Goal: Task Accomplishment & Management: Manage account settings

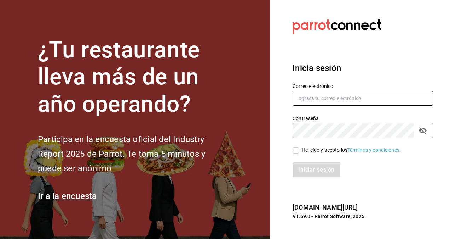
type input "restaurantmiragesanjuan@gmail.com"
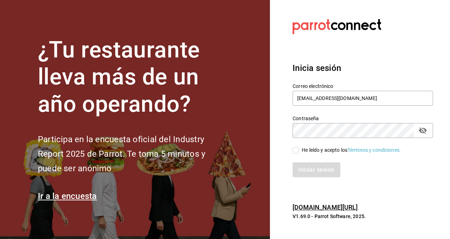
click at [294, 151] on input "He leído y acepto los Términos y condiciones." at bounding box center [296, 150] width 6 height 6
checkbox input "true"
click at [309, 169] on button "Iniciar sesión" at bounding box center [317, 169] width 48 height 15
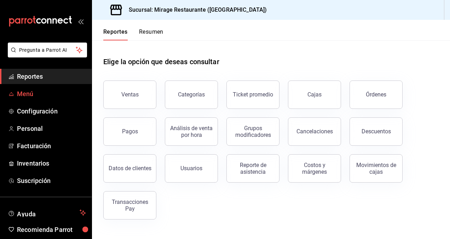
click at [38, 98] on link "Menú" at bounding box center [46, 93] width 92 height 15
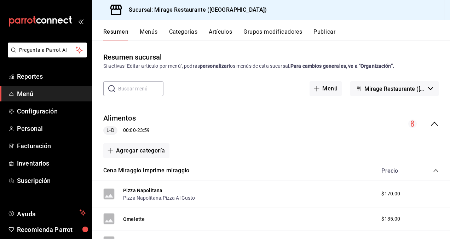
click at [153, 30] on button "Menús" at bounding box center [149, 34] width 18 height 12
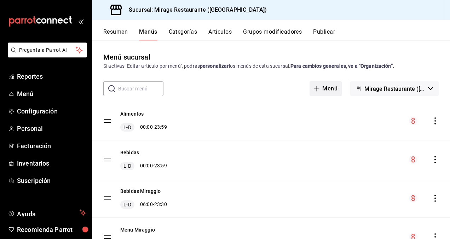
click at [320, 86] on button "Menú" at bounding box center [326, 88] width 32 height 15
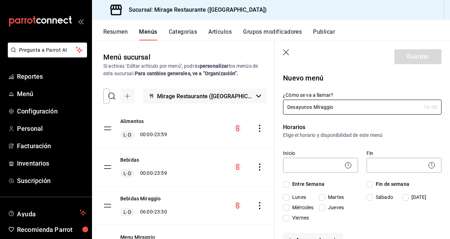
type input "Desayunos MIraggio"
click at [332, 150] on label "Inicio" at bounding box center [320, 152] width 75 height 5
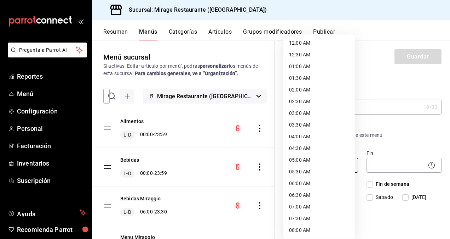
click at [322, 161] on body "Pregunta a Parrot AI Reportes Menú Configuración Personal Facturación Inventari…" at bounding box center [225, 119] width 450 height 239
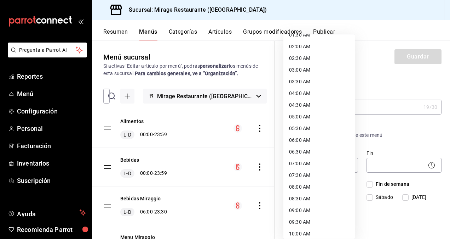
scroll to position [44, 0]
click at [308, 185] on li "08:00 AM" at bounding box center [318, 186] width 71 height 12
type input "08:00"
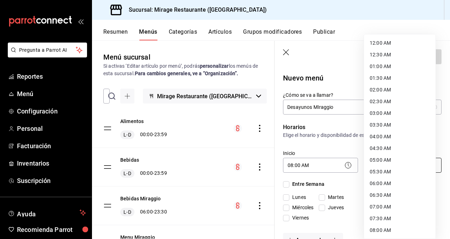
click at [376, 164] on body "Pregunta a Parrot AI Reportes Menú Configuración Personal Facturación Inventari…" at bounding box center [225, 119] width 450 height 239
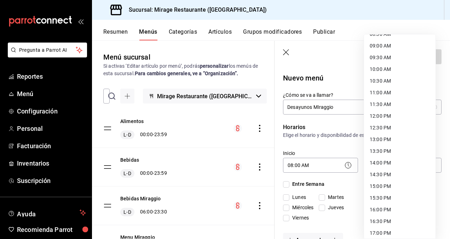
scroll to position [374, 0]
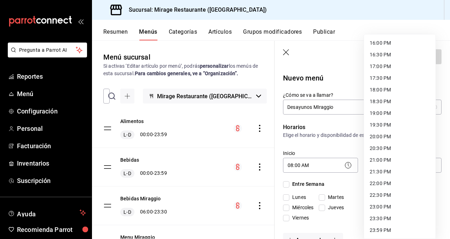
click at [382, 229] on li "23:59 PM" at bounding box center [399, 230] width 71 height 12
type input "23:59"
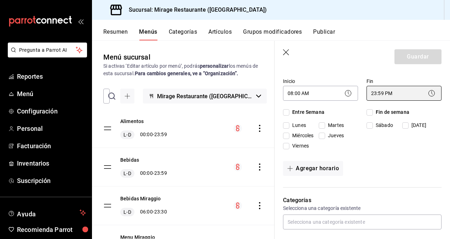
scroll to position [72, 0]
click at [287, 110] on input "Entre Semana" at bounding box center [286, 112] width 6 height 6
checkbox input "true"
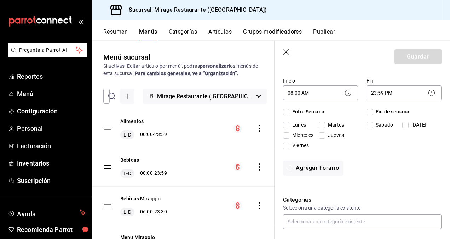
checkbox input "true"
click at [368, 112] on input "Fin de semana" at bounding box center [370, 112] width 6 height 6
checkbox input "true"
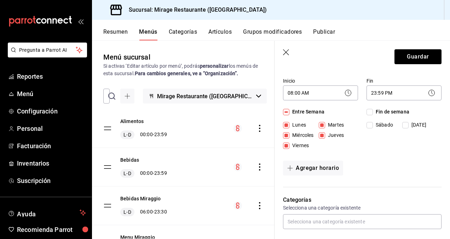
checkbox input "true"
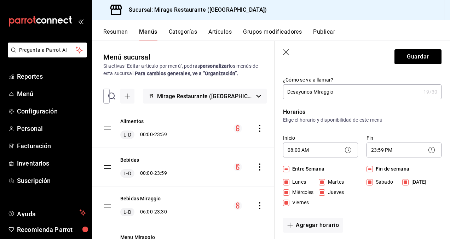
scroll to position [0, 0]
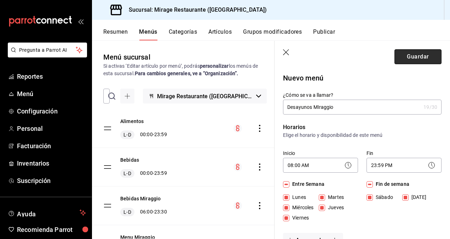
click at [422, 55] on button "Guardar" at bounding box center [418, 56] width 47 height 15
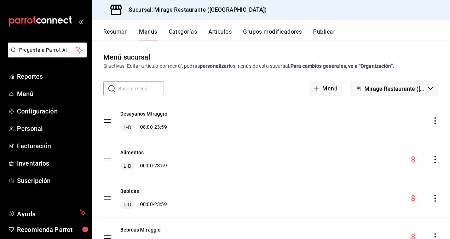
click at [185, 31] on button "Categorías" at bounding box center [183, 34] width 29 height 12
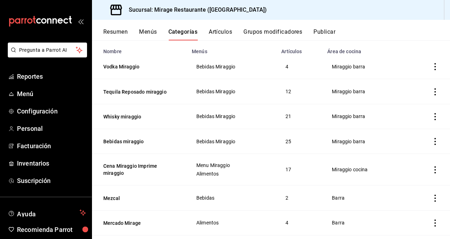
scroll to position [53, 0]
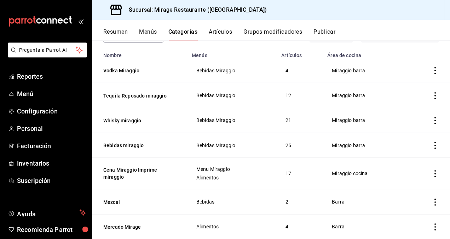
click at [223, 32] on button "Artículos" at bounding box center [220, 34] width 23 height 12
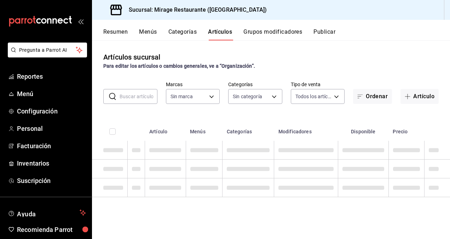
type input "fd44f9d9-2552-44ba-a783-b01c8222cad6"
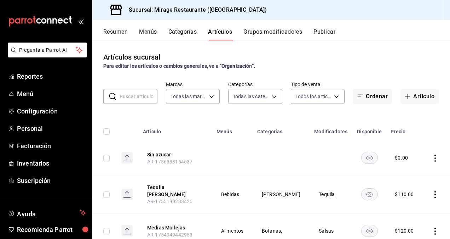
type input "8fe730b3-a102-41b4-a079-ae4e19bcfe74,8fb8e05d-cc76-46f3-9fc0-c0a2f88d4c1b,be3a0…"
click at [177, 32] on button "Categorías" at bounding box center [182, 34] width 29 height 12
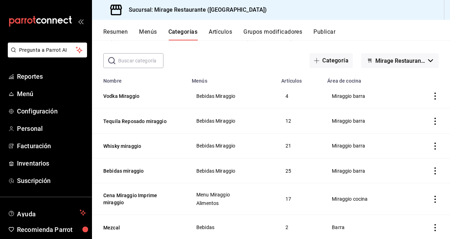
scroll to position [26, 0]
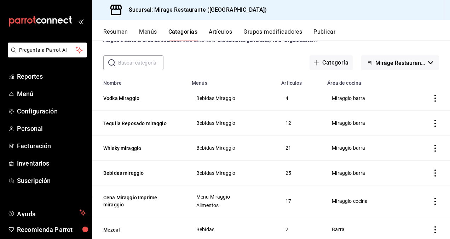
click at [152, 33] on button "Menús" at bounding box center [148, 34] width 18 height 12
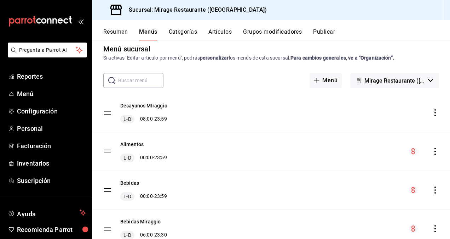
scroll to position [12, 0]
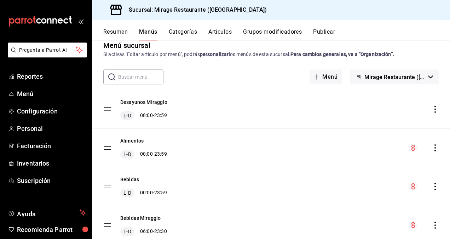
click at [185, 35] on button "Categorías" at bounding box center [183, 34] width 29 height 12
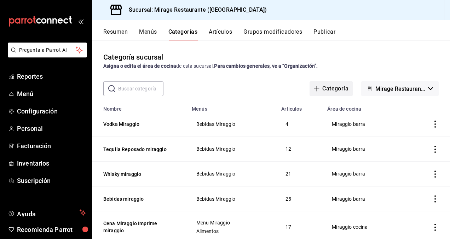
click at [335, 88] on button "Categoría" at bounding box center [331, 88] width 43 height 15
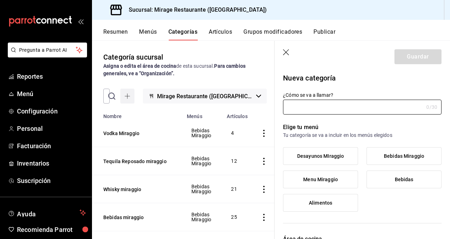
type input "22956ee8-c3b3-4353-9918-42490f5d5222"
type input "Entradas"
click at [326, 156] on span "Desayunos MIraggio" at bounding box center [320, 156] width 47 height 6
click at [0, 0] on input "Desayunos MIraggio" at bounding box center [0, 0] width 0 height 0
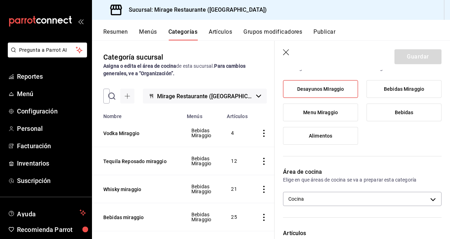
scroll to position [77, 0]
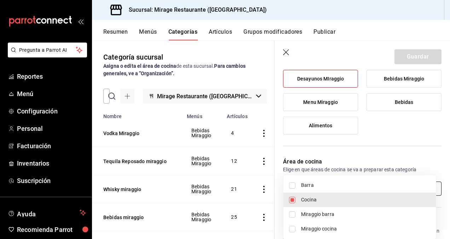
click at [334, 182] on body "Pregunta a Parrot AI Reportes Menú Configuración Personal Facturación Inventari…" at bounding box center [225, 119] width 450 height 239
click at [333, 227] on span "Miraggio cocina" at bounding box center [365, 228] width 129 height 7
type input "22956ee8-c3b3-4353-9918-42490f5d5222,2b06c2da-c007-4c10-8071-5232d2b1a5a5"
checkbox input "true"
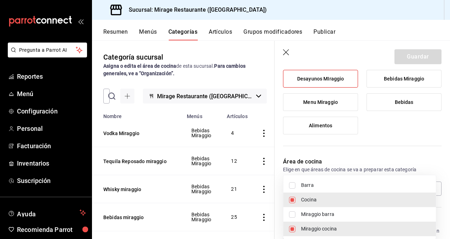
click at [291, 197] on input "checkbox" at bounding box center [292, 199] width 6 height 6
checkbox input "false"
type input "2b06c2da-c007-4c10-8071-5232d2b1a5a5"
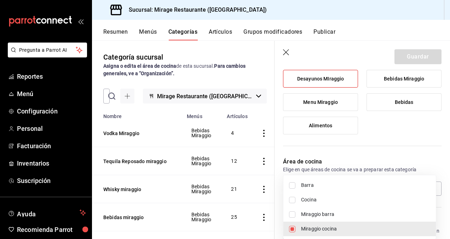
click at [374, 136] on div at bounding box center [225, 119] width 450 height 239
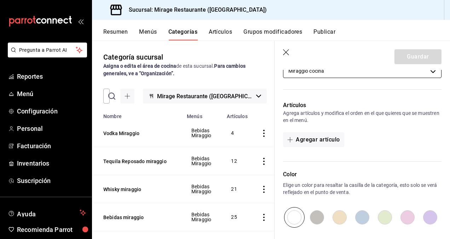
scroll to position [195, 0]
click at [312, 141] on button "Agregar artículo" at bounding box center [313, 138] width 61 height 15
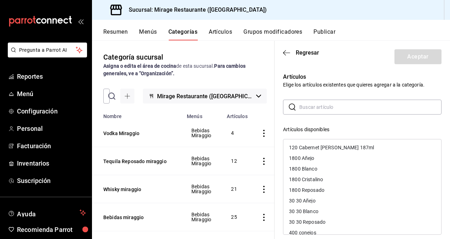
click at [332, 106] on input "text" at bounding box center [370, 107] width 142 height 14
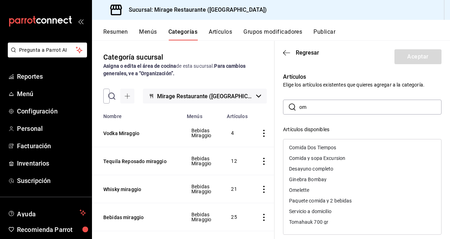
click at [332, 106] on input "om" at bounding box center [370, 107] width 142 height 14
type input "om"
click at [316, 190] on div "Omelette" at bounding box center [362, 189] width 158 height 11
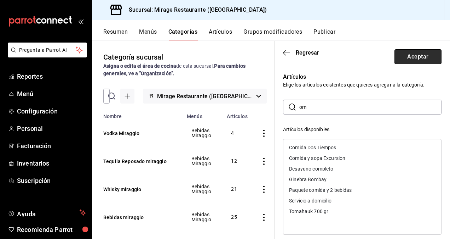
click at [421, 52] on button "Aceptar" at bounding box center [418, 56] width 47 height 15
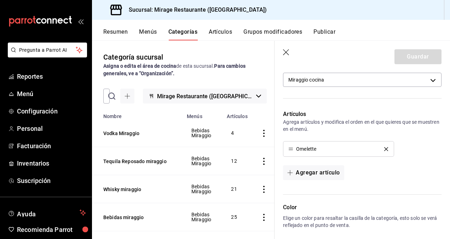
scroll to position [185, 0]
click at [223, 32] on button "Artículos" at bounding box center [220, 34] width 23 height 12
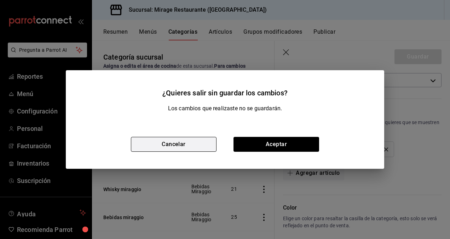
click at [166, 143] on button "Cancelar" at bounding box center [174, 144] width 86 height 15
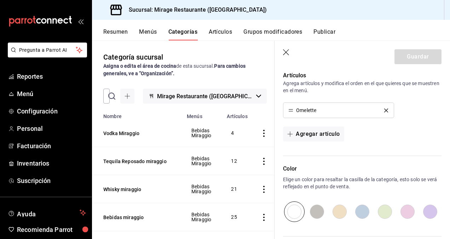
scroll to position [301, 0]
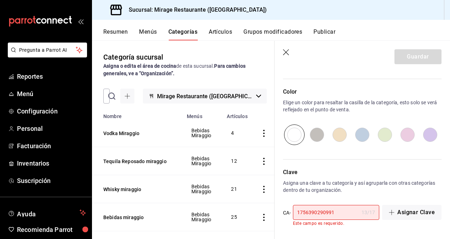
click at [340, 207] on input "1756390290991" at bounding box center [326, 212] width 66 height 14
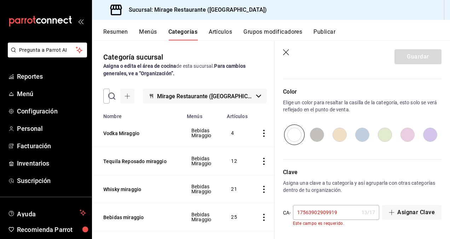
scroll to position [296, 0]
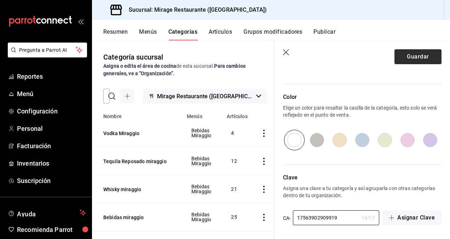
type input "17563902909919"
click at [414, 57] on button "Guardar" at bounding box center [418, 56] width 47 height 15
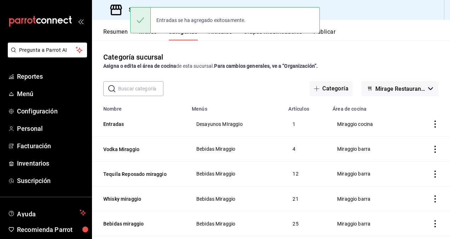
click at [225, 37] on button "Artículos" at bounding box center [220, 34] width 23 height 12
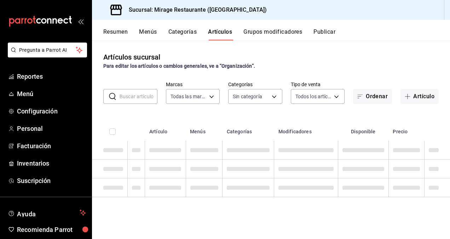
type input "fd44f9d9-2552-44ba-a783-b01c8222cad6"
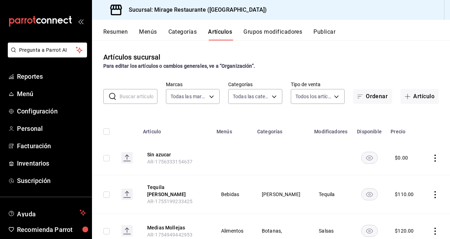
type input "c6a7b793-c249-4671-8e45-674b7e8ce39e,8fe730b3-a102-41b4-a079-ae4e19bcfe74,8fb8e…"
click at [362, 99] on button "Ordenar" at bounding box center [372, 96] width 39 height 15
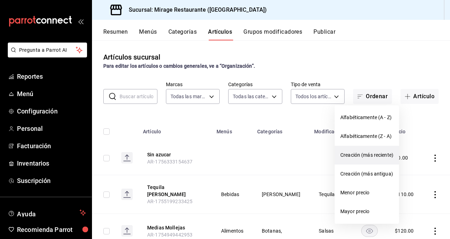
click at [361, 159] on li "Creación (más reciente)" at bounding box center [367, 154] width 64 height 19
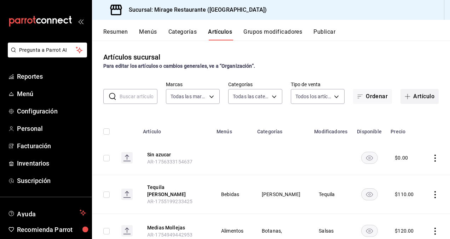
click at [408, 92] on button "Artículo" at bounding box center [420, 96] width 38 height 15
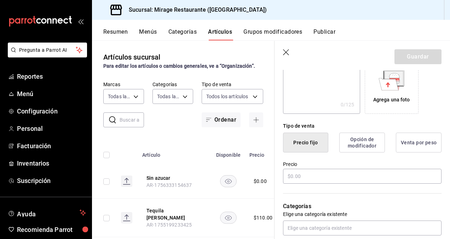
scroll to position [135, 0]
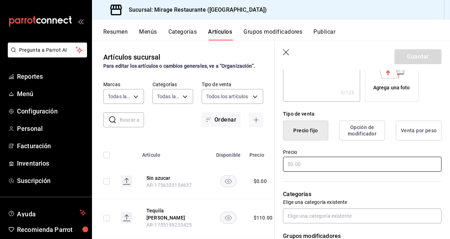
type input "Plato fruta de la temporada"
click at [303, 164] on input "text" at bounding box center [362, 163] width 159 height 15
type input "$85.00"
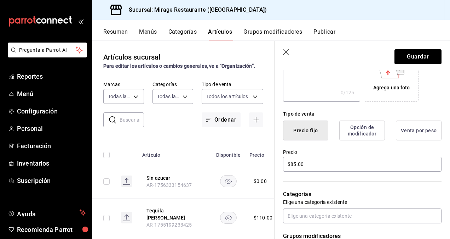
drag, startPoint x: 354, startPoint y: 191, endPoint x: 366, endPoint y: 207, distance: 19.6
click at [366, 207] on div "Categorías Elige una categoría existente" at bounding box center [358, 197] width 167 height 51
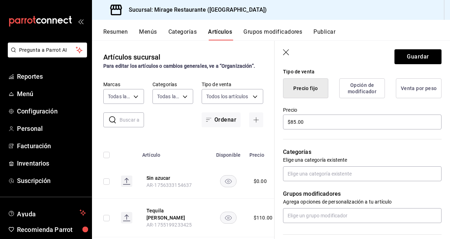
scroll to position [177, 0]
click at [287, 50] on icon "button" at bounding box center [286, 52] width 7 height 7
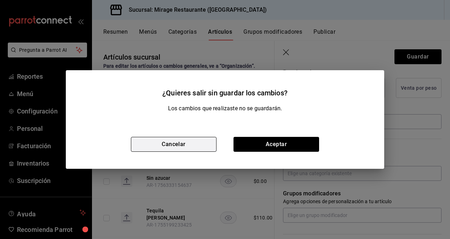
click at [190, 145] on button "Cancelar" at bounding box center [174, 144] width 86 height 15
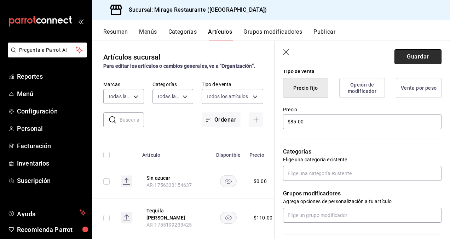
click at [410, 53] on button "Guardar" at bounding box center [418, 56] width 47 height 15
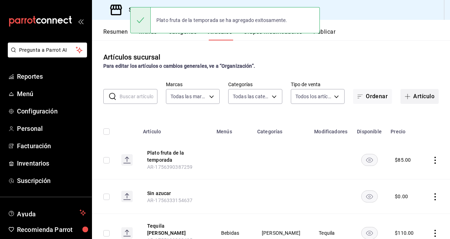
click at [411, 98] on button "Artículo" at bounding box center [420, 96] width 38 height 15
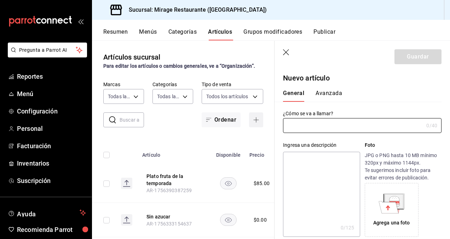
type input "AR-1756390447892"
click at [328, 130] on input "text" at bounding box center [353, 125] width 141 height 14
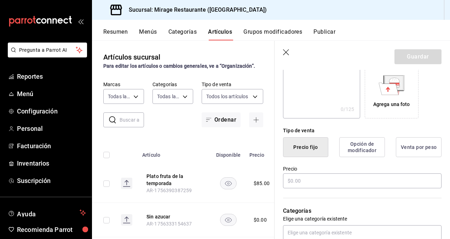
scroll to position [125, 0]
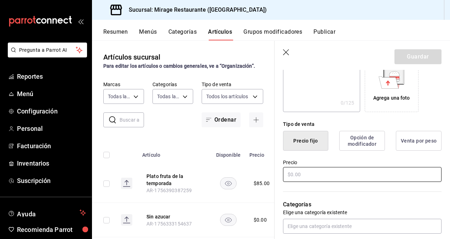
type input "Bowl Griego con berries"
click at [313, 172] on input "text" at bounding box center [362, 174] width 159 height 15
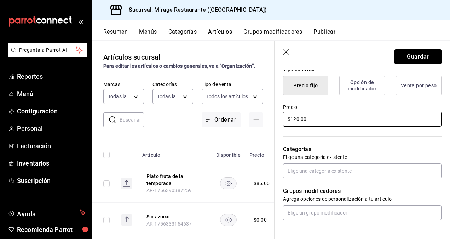
scroll to position [181, 0]
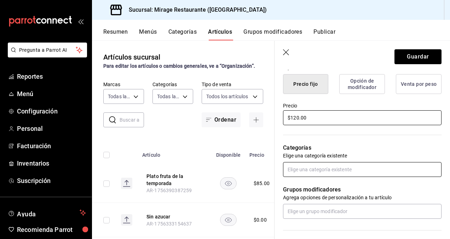
type input "$120.00"
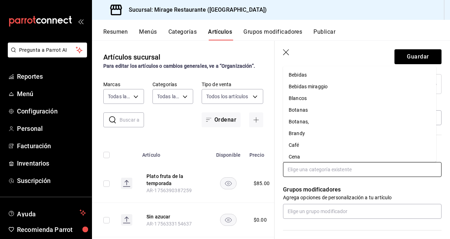
click at [322, 170] on input "text" at bounding box center [362, 169] width 159 height 15
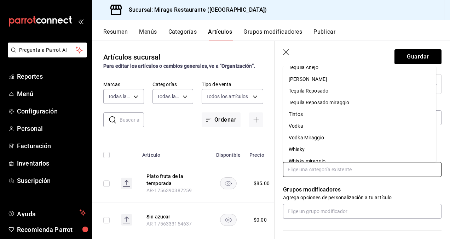
scroll to position [342, 0]
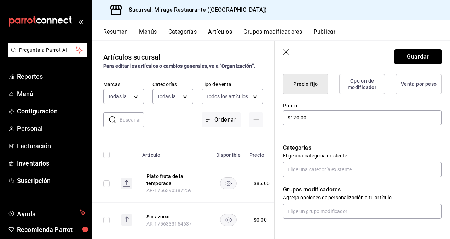
click at [287, 50] on icon "button" at bounding box center [286, 52] width 7 height 7
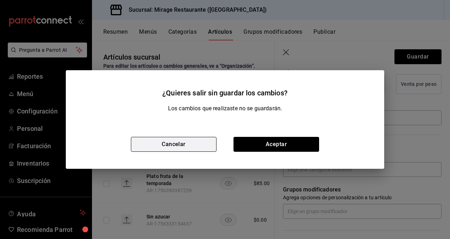
click at [163, 141] on button "Cancelar" at bounding box center [174, 144] width 86 height 15
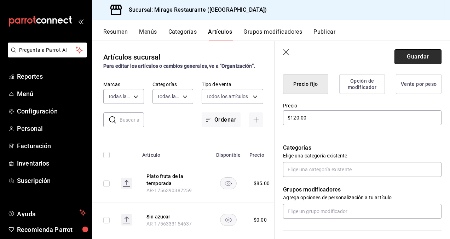
click at [406, 52] on button "Guardar" at bounding box center [418, 56] width 47 height 15
click at [406, 52] on div "Guardar" at bounding box center [418, 56] width 47 height 15
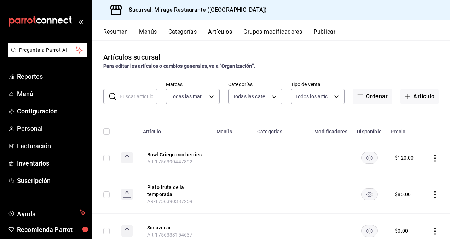
click at [153, 33] on button "Menús" at bounding box center [148, 34] width 18 height 12
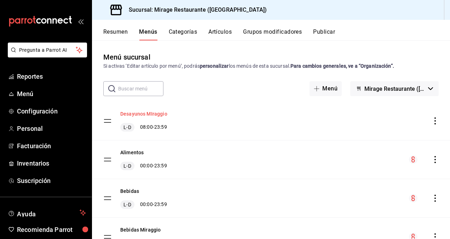
click at [154, 114] on button "Desayunos MIraggio" at bounding box center [143, 113] width 47 height 7
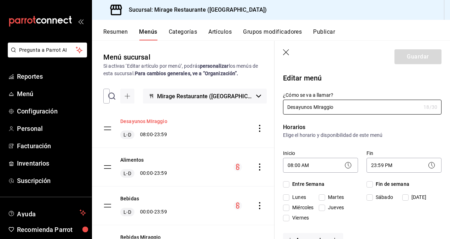
checkbox input "true"
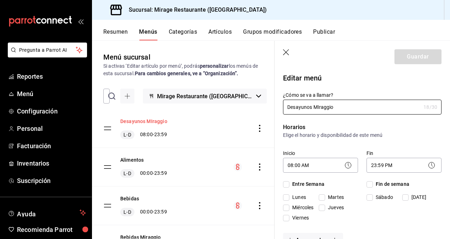
checkbox input "true"
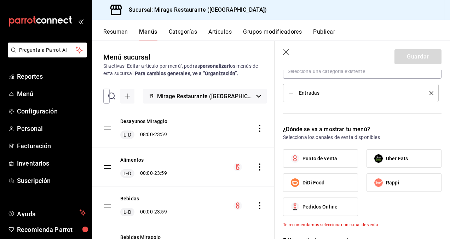
scroll to position [223, 0]
click at [348, 94] on div "Entradas" at bounding box center [360, 92] width 145 height 8
click at [182, 33] on button "Categorías" at bounding box center [183, 34] width 29 height 12
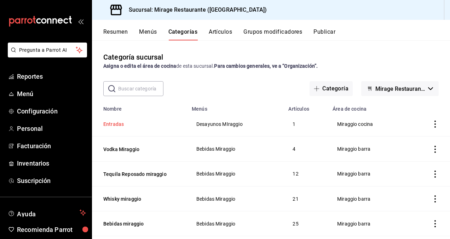
click at [149, 125] on button "Entradas" at bounding box center [138, 123] width 71 height 7
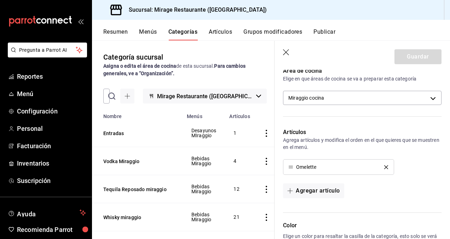
scroll to position [169, 0]
click at [384, 164] on icon "delete" at bounding box center [386, 166] width 4 height 4
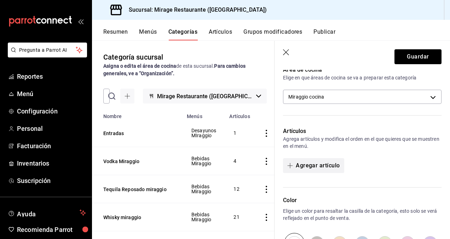
click at [302, 162] on button "Agregar artículo" at bounding box center [313, 165] width 61 height 15
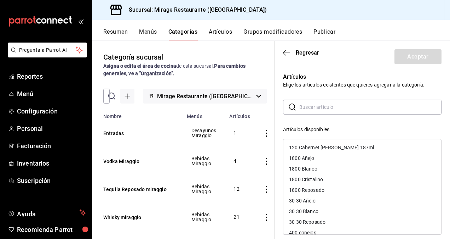
click at [329, 107] on input "text" at bounding box center [370, 107] width 142 height 14
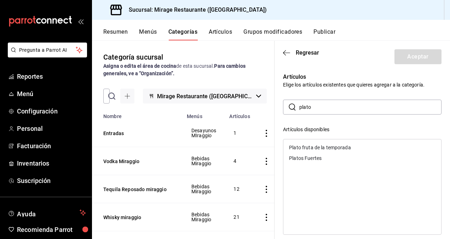
click at [345, 144] on div "Plato fruta de la temporada" at bounding box center [362, 147] width 158 height 11
click at [327, 104] on input "plato" at bounding box center [370, 107] width 142 height 14
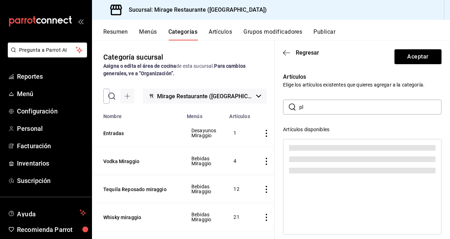
type input "p"
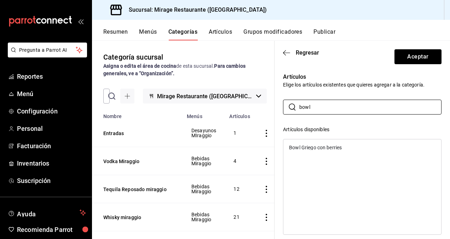
type input "bowl"
click at [321, 147] on div "Bowl Griego con berries" at bounding box center [315, 147] width 53 height 5
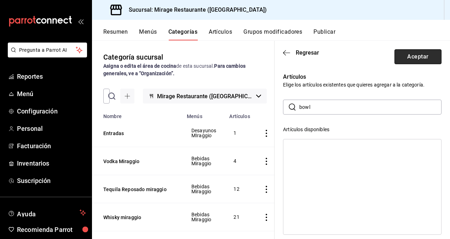
click at [412, 56] on button "Aceptar" at bounding box center [418, 56] width 47 height 15
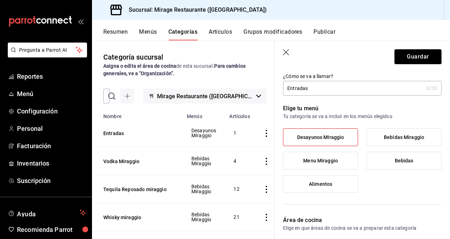
scroll to position [0, 0]
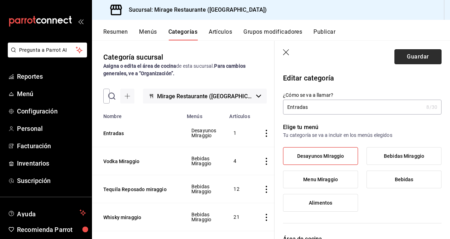
click at [410, 60] on button "Guardar" at bounding box center [418, 56] width 47 height 15
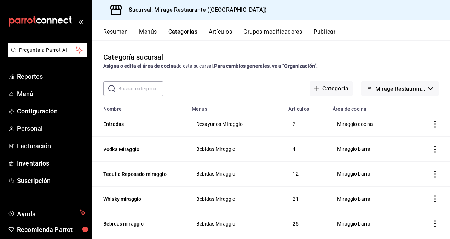
click at [222, 32] on button "Artículos" at bounding box center [220, 34] width 23 height 12
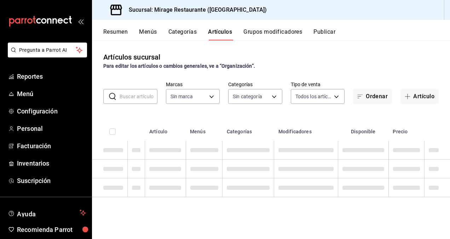
type input "fd44f9d9-2552-44ba-a783-b01c8222cad6"
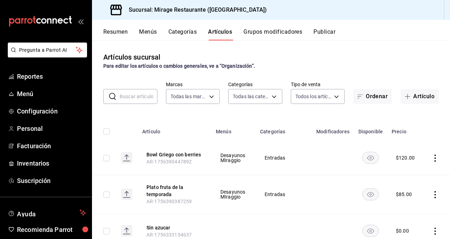
type input "c6a7b793-c249-4671-8e45-674b7e8ce39e,8fe730b3-a102-41b4-a079-ae4e19bcfe74,8fb8e…"
click at [149, 30] on button "Menús" at bounding box center [148, 34] width 18 height 12
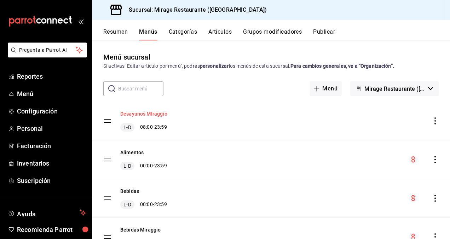
click at [136, 113] on button "Desayunos MIraggio" at bounding box center [143, 113] width 47 height 7
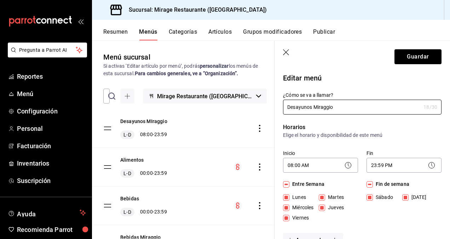
type input "Desayunos Miraggio"
click at [405, 127] on p "Horarios" at bounding box center [362, 127] width 159 height 8
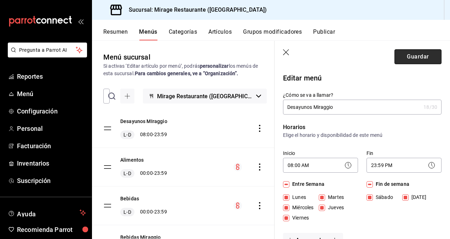
click at [415, 59] on button "Guardar" at bounding box center [418, 56] width 47 height 15
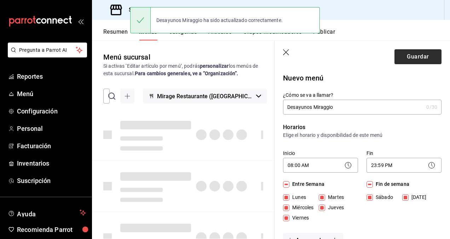
type input "1756390865940"
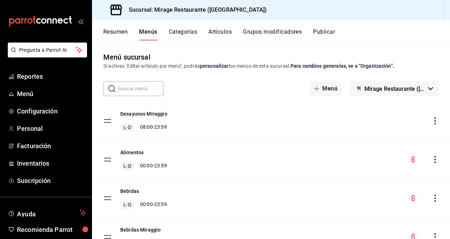
click at [407, 90] on span "Mirage Restaurante ([GEOGRAPHIC_DATA])" at bounding box center [395, 88] width 61 height 7
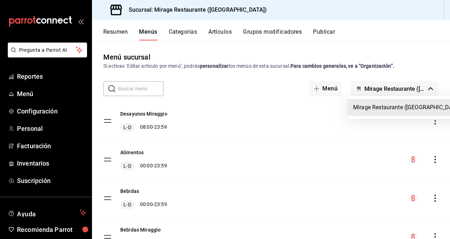
click at [274, 84] on div at bounding box center [225, 119] width 450 height 239
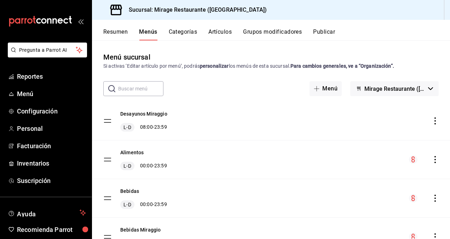
click at [188, 31] on button "Categorías" at bounding box center [183, 34] width 29 height 12
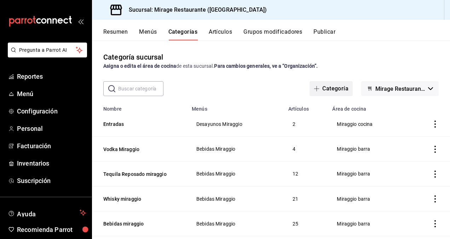
drag, startPoint x: 401, startPoint y: 84, endPoint x: 333, endPoint y: 88, distance: 68.1
click at [333, 88] on div "Categoría Mirage Restaurante (Jalisco)" at bounding box center [374, 88] width 129 height 15
click at [333, 88] on button "Categoría" at bounding box center [331, 88] width 43 height 15
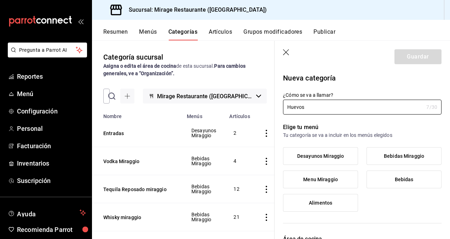
type input "Huevos"
click at [326, 154] on span "Desayunos Miraggio" at bounding box center [320, 156] width 47 height 6
click at [0, 0] on input "Desayunos Miraggio" at bounding box center [0, 0] width 0 height 0
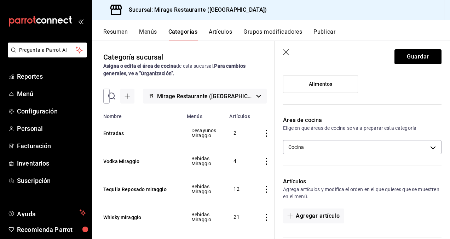
scroll to position [121, 0]
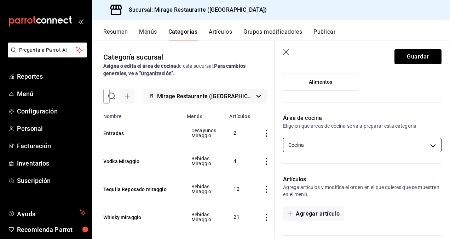
click at [346, 146] on body "Pregunta a Parrot AI Reportes Menú Configuración Personal Facturación Inventari…" at bounding box center [225, 119] width 450 height 239
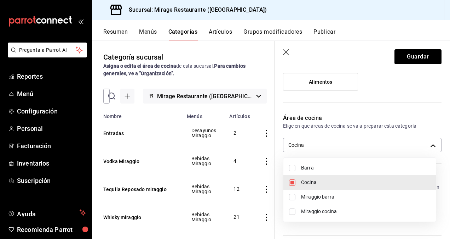
click at [328, 211] on span "Miraggio cocina" at bounding box center [365, 210] width 129 height 7
type input "22956ee8-c3b3-4353-9918-42490f5d5222,2b06c2da-c007-4c10-8071-5232d2b1a5a5"
checkbox input "true"
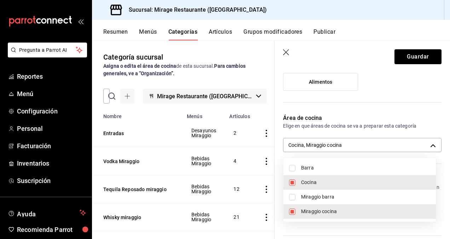
click at [321, 182] on span "Cocina" at bounding box center [365, 181] width 129 height 7
type input "2b06c2da-c007-4c10-8071-5232d2b1a5a5"
checkbox input "false"
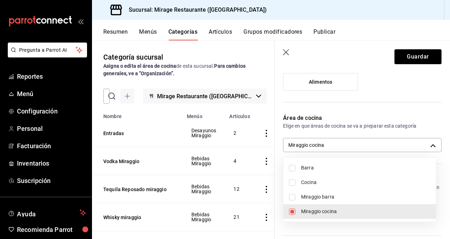
click at [428, 145] on div at bounding box center [225, 119] width 450 height 239
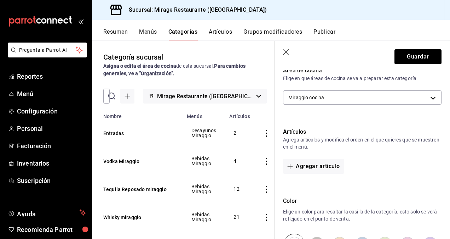
scroll to position [168, 0]
click at [417, 61] on button "Guardar" at bounding box center [418, 56] width 47 height 15
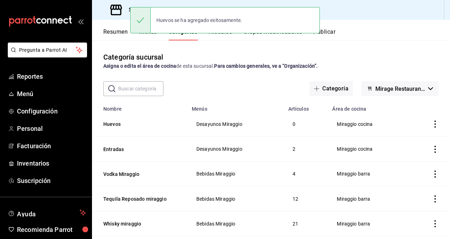
click at [222, 34] on div "Huevos se ha agregado exitosamente." at bounding box center [225, 20] width 190 height 30
click at [228, 47] on div "Categoría sucursal Asigna o edita el área de cocina de esta sucursal. Para camb…" at bounding box center [271, 139] width 358 height 198
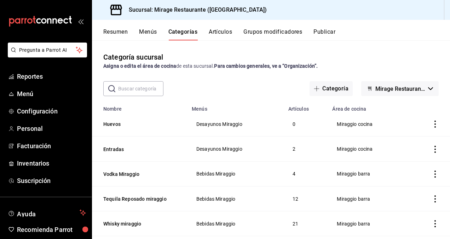
click at [219, 26] on div "Resumen Menús Categorías Artículos Grupos modificadores Publicar" at bounding box center [271, 30] width 358 height 21
click at [220, 31] on button "Artículos" at bounding box center [220, 34] width 23 height 12
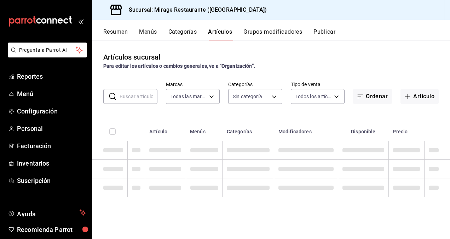
type input "fd44f9d9-2552-44ba-a783-b01c8222cad6"
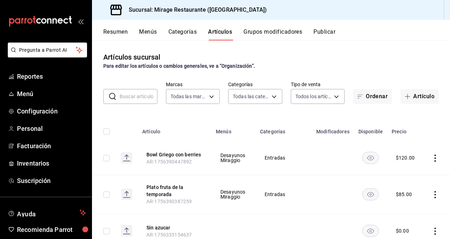
type input "aa43e6fa-e7af-4a9e-8fb8-d00ac05c76db,c6a7b793-c249-4671-8e45-674b7e8ce39e,8fe73…"
click at [411, 94] on button "Artículo" at bounding box center [420, 96] width 38 height 15
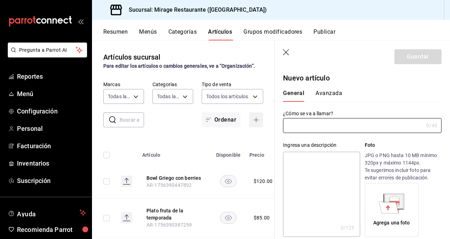
type input "AR-1756390989003"
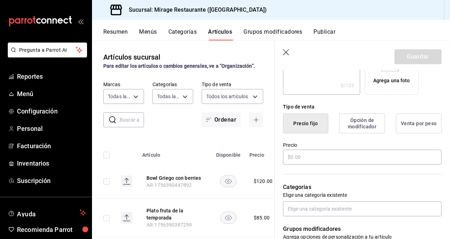
scroll to position [142, 0]
type input "Omelette Vegle"
click at [300, 156] on input "text" at bounding box center [362, 156] width 159 height 15
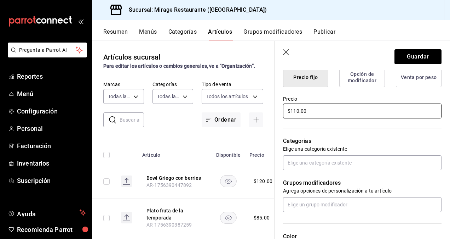
scroll to position [190, 0]
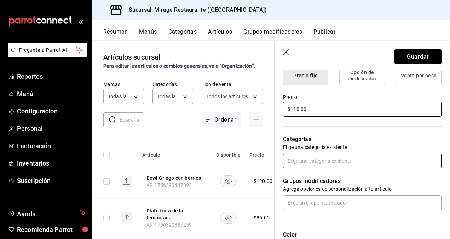
type input "$110.00"
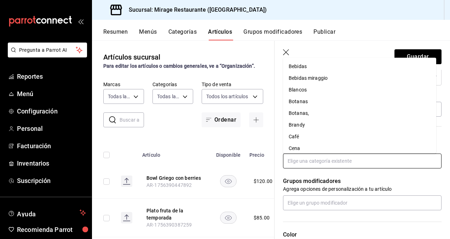
click at [319, 162] on input "text" at bounding box center [362, 160] width 159 height 15
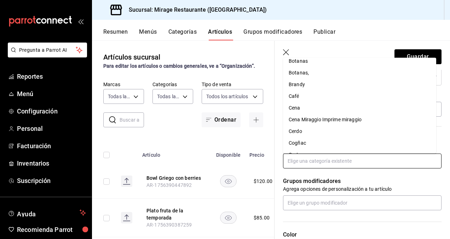
scroll to position [0, 0]
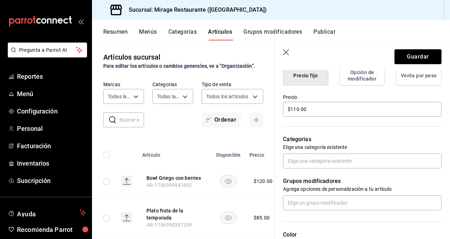
click at [287, 51] on icon "button" at bounding box center [286, 52] width 7 height 7
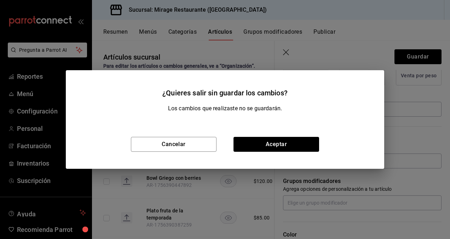
click at [184, 136] on div "Cancelar Aceptar" at bounding box center [225, 144] width 319 height 49
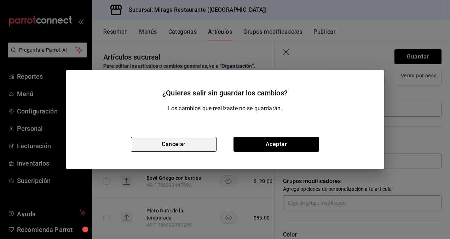
click at [188, 142] on button "Cancelar" at bounding box center [174, 144] width 86 height 15
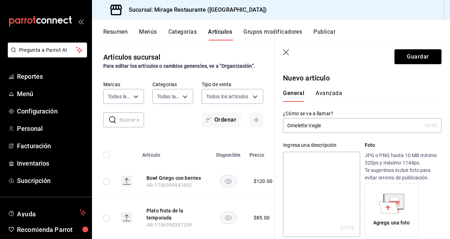
click at [317, 127] on input "Omelette Vegle" at bounding box center [352, 125] width 138 height 14
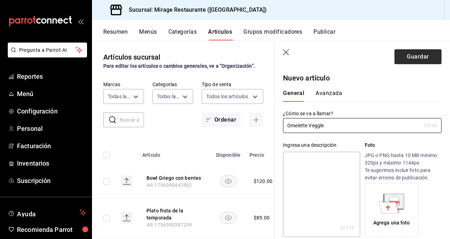
type input "Omelette Veggle"
click at [415, 57] on button "Guardar" at bounding box center [418, 56] width 47 height 15
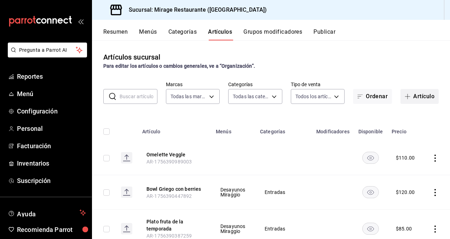
click at [418, 96] on button "Artículo" at bounding box center [420, 96] width 38 height 15
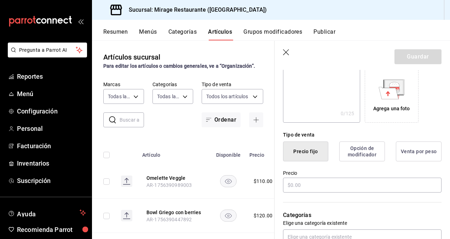
scroll to position [116, 0]
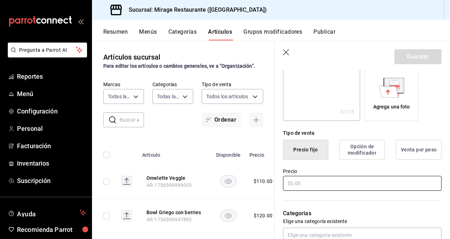
type input "Huevos Cazuela"
click at [312, 184] on input "text" at bounding box center [362, 183] width 159 height 15
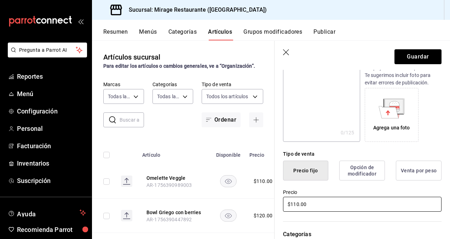
scroll to position [91, 0]
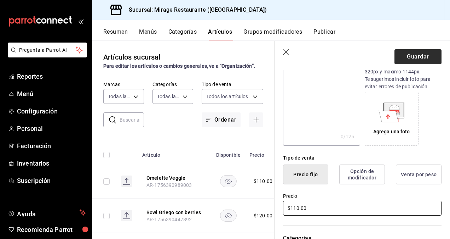
type input "$110.00"
click at [415, 59] on button "Guardar" at bounding box center [418, 56] width 47 height 15
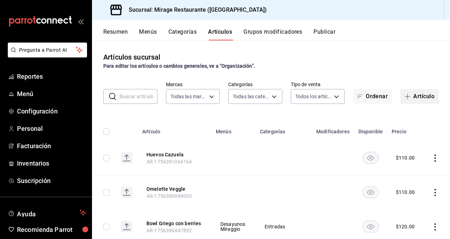
click at [418, 94] on button "Artículo" at bounding box center [420, 96] width 38 height 15
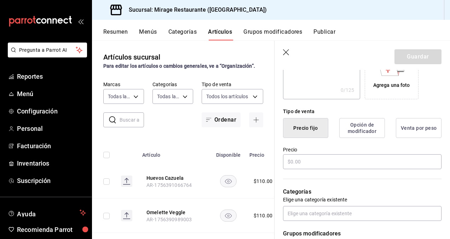
scroll to position [141, 0]
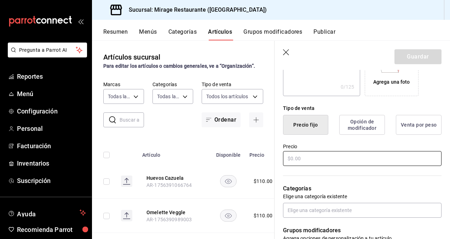
type input "Huevos al gusto"
click at [302, 158] on input "text" at bounding box center [362, 158] width 159 height 15
type input "$110.00"
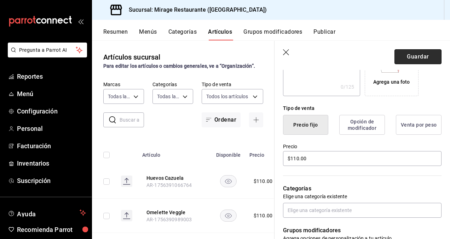
click at [418, 57] on button "Guardar" at bounding box center [418, 56] width 47 height 15
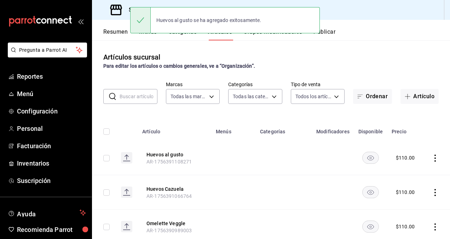
click at [271, 36] on button "Grupos modificadores" at bounding box center [272, 34] width 59 height 12
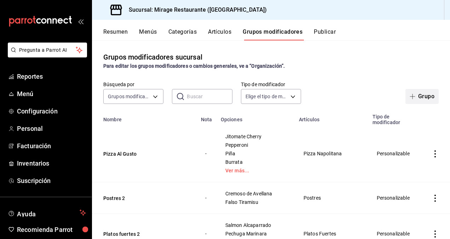
click at [425, 90] on button "Grupo" at bounding box center [422, 96] width 33 height 15
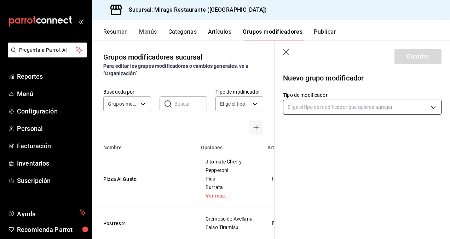
click at [309, 101] on body "Pregunta a Parrot AI Reportes Menú Configuración Personal Facturación Inventari…" at bounding box center [225, 119] width 450 height 239
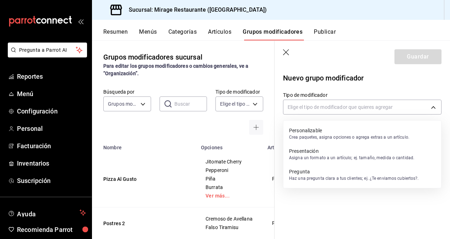
click at [317, 134] on p "Crea paquetes, asigna opciones o agrega extras a un artículo." at bounding box center [349, 137] width 120 height 6
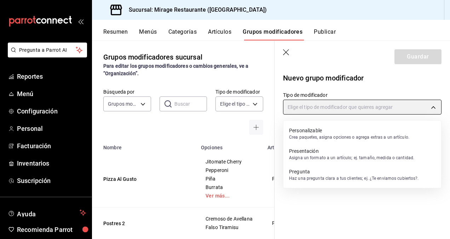
type input "CUSTOMIZABLE"
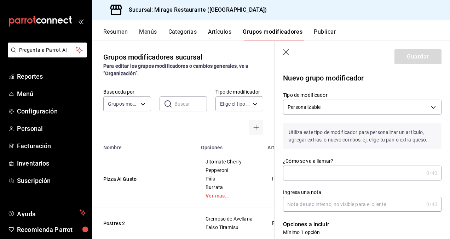
click at [313, 169] on input "¿Cómo se va a llamar?" at bounding box center [353, 173] width 141 height 14
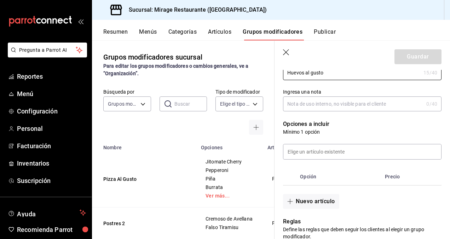
scroll to position [101, 0]
type input "Huevos al gusto"
click at [304, 145] on input at bounding box center [362, 151] width 158 height 15
click at [331, 177] on th "Opción" at bounding box center [339, 175] width 85 height 17
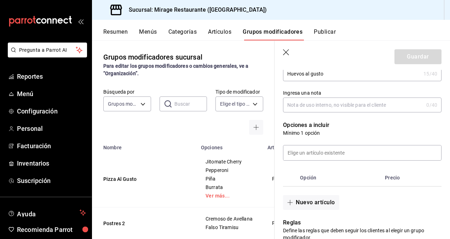
scroll to position [101, 0]
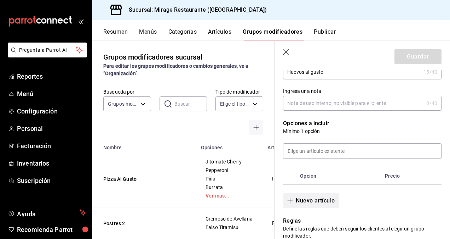
click at [311, 195] on button "Nuevo artículo" at bounding box center [311, 200] width 56 height 15
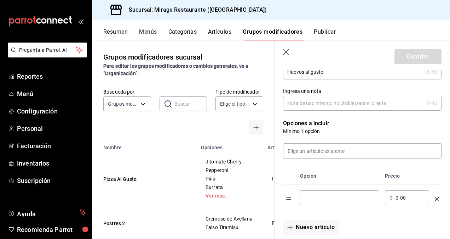
click at [319, 200] on input "optionsTable" at bounding box center [339, 197] width 69 height 7
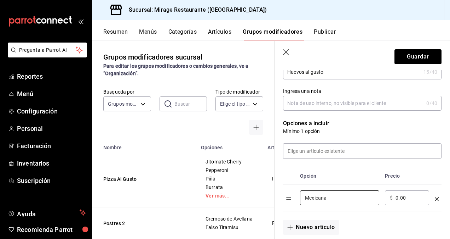
type input "Mexicana"
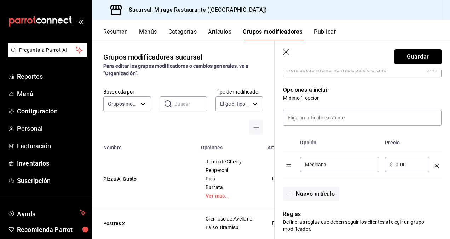
scroll to position [139, 0]
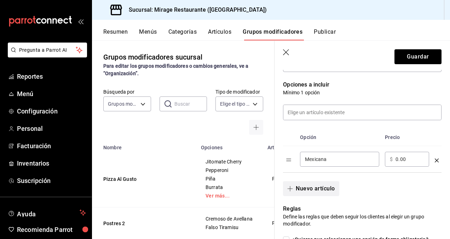
click at [311, 187] on button "Nuevo artículo" at bounding box center [311, 188] width 56 height 15
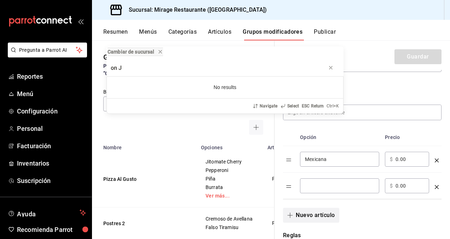
type input "on J"
click at [311, 187] on div "Cambiar de sucursal on J No results Navigate Select ESC Return Ctrl+ K" at bounding box center [225, 119] width 450 height 239
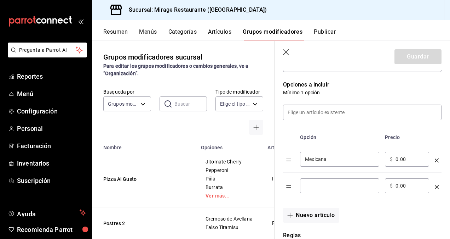
click at [314, 185] on input "optionsTable" at bounding box center [339, 185] width 69 height 7
type input "Con jamón"
click at [365, 220] on div "Nuevo artículo" at bounding box center [358, 210] width 167 height 23
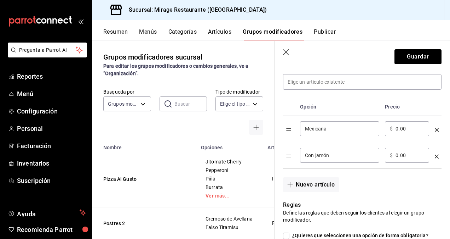
scroll to position [173, 0]
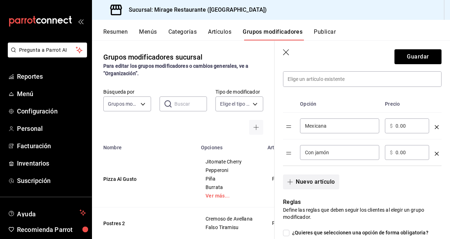
click at [312, 178] on button "Nuevo artículo" at bounding box center [311, 181] width 56 height 15
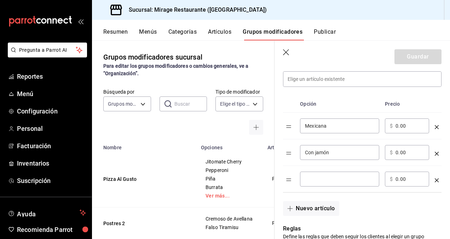
click at [344, 171] on td "​" at bounding box center [339, 179] width 85 height 27
click at [325, 175] on input "optionsTable" at bounding box center [339, 178] width 69 height 7
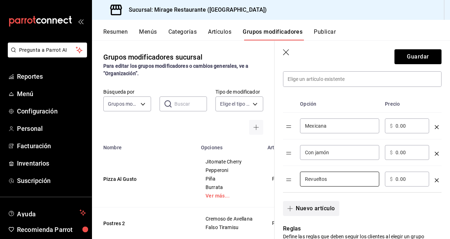
type input "Revueltos"
click at [316, 210] on button "Nuevo artículo" at bounding box center [311, 208] width 56 height 15
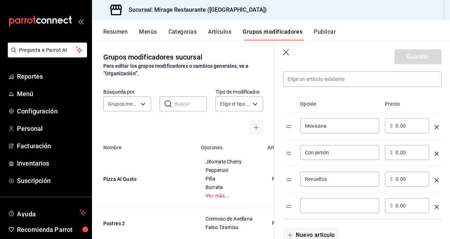
click at [319, 204] on input "optionsTable" at bounding box center [339, 205] width 69 height 7
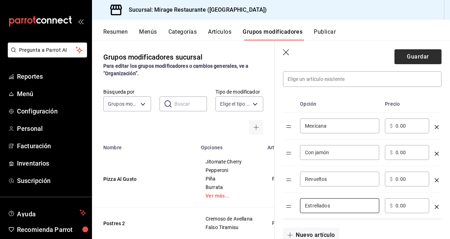
type input "Estrellados"
click at [418, 51] on button "Guardar" at bounding box center [418, 56] width 47 height 15
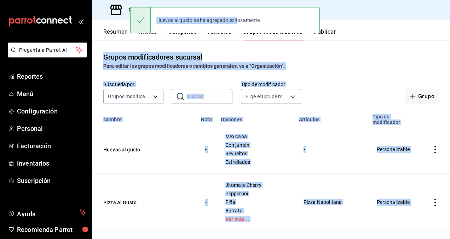
drag, startPoint x: 239, startPoint y: 29, endPoint x: 239, endPoint y: 46, distance: 17.4
click at [239, 46] on div "Pregunta a Parrot AI Reportes Menú Configuración Personal Facturación Inventari…" at bounding box center [225, 119] width 450 height 239
click at [239, 46] on div "Grupos modificadores sucursal Para editar los grupos modificadores o cambios ge…" at bounding box center [271, 139] width 358 height 198
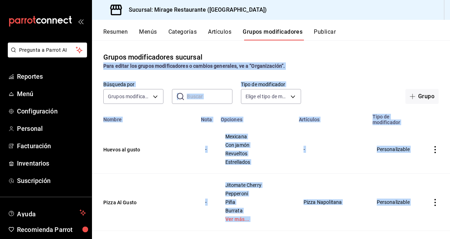
click at [223, 31] on button "Artículos" at bounding box center [219, 34] width 23 height 12
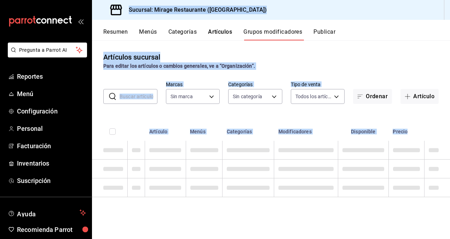
type input "fd44f9d9-2552-44ba-a783-b01c8222cad6"
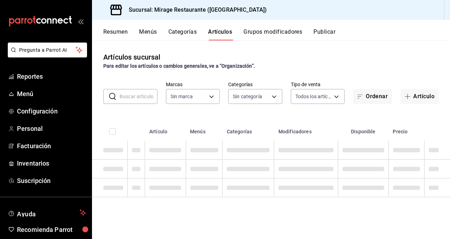
type input "fd44f9d9-2552-44ba-a783-b01c8222cad6"
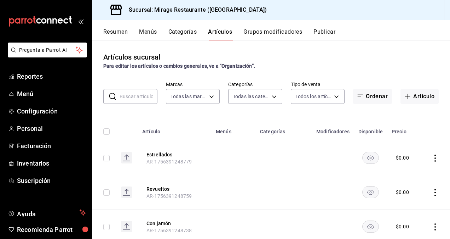
type input "aa43e6fa-e7af-4a9e-8fb8-d00ac05c76db,c6a7b793-c249-4671-8e45-674b7e8ce39e,8fe73…"
click at [99, 58] on div "Artículos sucursal Para editar los artículos o cambios generales, ve a “Organiz…" at bounding box center [271, 61] width 358 height 18
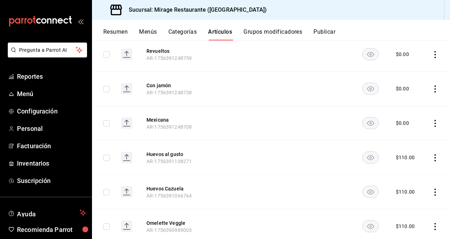
scroll to position [160, 0]
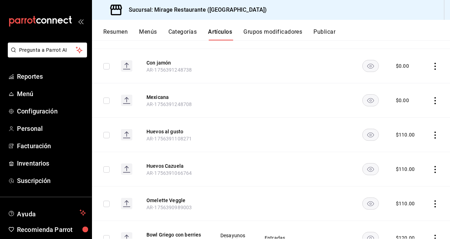
click at [201, 128] on button "Huevos al gusto" at bounding box center [175, 131] width 57 height 7
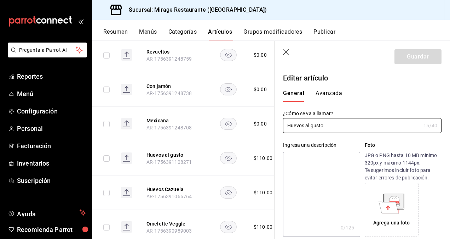
type input "$110.00"
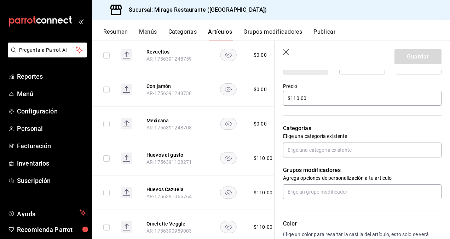
scroll to position [201, 0]
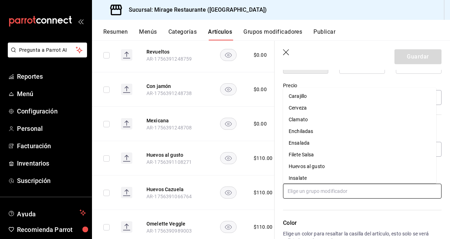
click at [316, 192] on input "text" at bounding box center [362, 190] width 159 height 15
click at [343, 168] on li "Huevos al gusto" at bounding box center [359, 167] width 153 height 12
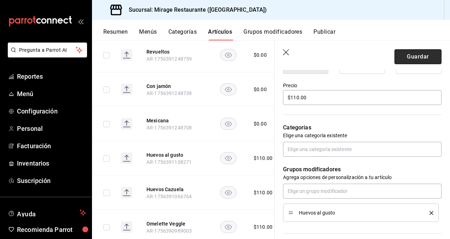
click at [414, 52] on button "Guardar" at bounding box center [418, 56] width 47 height 15
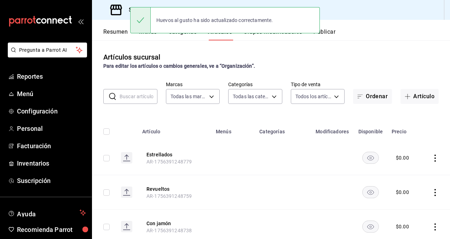
click at [182, 46] on div "Artículos sucursal Para editar los artículos o cambios generales, ve a “Organiz…" at bounding box center [271, 139] width 358 height 198
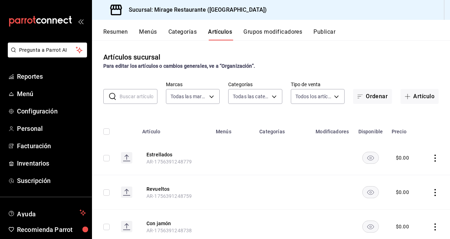
click at [147, 34] on div "Pregunta a Parrot AI Reportes Menú Configuración Personal Facturación Inventari…" at bounding box center [225, 119] width 450 height 239
click at [153, 30] on button "Menús" at bounding box center [148, 34] width 18 height 12
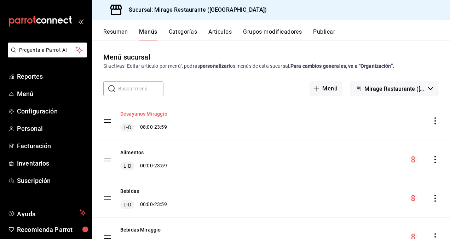
click at [156, 110] on button "Desayunos Miraggio" at bounding box center [143, 113] width 47 height 7
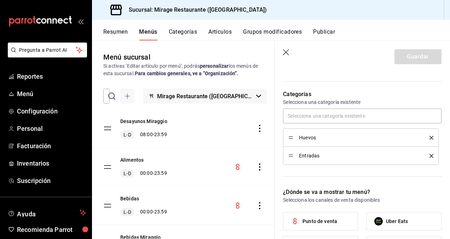
scroll to position [176, 0]
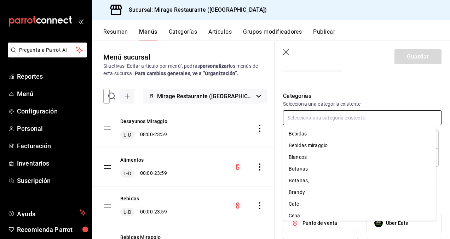
click at [325, 114] on input "text" at bounding box center [362, 117] width 159 height 15
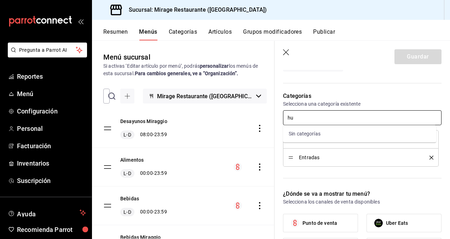
type input "h"
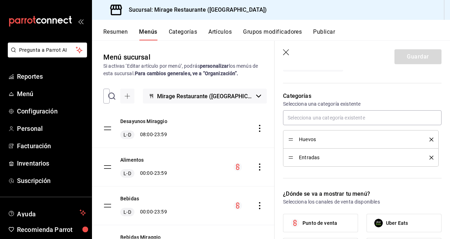
click at [260, 60] on div "Menú sucursal Si activas ‘Editar artículo por menú’, podrás personalizar los me…" at bounding box center [183, 64] width 183 height 25
click at [186, 32] on button "Categorías" at bounding box center [183, 34] width 29 height 12
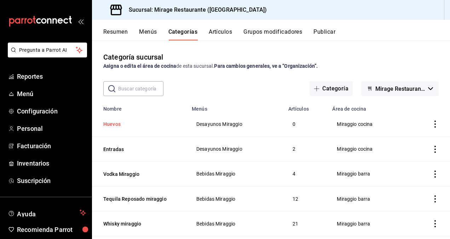
click at [115, 123] on button "Huevos" at bounding box center [138, 123] width 71 height 7
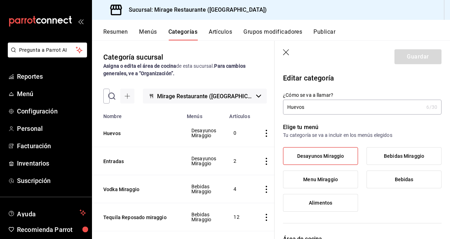
click at [285, 53] on icon "button" at bounding box center [286, 52] width 7 height 7
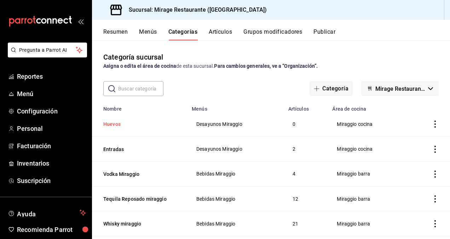
click at [112, 125] on button "Huevos" at bounding box center [138, 123] width 71 height 7
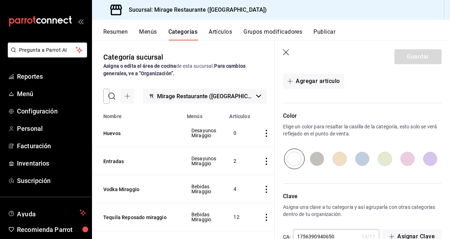
scroll to position [272, 0]
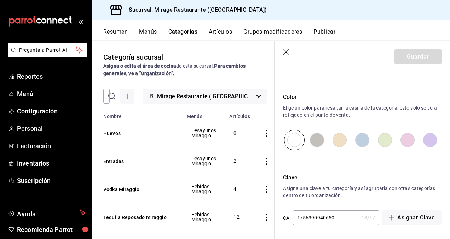
click at [286, 49] on icon "button" at bounding box center [286, 52] width 7 height 7
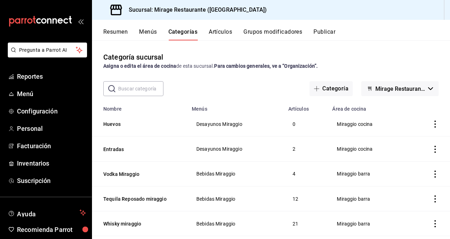
click at [151, 35] on button "Menús" at bounding box center [148, 34] width 18 height 12
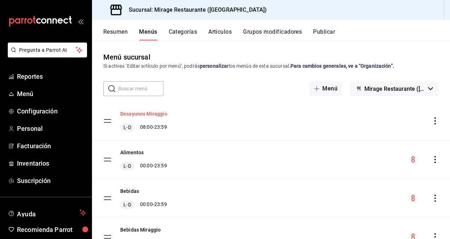
click at [152, 111] on button "Desayunos Miraggio" at bounding box center [143, 113] width 47 height 7
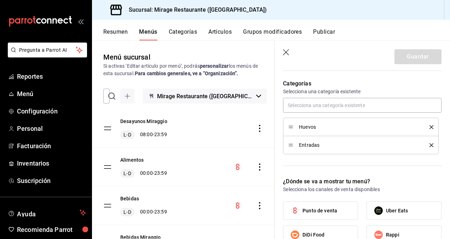
scroll to position [189, 0]
click at [184, 35] on button "Categorías" at bounding box center [183, 34] width 29 height 12
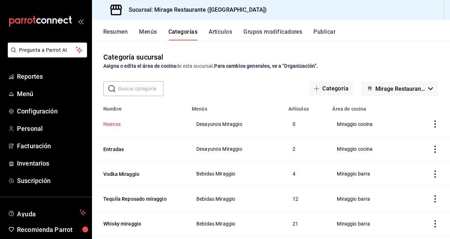
click at [115, 122] on button "Huevos" at bounding box center [138, 123] width 71 height 7
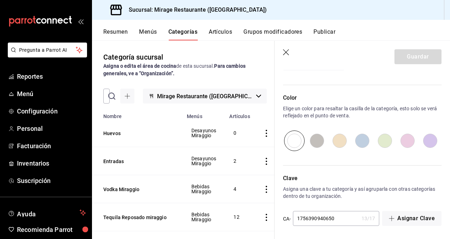
scroll to position [272, 0]
click at [286, 50] on icon "button" at bounding box center [286, 52] width 7 height 7
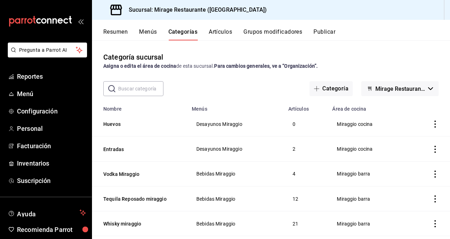
click at [217, 34] on button "Artículos" at bounding box center [220, 34] width 23 height 12
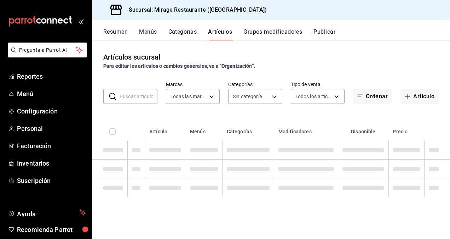
type input "fd44f9d9-2552-44ba-a783-b01c8222cad6"
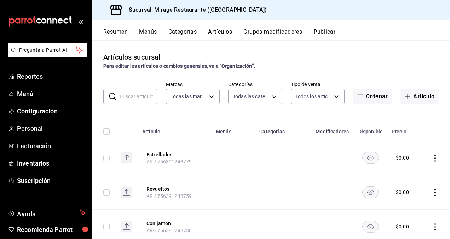
type input "aa43e6fa-e7af-4a9e-8fb8-d00ac05c76db,c6a7b793-c249-4671-8e45-674b7e8ce39e,8fe73…"
click at [268, 29] on button "Grupos modificadores" at bounding box center [272, 34] width 59 height 12
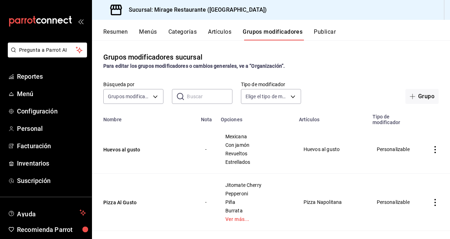
click at [221, 31] on button "Artículos" at bounding box center [219, 34] width 23 height 12
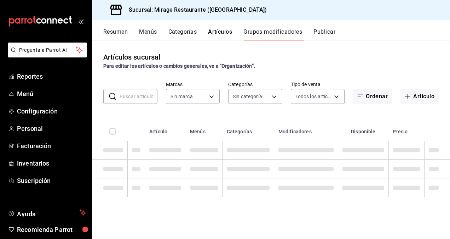
type input "fd44f9d9-2552-44ba-a783-b01c8222cad6"
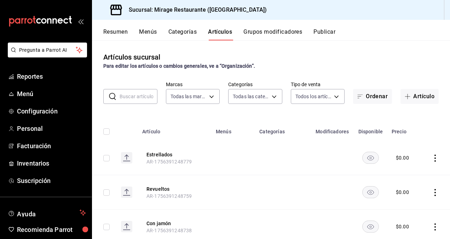
type input "aa43e6fa-e7af-4a9e-8fb8-d00ac05c76db,c6a7b793-c249-4671-8e45-674b7e8ce39e,8fe73…"
click at [147, 30] on button "Menús" at bounding box center [148, 34] width 18 height 12
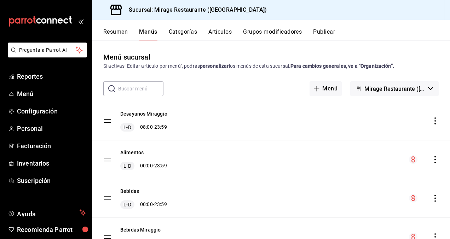
click at [432, 122] on icon "actions" at bounding box center [435, 120] width 7 height 7
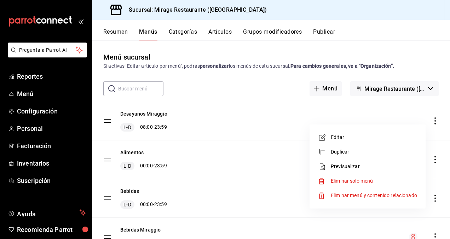
click at [354, 138] on span "Editar" at bounding box center [374, 136] width 86 height 7
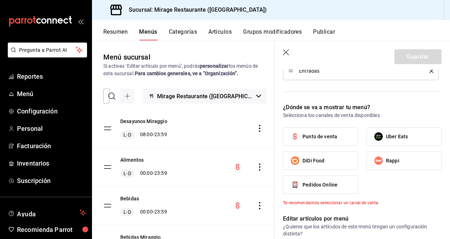
scroll to position [263, 0]
click at [323, 137] on span "Punto de venta" at bounding box center [320, 135] width 35 height 7
click at [303, 137] on input "Punto de venta" at bounding box center [295, 135] width 15 height 15
checkbox input "true"
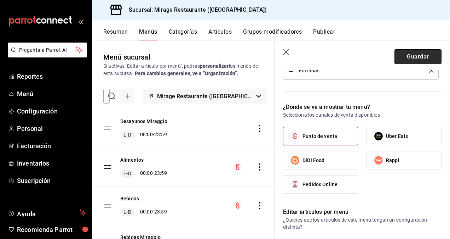
click at [408, 57] on button "Guardar" at bounding box center [418, 56] width 47 height 15
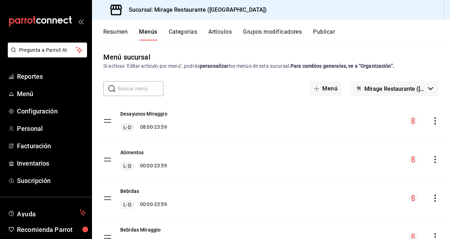
click at [189, 34] on button "Categorías" at bounding box center [183, 34] width 29 height 12
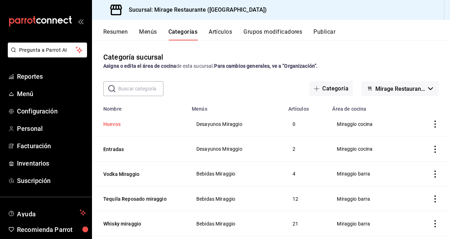
click at [116, 122] on button "Huevos" at bounding box center [138, 123] width 71 height 7
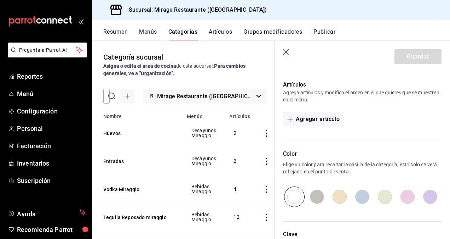
scroll to position [216, 0]
click at [326, 112] on button "Agregar artículo" at bounding box center [313, 118] width 61 height 15
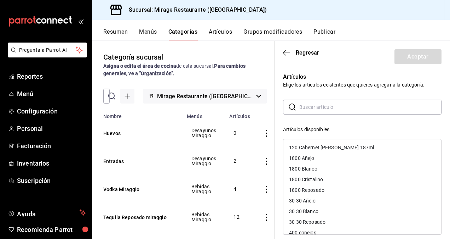
click at [311, 102] on input "text" at bounding box center [370, 107] width 142 height 14
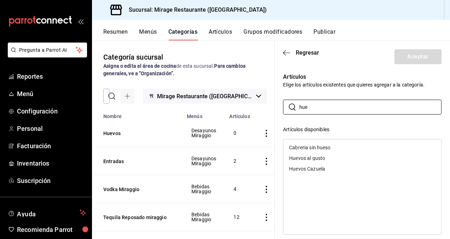
type input "hue"
click at [311, 156] on div "Huevos al gusto" at bounding box center [307, 157] width 36 height 5
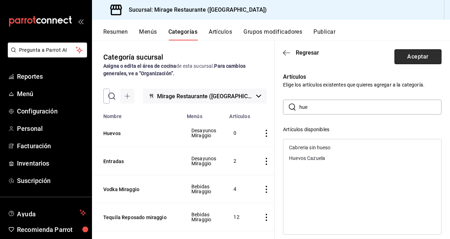
click at [416, 52] on button "Aceptar" at bounding box center [418, 56] width 47 height 15
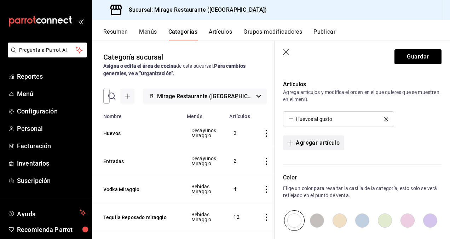
click at [311, 142] on button "Agregar artículo" at bounding box center [313, 142] width 61 height 15
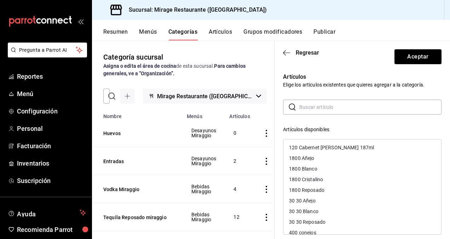
click at [318, 107] on input "text" at bounding box center [370, 107] width 142 height 14
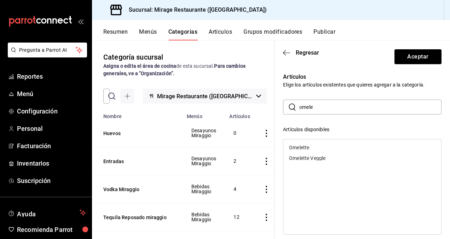
click at [309, 157] on div "Omelette Veggle" at bounding box center [307, 157] width 36 height 5
click at [297, 145] on div "Omelette" at bounding box center [299, 147] width 20 height 5
click at [297, 145] on div at bounding box center [362, 187] width 159 height 96
click at [326, 110] on input "omele" at bounding box center [370, 107] width 142 height 14
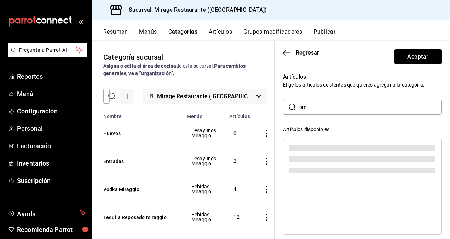
type input "o"
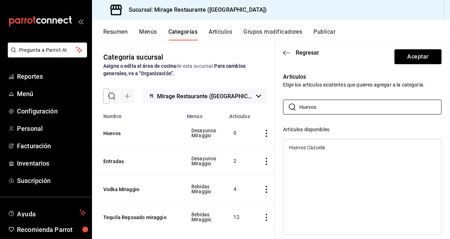
type input "Huevos"
click at [319, 148] on div "Huevos Cazuela" at bounding box center [307, 147] width 36 height 5
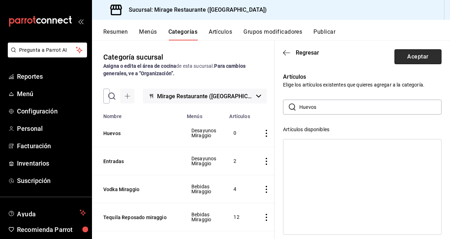
click at [408, 58] on button "Aceptar" at bounding box center [418, 56] width 47 height 15
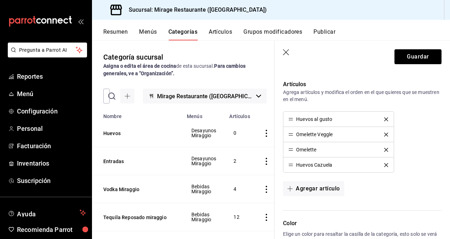
click at [384, 148] on icon "delete" at bounding box center [386, 150] width 4 height 4
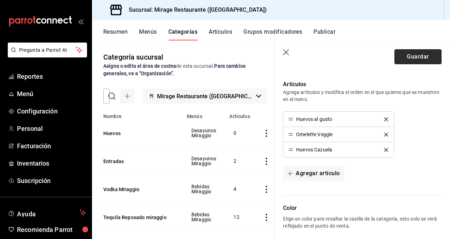
click at [404, 56] on button "Guardar" at bounding box center [418, 56] width 47 height 15
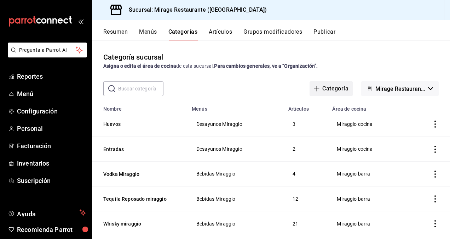
click at [334, 89] on button "Categoría" at bounding box center [331, 88] width 43 height 15
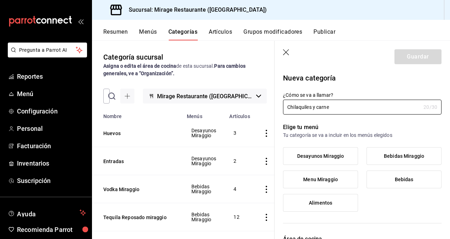
type input "Chilaquiles y carne"
click at [316, 158] on span "Desayunos Miraggio" at bounding box center [320, 156] width 47 height 6
click at [0, 0] on input "Desayunos Miraggio" at bounding box center [0, 0] width 0 height 0
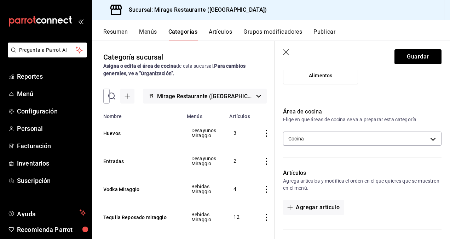
scroll to position [128, 0]
click at [339, 133] on body "Pregunta a Parrot AI Reportes Menú Configuración Personal Facturación Inventari…" at bounding box center [225, 119] width 450 height 239
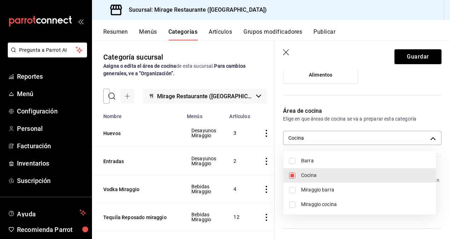
click at [326, 206] on span "Miraggio cocina" at bounding box center [365, 203] width 129 height 7
type input "22956ee8-c3b3-4353-9918-42490f5d5222,2b06c2da-c007-4c10-8071-5232d2b1a5a5"
checkbox input "true"
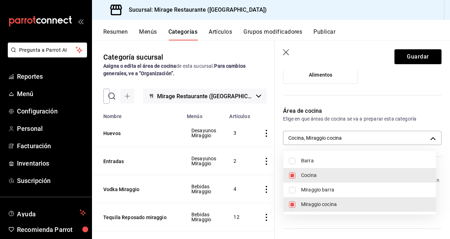
click at [311, 170] on li "Cocina" at bounding box center [359, 175] width 153 height 15
type input "2b06c2da-c007-4c10-8071-5232d2b1a5a5"
checkbox input "false"
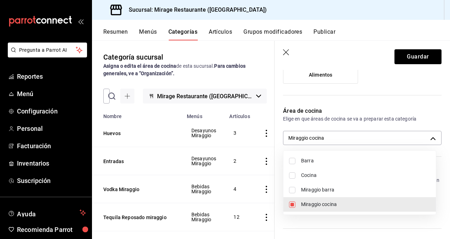
click at [363, 221] on div at bounding box center [225, 119] width 450 height 239
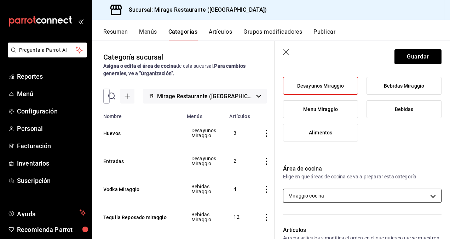
scroll to position [63, 0]
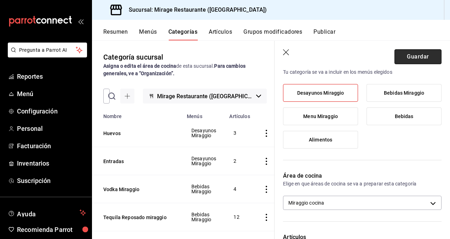
click at [411, 57] on button "Guardar" at bounding box center [418, 56] width 47 height 15
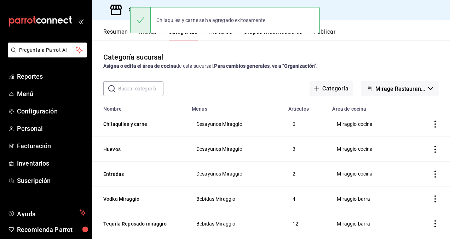
click at [226, 28] on div "Chilaquiles y carne se ha agregado exitosamente." at bounding box center [225, 20] width 190 height 26
click at [226, 35] on button "Artículos" at bounding box center [220, 34] width 23 height 12
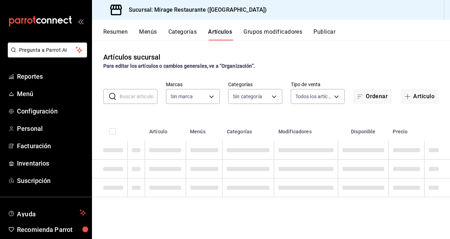
type input "fd44f9d9-2552-44ba-a783-b01c8222cad6"
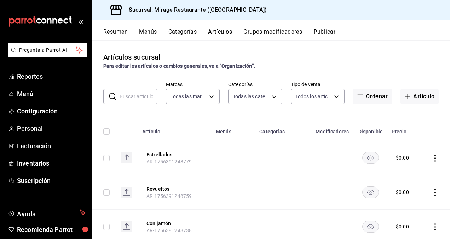
type input "ddce2c25-8873-483a-b7ca-6098d0847f2a,aa43e6fa-e7af-4a9e-8fb8-d00ac05c76db,c6a7b…"
click at [413, 96] on button "Artículo" at bounding box center [420, 96] width 38 height 15
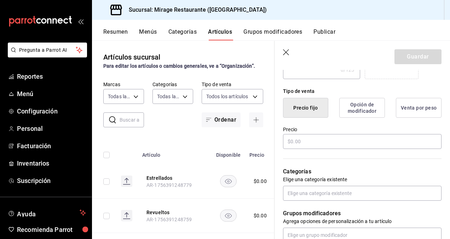
scroll to position [162, 0]
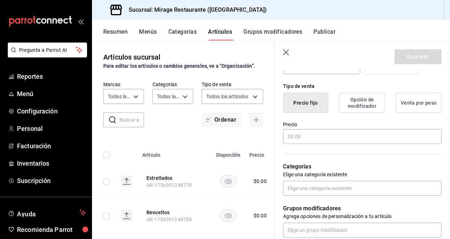
type input "Carne con [GEOGRAPHIC_DATA]"
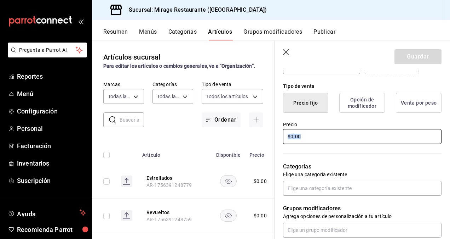
drag, startPoint x: 308, startPoint y: 145, endPoint x: 301, endPoint y: 133, distance: 14.0
click at [301, 133] on div "¿Cómo se va a llamar? Carne con chile 16 /40 ¿Cómo se va a llamar? Ingresa una …" at bounding box center [358, 164] width 167 height 450
click at [301, 133] on input "text" at bounding box center [362, 136] width 159 height 15
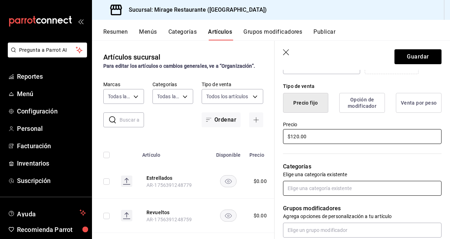
type input "$120.00"
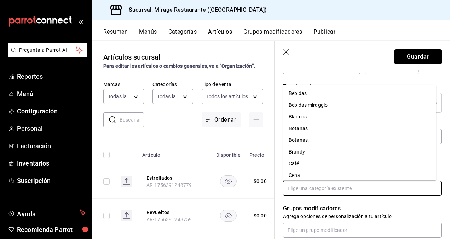
click at [301, 185] on input "text" at bounding box center [362, 187] width 159 height 15
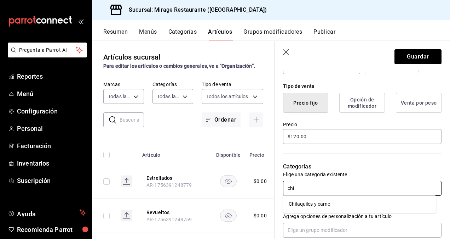
type input "chil"
click at [336, 201] on li "Chilaquiles y carne" at bounding box center [359, 204] width 153 height 12
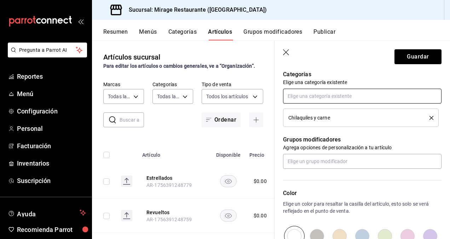
scroll to position [256, 0]
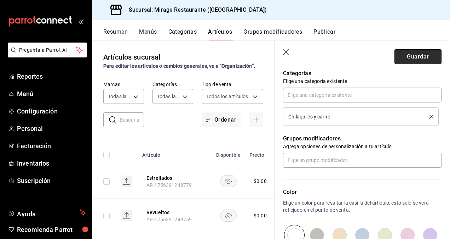
click at [415, 56] on button "Guardar" at bounding box center [418, 56] width 47 height 15
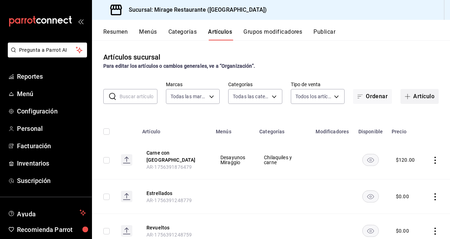
click at [411, 97] on button "Artículo" at bounding box center [420, 96] width 38 height 15
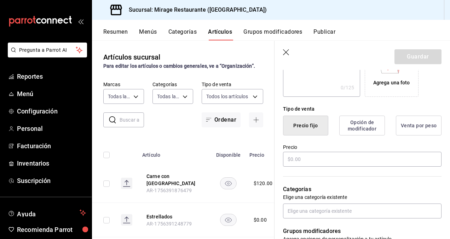
scroll to position [141, 0]
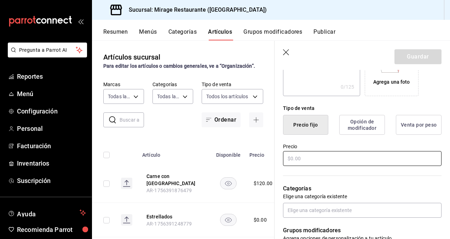
type input "Chilaquiles rojos"
click at [306, 160] on input "text" at bounding box center [362, 158] width 159 height 15
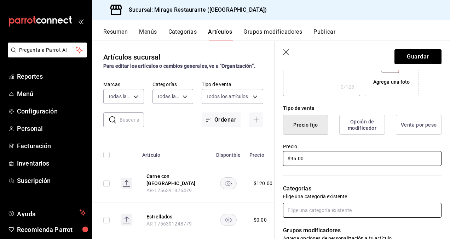
type input "$95.00"
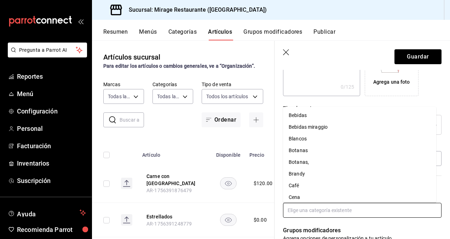
click at [320, 205] on input "text" at bounding box center [362, 209] width 159 height 15
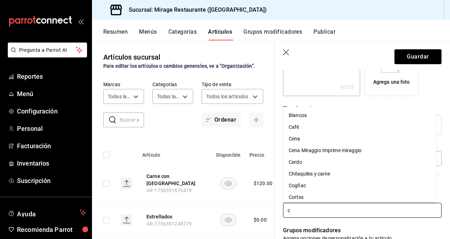
type input "ch"
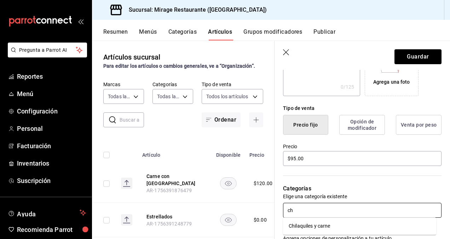
click at [330, 225] on li "Chilaquiles y carne" at bounding box center [359, 226] width 153 height 12
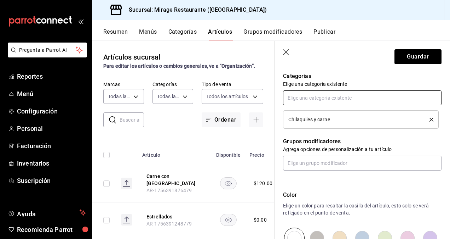
scroll to position [350, 0]
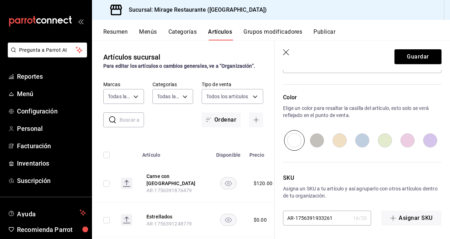
click at [413, 47] on header "Guardar" at bounding box center [363, 55] width 176 height 29
click at [411, 54] on button "Guardar" at bounding box center [418, 56] width 47 height 15
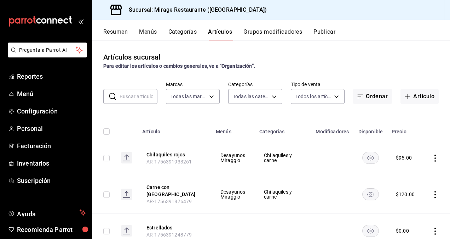
click at [410, 98] on button "Artículo" at bounding box center [420, 96] width 38 height 15
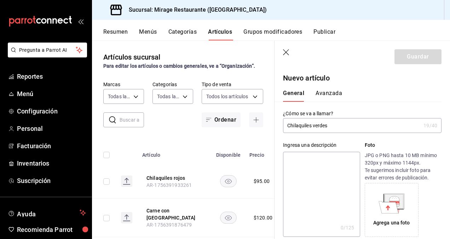
type input "Chilaquiles verdes"
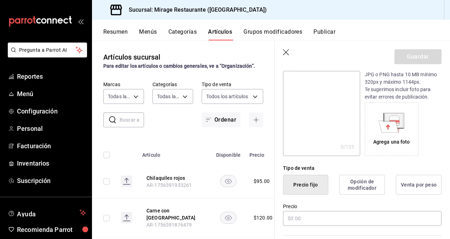
scroll to position [98, 0]
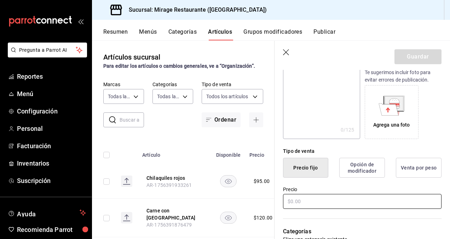
click at [298, 203] on input "text" at bounding box center [362, 201] width 159 height 15
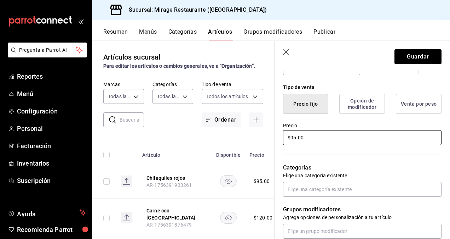
scroll to position [168, 0]
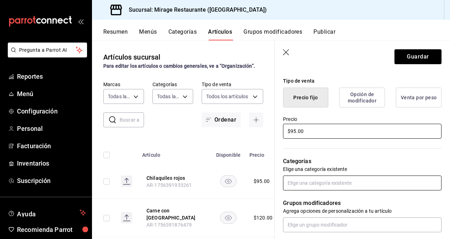
type input "$95.00"
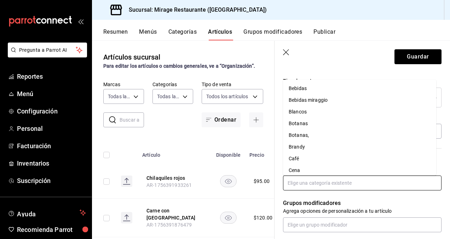
click at [332, 180] on input "text" at bounding box center [362, 182] width 159 height 15
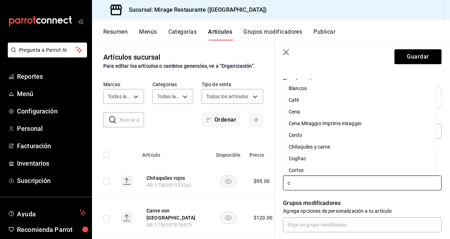
type input "ch"
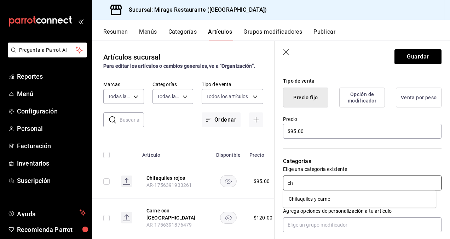
click at [335, 199] on li "Chilaquiles y carne" at bounding box center [359, 199] width 153 height 12
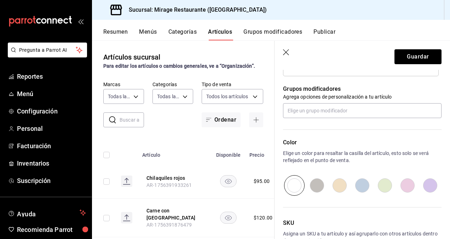
scroll to position [350, 0]
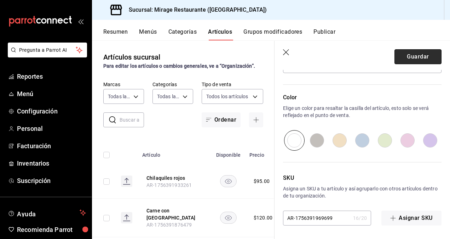
click at [422, 56] on button "Guardar" at bounding box center [418, 56] width 47 height 15
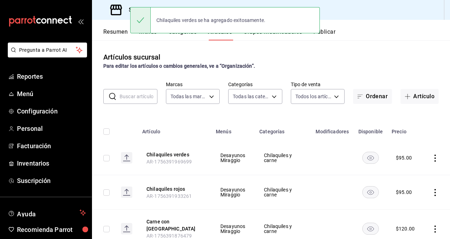
click at [284, 34] on div "Chilaquiles verdes se ha agregado exitosamente." at bounding box center [225, 20] width 190 height 30
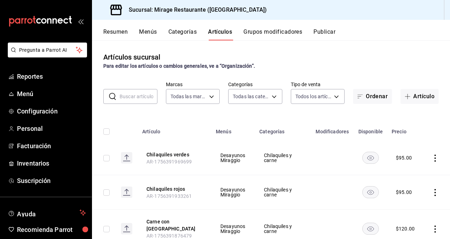
click at [271, 31] on button "Grupos modificadores" at bounding box center [272, 34] width 59 height 12
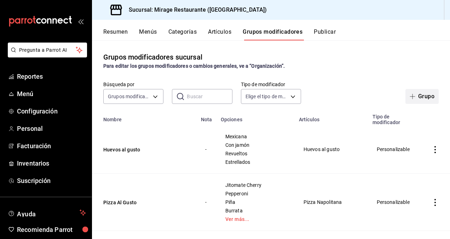
click at [419, 94] on button "Grupo" at bounding box center [422, 96] width 33 height 15
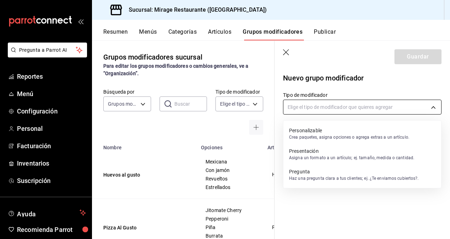
click at [323, 106] on body "Pregunta a Parrot AI Reportes Menú Configuración Personal Facturación Inventari…" at bounding box center [225, 119] width 450 height 239
click at [315, 129] on p "Personalizable" at bounding box center [349, 130] width 120 height 7
type input "CUSTOMIZABLE"
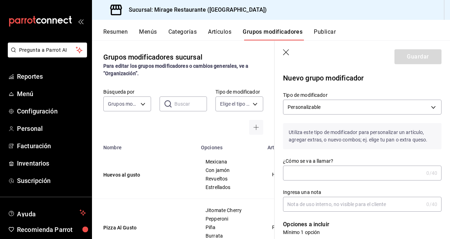
click at [300, 174] on input "¿Cómo se va a llamar?" at bounding box center [353, 173] width 141 height 14
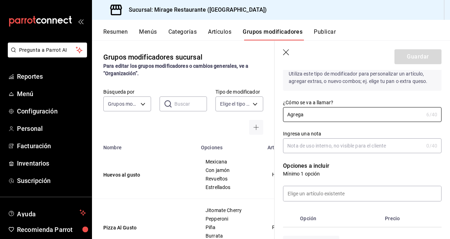
scroll to position [59, 0]
type input "Agrega"
click at [304, 195] on input at bounding box center [362, 192] width 158 height 15
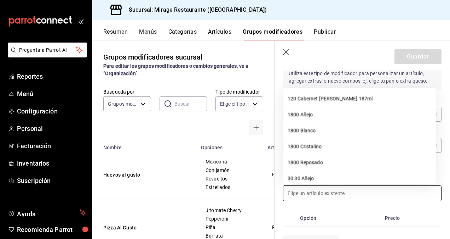
click at [321, 215] on th "Opción" at bounding box center [339, 217] width 85 height 17
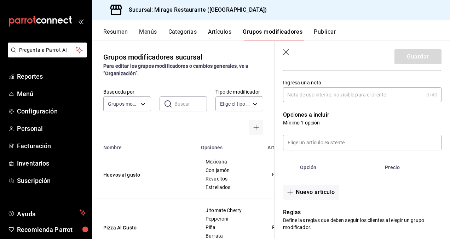
scroll to position [110, 0]
click at [310, 191] on button "Nuevo artículo" at bounding box center [311, 191] width 56 height 15
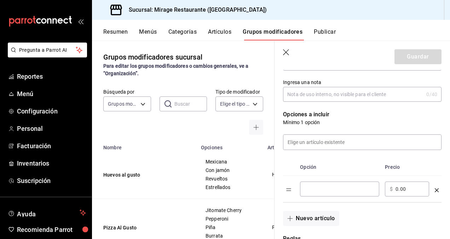
click at [316, 187] on input "optionsTable" at bounding box center [339, 188] width 69 height 7
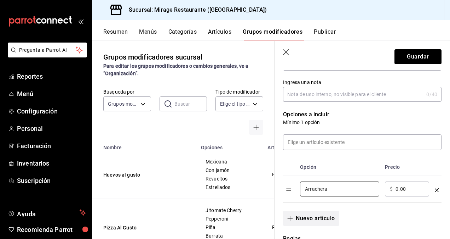
type input "Arrachera"
click at [325, 213] on button "Nuevo artículo" at bounding box center [311, 218] width 56 height 15
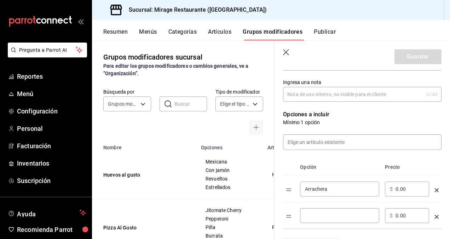
click at [314, 216] on input "optionsTable" at bounding box center [339, 215] width 69 height 7
type input "p"
type input "P"
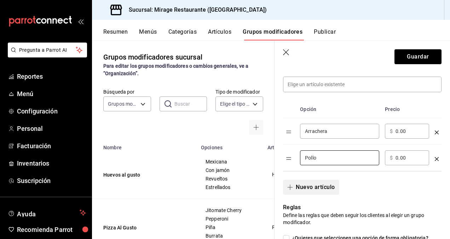
scroll to position [168, 0]
type input "Pollo"
click at [304, 184] on button "Nuevo artículo" at bounding box center [311, 186] width 56 height 15
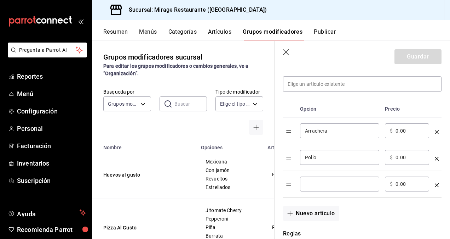
click at [312, 188] on div "​" at bounding box center [339, 183] width 79 height 15
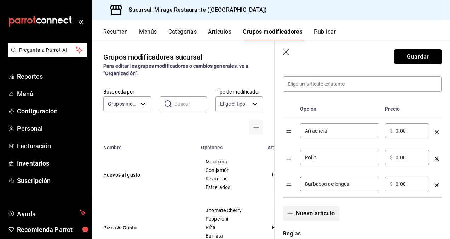
type input "Barbacoa de lengua"
click at [315, 212] on button "Nuevo artículo" at bounding box center [311, 213] width 56 height 15
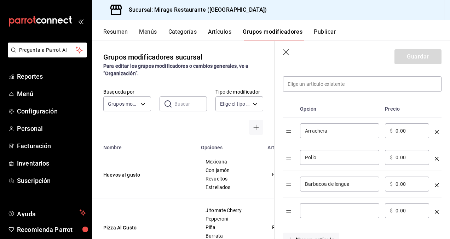
click at [309, 212] on input "optionsTable" at bounding box center [339, 210] width 69 height 7
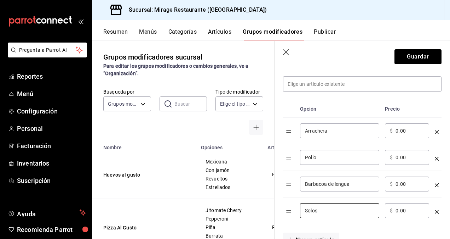
type input "Solos"
click at [403, 130] on input "0.00" at bounding box center [410, 130] width 29 height 7
type input "0.00"
type input "45.00"
click at [399, 160] on input "0.00" at bounding box center [410, 157] width 29 height 7
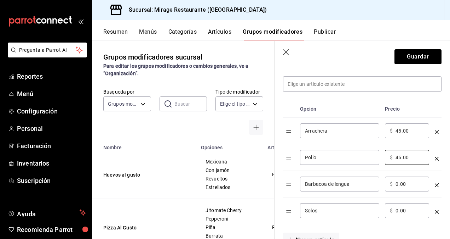
type input "45.00"
click at [398, 180] on input "0.00" at bounding box center [410, 183] width 29 height 7
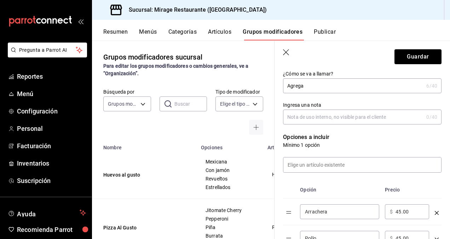
scroll to position [92, 0]
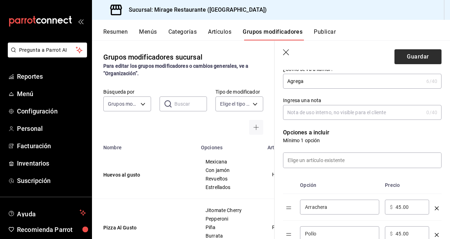
type input "45.00"
click at [411, 53] on button "Guardar" at bounding box center [418, 56] width 47 height 15
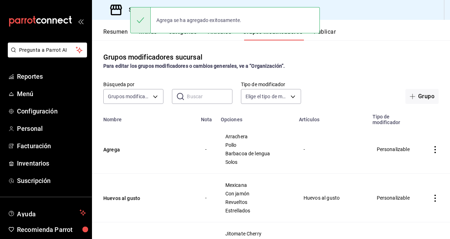
click at [220, 36] on button "Artículos" at bounding box center [219, 34] width 23 height 12
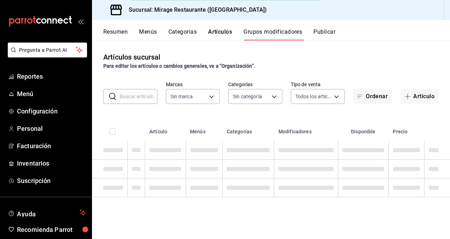
type input "fd44f9d9-2552-44ba-a783-b01c8222cad6"
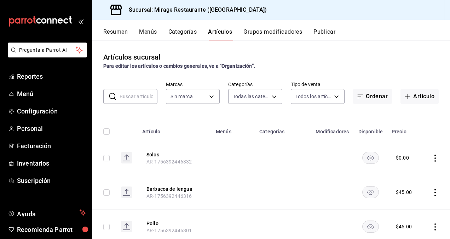
type input "ddce2c25-8873-483a-b7ca-6098d0847f2a,aa43e6fa-e7af-4a9e-8fb8-d00ac05c76db,c6a7b…"
type input "fd44f9d9-2552-44ba-a783-b01c8222cad6"
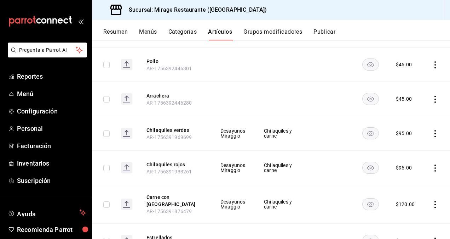
scroll to position [162, 0]
click at [172, 128] on button "Chilaquiles verdes" at bounding box center [175, 129] width 57 height 7
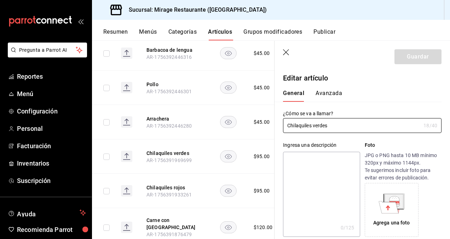
type input "$95.00"
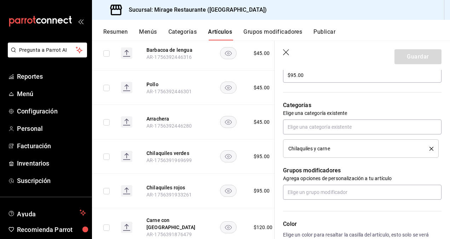
scroll to position [224, 0]
click at [322, 188] on input "text" at bounding box center [362, 191] width 159 height 15
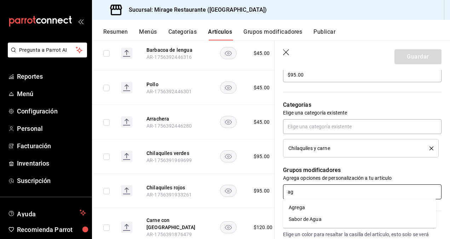
type input "agr"
click at [305, 206] on li "Agrega" at bounding box center [359, 207] width 153 height 12
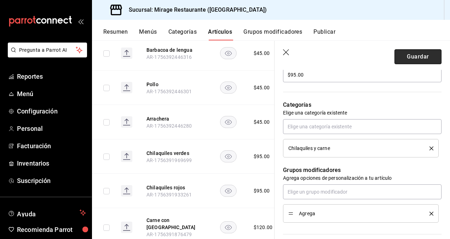
click at [411, 51] on button "Guardar" at bounding box center [418, 56] width 47 height 15
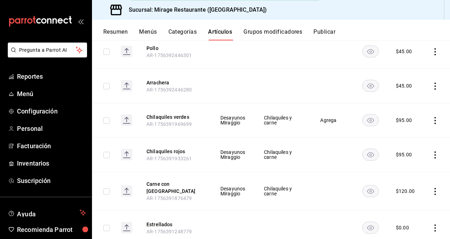
scroll to position [175, 0]
click at [171, 150] on button "Chilaquiles rojos" at bounding box center [175, 150] width 57 height 7
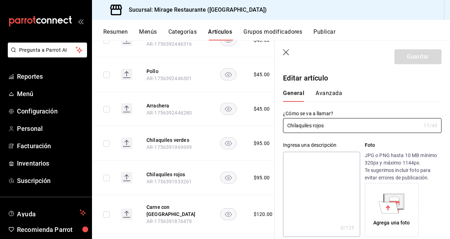
type input "$95.00"
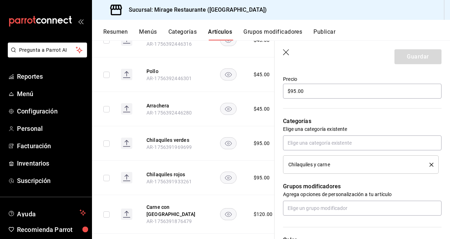
scroll to position [210, 0]
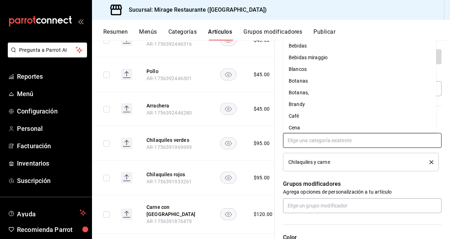
click at [322, 137] on input "text" at bounding box center [362, 140] width 159 height 15
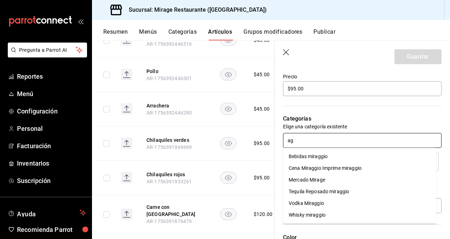
type input "a"
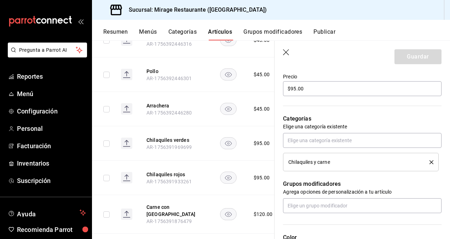
click at [343, 191] on p "Agrega opciones de personalización a tu artículo" at bounding box center [362, 191] width 159 height 7
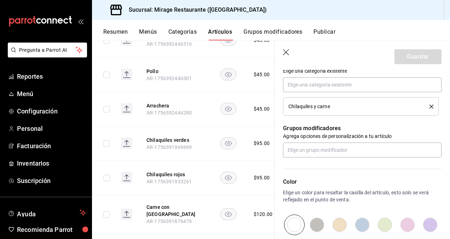
scroll to position [266, 0]
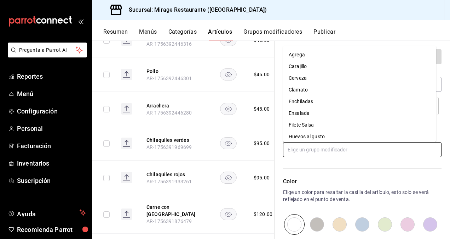
click at [317, 146] on input "text" at bounding box center [362, 149] width 159 height 15
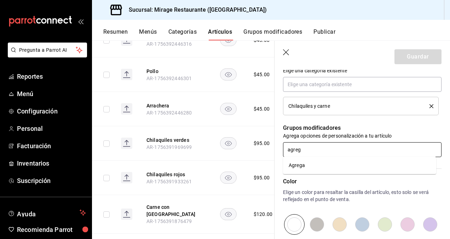
type input "agrega"
click at [306, 163] on li "Agrega" at bounding box center [359, 165] width 153 height 12
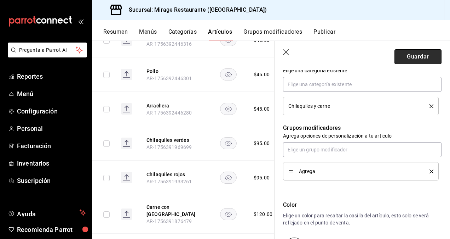
click at [411, 55] on button "Guardar" at bounding box center [418, 56] width 47 height 15
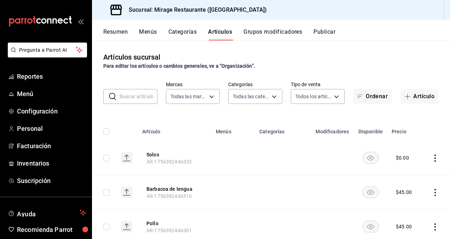
click at [180, 29] on button "Categorías" at bounding box center [182, 34] width 29 height 12
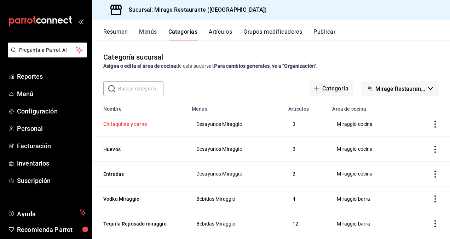
click at [136, 122] on button "Chilaquiles y carne" at bounding box center [138, 123] width 71 height 7
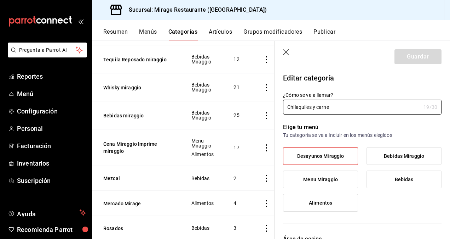
scroll to position [194, 0]
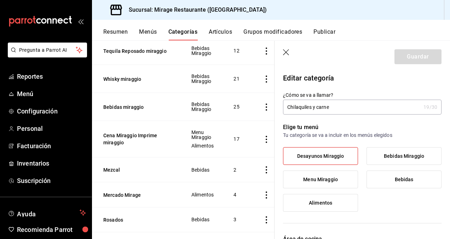
click at [219, 32] on button "Artículos" at bounding box center [220, 34] width 23 height 12
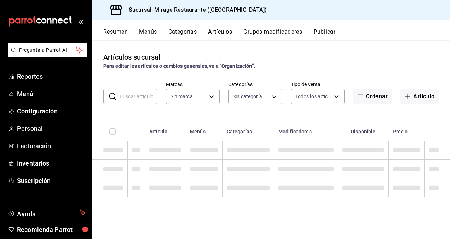
type input "fd44f9d9-2552-44ba-a783-b01c8222cad6"
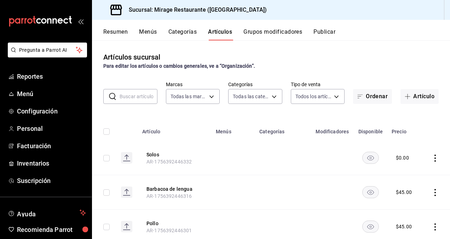
type input "ddce2c25-8873-483a-b7ca-6098d0847f2a,aa43e6fa-e7af-4a9e-8fb8-d00ac05c76db,c6a7b…"
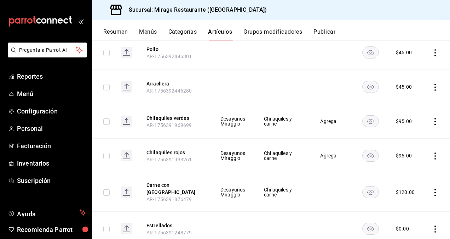
scroll to position [174, 0]
drag, startPoint x: 429, startPoint y: 119, endPoint x: 264, endPoint y: 125, distance: 165.4
click at [264, 125] on td "Chilaquiles y carne" at bounding box center [283, 121] width 56 height 34
click at [432, 118] on icon "actions" at bounding box center [435, 120] width 7 height 7
click at [404, 168] on span "Eliminar" at bounding box center [409, 166] width 18 height 6
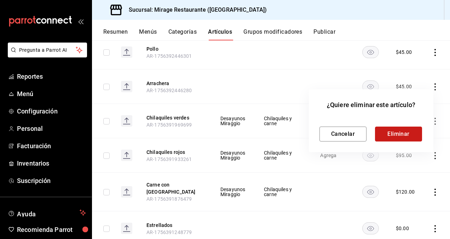
click at [404, 135] on button "Eliminar" at bounding box center [398, 133] width 47 height 15
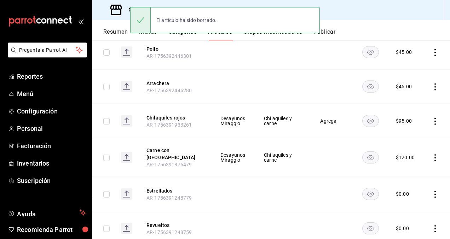
click at [432, 120] on icon "actions" at bounding box center [435, 120] width 7 height 7
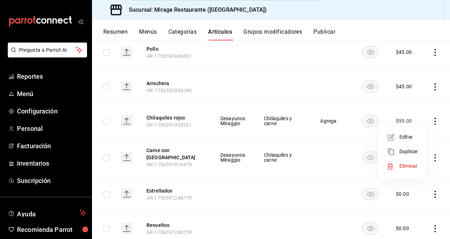
click at [407, 163] on span "Eliminar" at bounding box center [409, 166] width 18 height 6
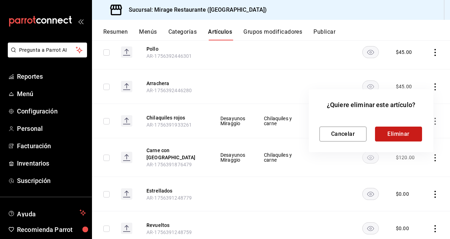
click at [397, 134] on button "Eliminar" at bounding box center [398, 133] width 47 height 15
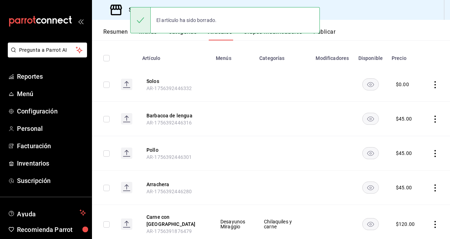
scroll to position [63, 0]
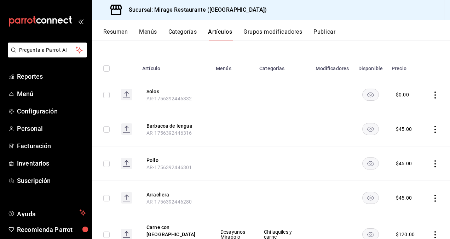
drag, startPoint x: 179, startPoint y: 27, endPoint x: 187, endPoint y: 31, distance: 9.2
click at [187, 31] on div "Resumen Menús Categorías Artículos Grupos modificadores Publicar" at bounding box center [271, 30] width 358 height 21
click at [187, 31] on button "Categorías" at bounding box center [182, 34] width 29 height 12
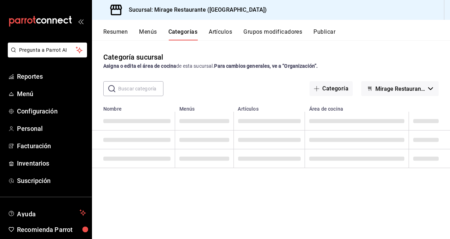
click at [216, 30] on button "Artículos" at bounding box center [220, 34] width 23 height 12
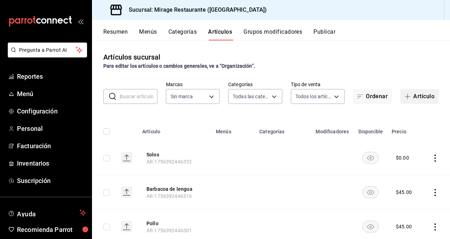
type input "ddce2c25-8873-483a-b7ca-6098d0847f2a,aa43e6fa-e7af-4a9e-8fb8-d00ac05c76db,c6a7b…"
type input "fd44f9d9-2552-44ba-a783-b01c8222cad6"
click at [417, 96] on button "Artículo" at bounding box center [420, 96] width 38 height 15
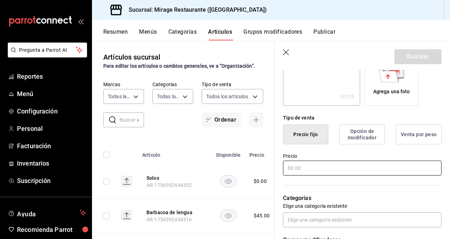
scroll to position [132, 0]
type input "Chilaquiles"
click at [306, 166] on input "text" at bounding box center [362, 167] width 159 height 15
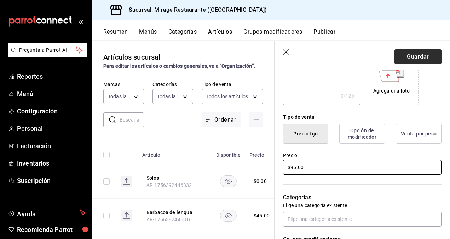
type input "$95.00"
click at [421, 52] on button "Guardar" at bounding box center [418, 56] width 47 height 15
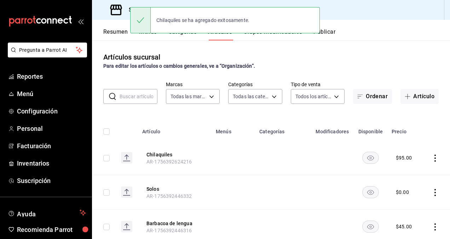
click at [287, 35] on div "Chilaquiles se ha agregado exitosamente." at bounding box center [225, 20] width 190 height 30
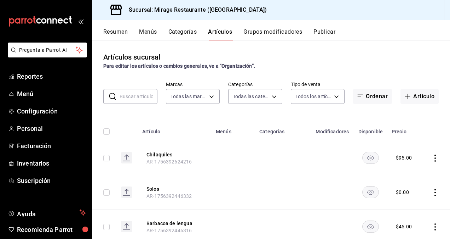
click at [277, 35] on button "Grupos modificadores" at bounding box center [272, 34] width 59 height 12
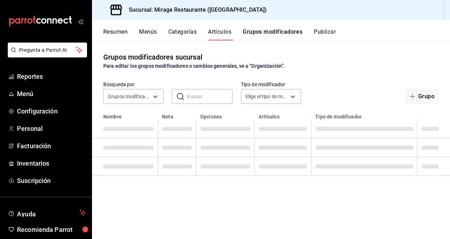
click at [272, 30] on button "Grupos modificadores" at bounding box center [273, 34] width 60 height 12
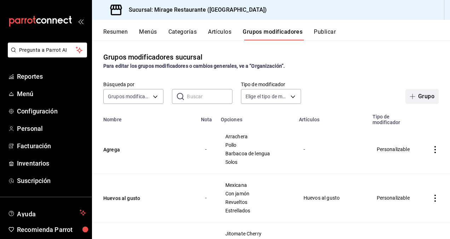
click at [419, 95] on button "Grupo" at bounding box center [422, 96] width 33 height 15
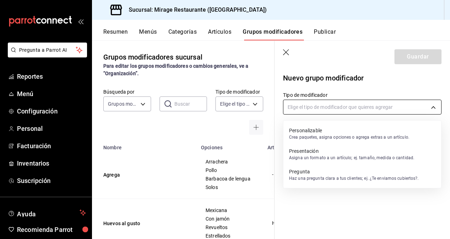
click at [358, 107] on body "Pregunta a Parrot AI Reportes Menú Configuración Personal Facturación Inventari…" at bounding box center [225, 119] width 450 height 239
click at [307, 139] on p "Crea paquetes, asigna opciones o agrega extras a un artículo." at bounding box center [349, 137] width 120 height 6
type input "CUSTOMIZABLE"
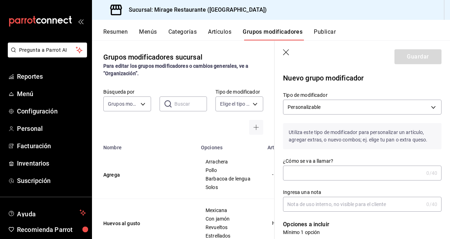
click at [301, 173] on input "¿Cómo se va a llamar?" at bounding box center [353, 173] width 141 height 14
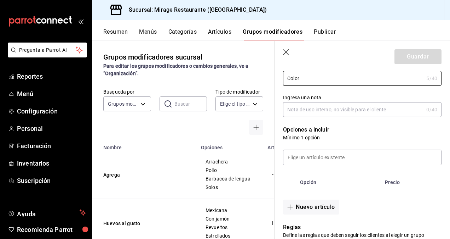
scroll to position [96, 0]
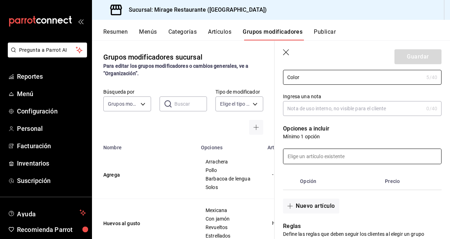
type input "Color"
click at [326, 156] on input at bounding box center [362, 156] width 158 height 15
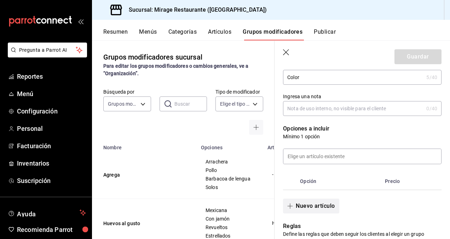
click at [303, 206] on button "Nuevo artículo" at bounding box center [311, 205] width 56 height 15
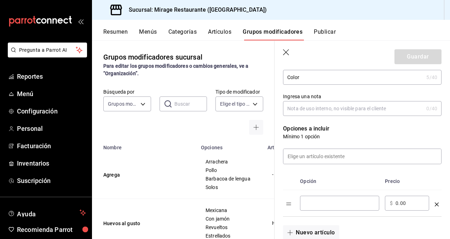
click at [311, 202] on input "optionsTable" at bounding box center [339, 202] width 69 height 7
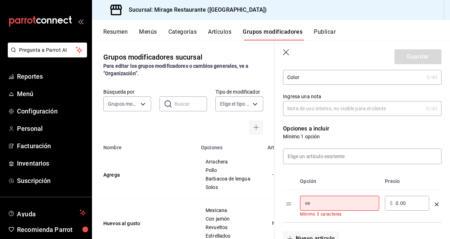
type input "v"
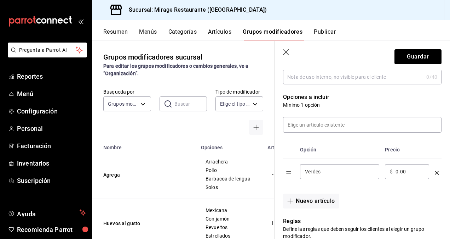
scroll to position [129, 0]
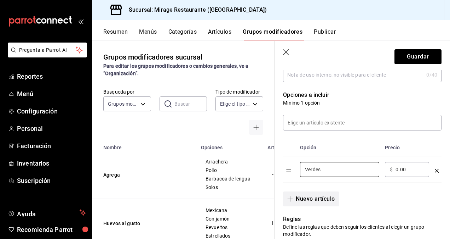
type input "Verdes"
click at [317, 198] on button "Nuevo artículo" at bounding box center [311, 198] width 56 height 15
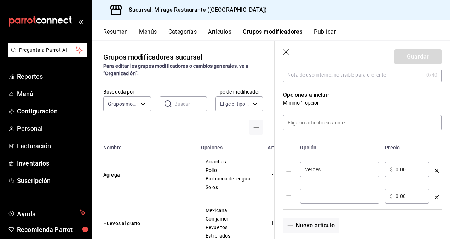
click at [311, 196] on input "optionsTable" at bounding box center [339, 195] width 69 height 7
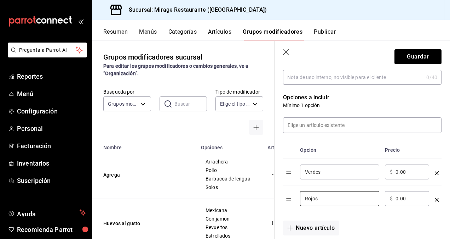
scroll to position [126, 0]
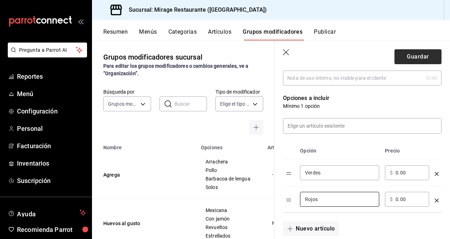
type input "Rojos"
click at [412, 53] on button "Guardar" at bounding box center [418, 56] width 47 height 15
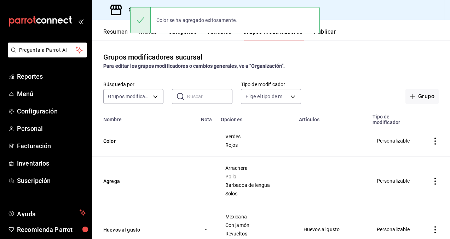
click at [188, 34] on div "Color se ha agregado exitosamente." at bounding box center [225, 20] width 190 height 30
click at [184, 31] on div "Color se ha agregado exitosamente." at bounding box center [225, 20] width 190 height 26
drag, startPoint x: 192, startPoint y: 39, endPoint x: 187, endPoint y: 41, distance: 5.9
click at [187, 41] on div "Resumen Menús Categorías Artículos Grupos modificadores Publicar Grupos modific…" at bounding box center [271, 129] width 358 height 219
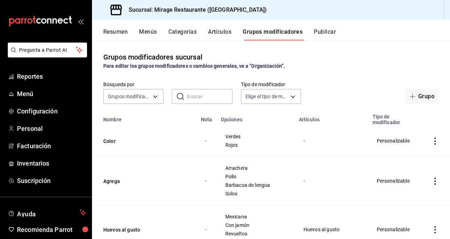
click at [183, 30] on button "Categorías" at bounding box center [182, 34] width 29 height 12
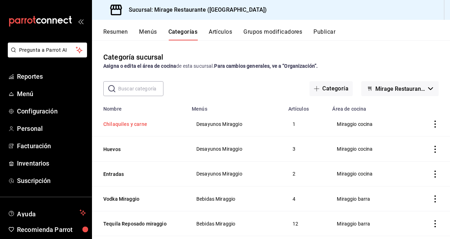
click at [132, 127] on button "Chilaquiles y carne" at bounding box center [138, 123] width 71 height 7
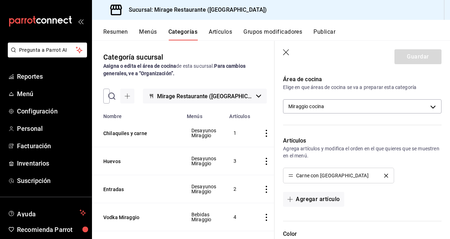
scroll to position [161, 0]
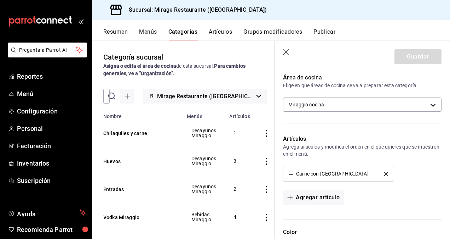
click at [386, 170] on li "Carne con [GEOGRAPHIC_DATA]" at bounding box center [338, 173] width 110 height 15
click at [384, 172] on icon "delete" at bounding box center [386, 174] width 4 height 4
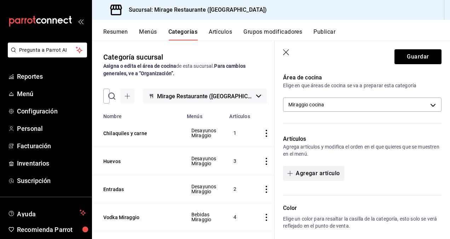
click at [325, 173] on button "Agregar artículo" at bounding box center [313, 173] width 61 height 15
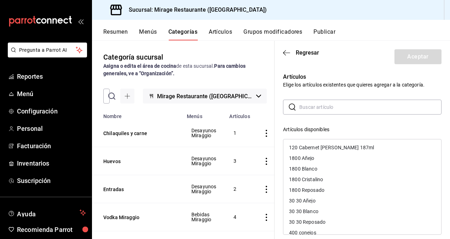
click at [309, 109] on input "text" at bounding box center [370, 107] width 142 height 14
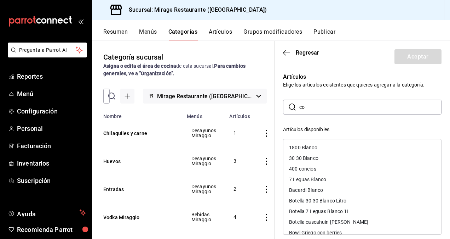
type input "c"
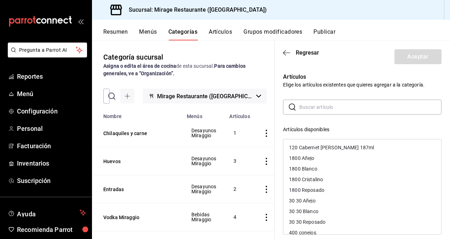
click at [387, 121] on div "​ ​ Artículos disponibles 120 Cabernet Savignon 187ml 1800 Añejo 1800 Blanco 18…" at bounding box center [362, 225] width 159 height 253
click at [413, 76] on p "Artículos" at bounding box center [362, 77] width 159 height 8
click at [283, 51] on icon "button" at bounding box center [286, 53] width 7 height 6
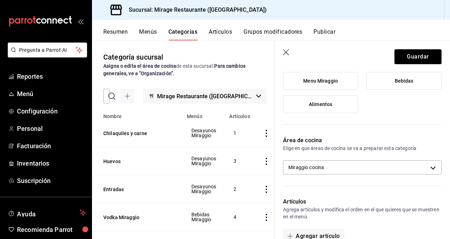
scroll to position [99, 0]
click at [284, 51] on icon "button" at bounding box center [286, 52] width 7 height 7
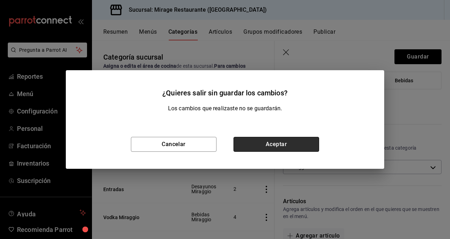
click at [291, 139] on button "Aceptar" at bounding box center [277, 144] width 86 height 15
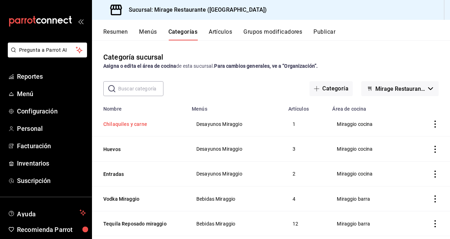
click at [127, 124] on button "Chilaquiles y carne" at bounding box center [138, 123] width 71 height 7
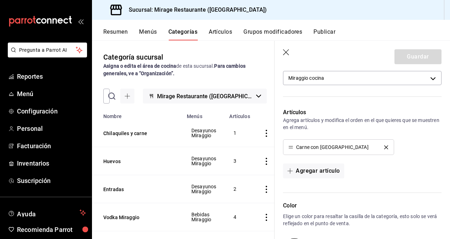
scroll to position [197, 0]
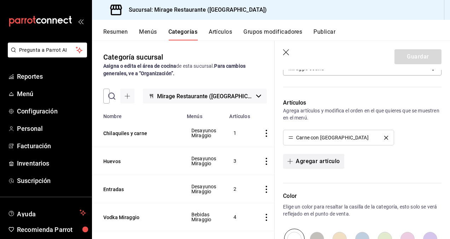
click at [309, 159] on button "Agregar artículo" at bounding box center [313, 161] width 61 height 15
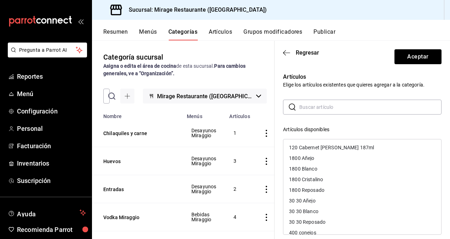
click at [311, 107] on input "text" at bounding box center [370, 107] width 142 height 14
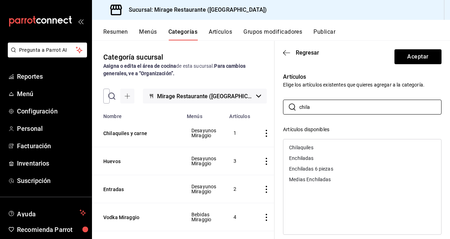
type input "chila"
click at [300, 145] on div "Chilaquiles" at bounding box center [301, 147] width 24 height 5
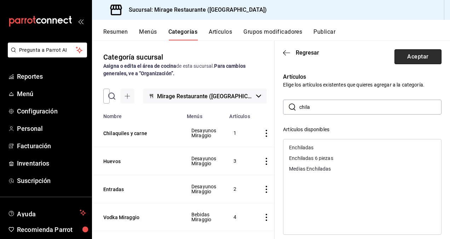
click at [407, 53] on button "Aceptar" at bounding box center [418, 56] width 47 height 15
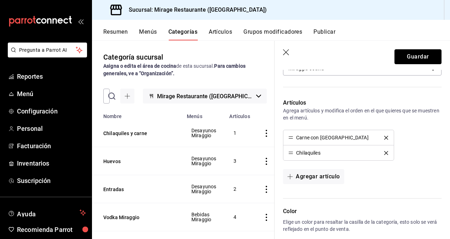
click at [407, 53] on button "Guardar" at bounding box center [418, 56] width 47 height 15
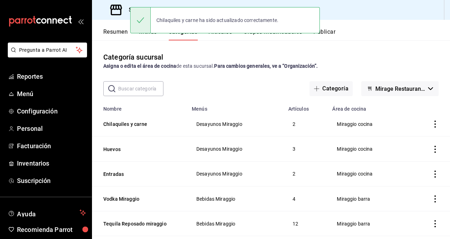
click at [220, 33] on div "Chilaquiles y carne ha sido actualizado correctamente." at bounding box center [225, 20] width 190 height 30
click at [218, 33] on div "Chilaquiles y carne ha sido actualizado correctamente." at bounding box center [225, 20] width 190 height 26
click at [208, 56] on div "Categoría sucursal Asigna o edita el área de cocina de esta sucursal. Para camb…" at bounding box center [271, 61] width 358 height 18
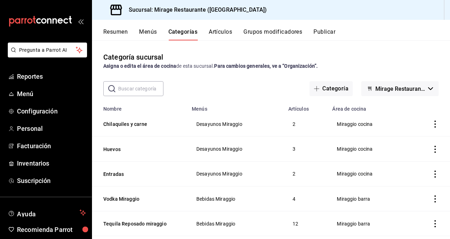
click at [222, 31] on button "Artículos" at bounding box center [220, 34] width 23 height 12
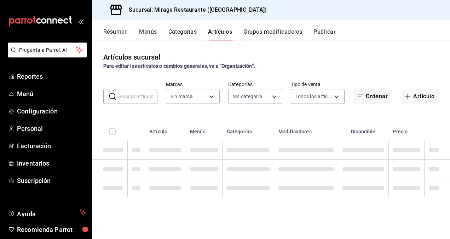
type input "fd44f9d9-2552-44ba-a783-b01c8222cad6"
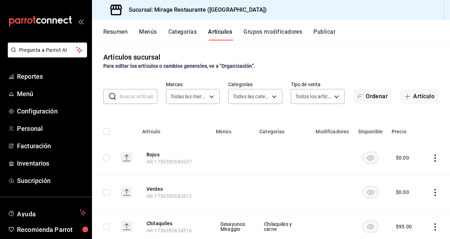
type input "ddce2c25-8873-483a-b7ca-6098d0847f2a,aa43e6fa-e7af-4a9e-8fb8-d00ac05c76db,c6a7b…"
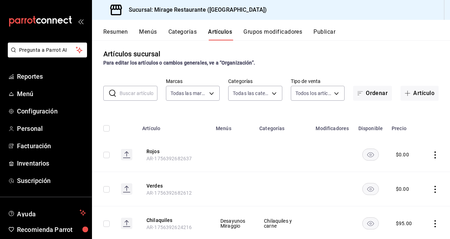
scroll to position [2, 0]
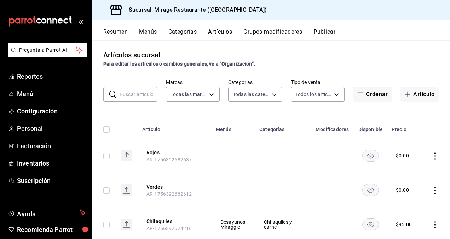
click at [230, 143] on td at bounding box center [234, 155] width 44 height 34
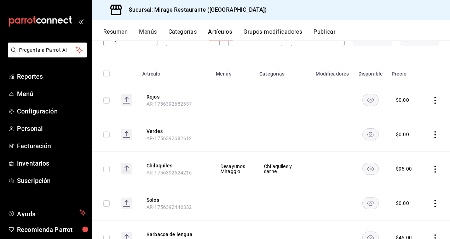
scroll to position [63, 0]
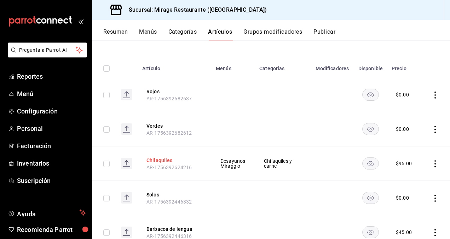
click at [165, 158] on button "Chilaquiles" at bounding box center [175, 159] width 57 height 7
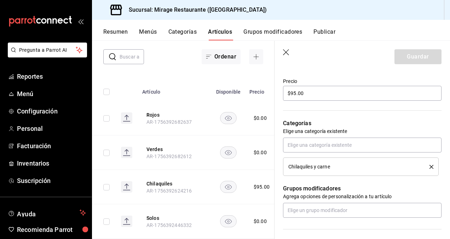
scroll to position [213, 0]
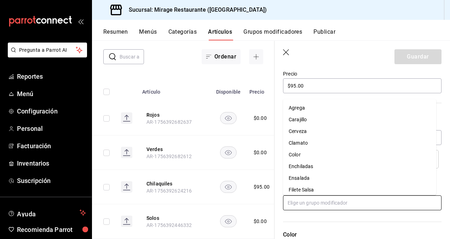
click at [308, 201] on input "text" at bounding box center [362, 202] width 159 height 15
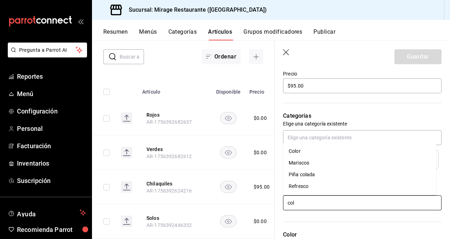
type input "colo"
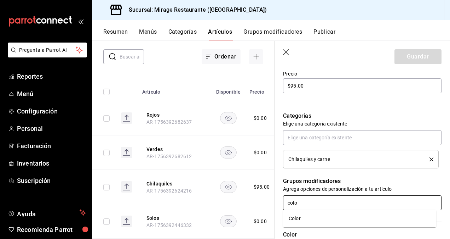
click at [303, 216] on li "Color" at bounding box center [359, 218] width 153 height 12
type input "agre"
click at [311, 215] on li "Agrega" at bounding box center [359, 218] width 153 height 12
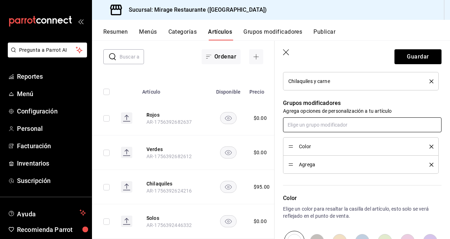
scroll to position [292, 0]
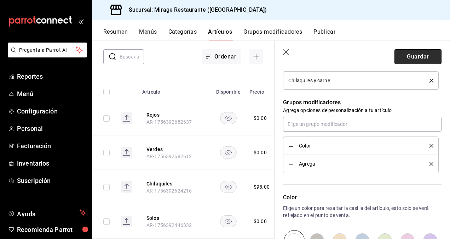
click at [403, 56] on button "Guardar" at bounding box center [418, 56] width 47 height 15
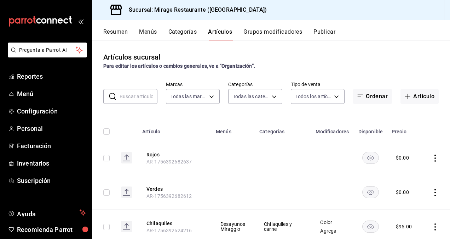
click at [180, 31] on button "Categorías" at bounding box center [182, 34] width 29 height 12
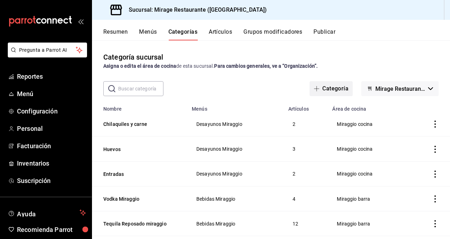
click at [333, 86] on button "Categoría" at bounding box center [331, 88] width 43 height 15
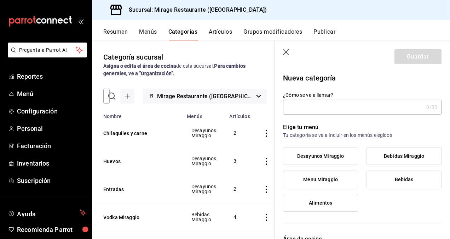
type input "s"
type input "Sandwiches"
click at [331, 153] on span "Desayunos Miraggio" at bounding box center [320, 156] width 47 height 6
click at [0, 0] on input "Desayunos Miraggio" at bounding box center [0, 0] width 0 height 0
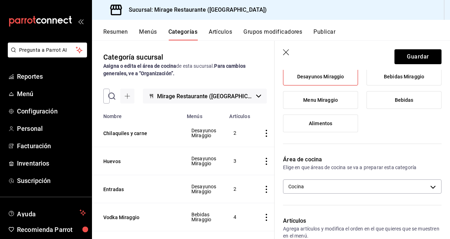
scroll to position [91, 0]
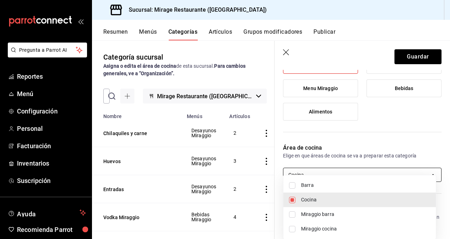
click at [351, 176] on body "Pregunta a Parrot AI Reportes Menú Configuración Personal Facturación Inventari…" at bounding box center [225, 119] width 450 height 239
click at [322, 228] on span "Miraggio cocina" at bounding box center [365, 228] width 129 height 7
type input "22956ee8-c3b3-4353-9918-42490f5d5222,2b06c2da-c007-4c10-8071-5232d2b1a5a5"
checkbox input "true"
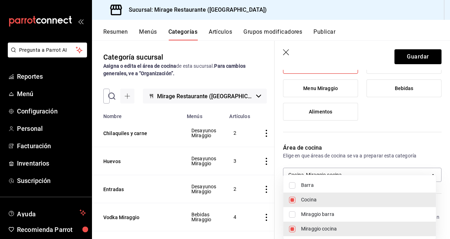
click at [320, 198] on span "Cocina" at bounding box center [365, 199] width 129 height 7
type input "2b06c2da-c007-4c10-8071-5232d2b1a5a5"
checkbox input "false"
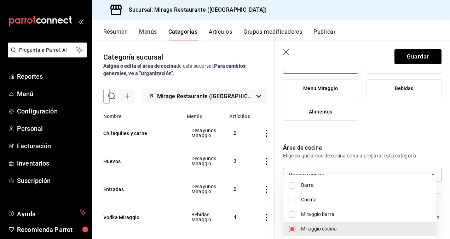
click at [332, 170] on div at bounding box center [225, 119] width 450 height 239
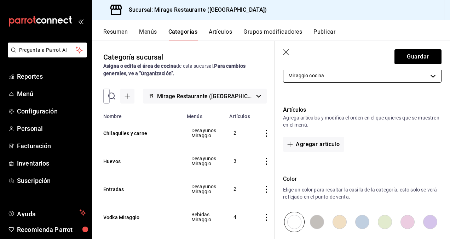
scroll to position [193, 0]
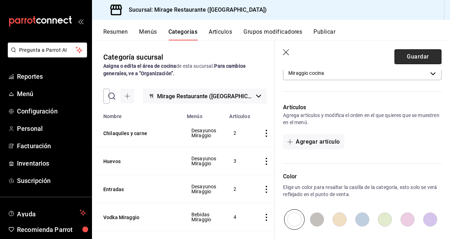
click at [410, 53] on button "Guardar" at bounding box center [418, 56] width 47 height 15
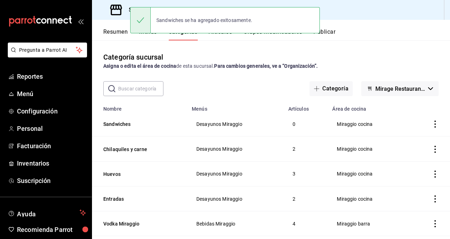
click at [224, 33] on div "Sandwiches se ha agregado exitosamente." at bounding box center [225, 20] width 190 height 30
click at [220, 33] on div "Sandwiches se ha agregado exitosamente." at bounding box center [225, 20] width 190 height 30
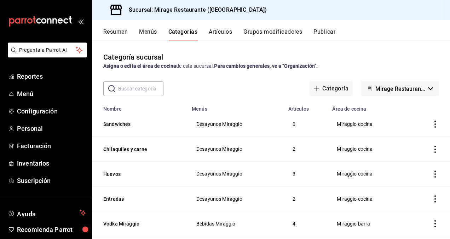
click at [220, 33] on button "Artículos" at bounding box center [220, 34] width 23 height 12
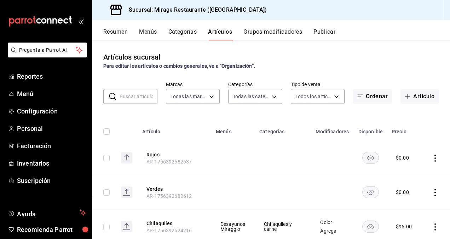
type input "fd44f9d9-2552-44ba-a783-b01c8222cad6"
type input "51d7bb62-ee77-4941-9853-69146d085f35,ddce2c25-8873-483a-b7ca-6098d0847f2a,aa43e…"
click at [192, 30] on button "Categorías" at bounding box center [182, 34] width 29 height 12
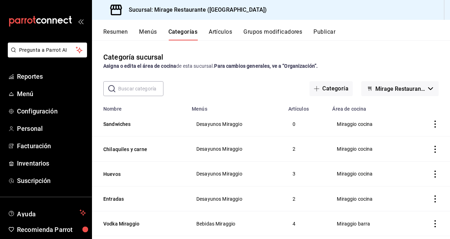
click at [219, 30] on button "Artículos" at bounding box center [220, 34] width 23 height 12
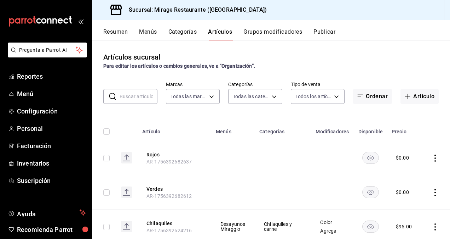
type input "fd44f9d9-2552-44ba-a783-b01c8222cad6"
type input "51d7bb62-ee77-4941-9853-69146d085f35,ddce2c25-8873-483a-b7ca-6098d0847f2a,aa43e…"
click at [267, 33] on button "Grupos modificadores" at bounding box center [272, 34] width 59 height 12
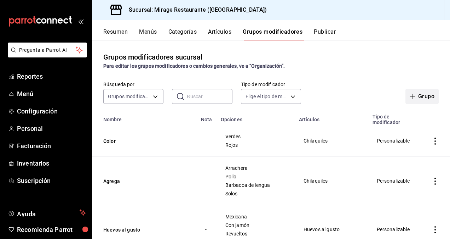
click at [414, 95] on button "Grupo" at bounding box center [422, 96] width 33 height 15
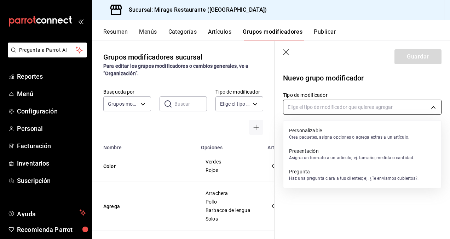
click at [326, 108] on body "Pregunta a Parrot AI Reportes Menú Configuración Personal Facturación Inventari…" at bounding box center [225, 119] width 450 height 239
click at [323, 131] on p "Personalizable" at bounding box center [349, 130] width 120 height 7
type input "CUSTOMIZABLE"
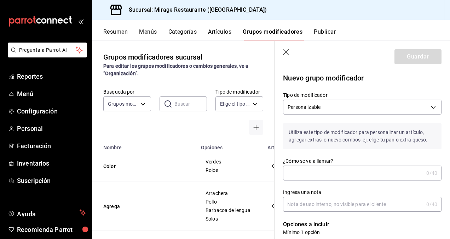
click at [311, 171] on input "¿Cómo se va a llamar?" at bounding box center [353, 173] width 141 height 14
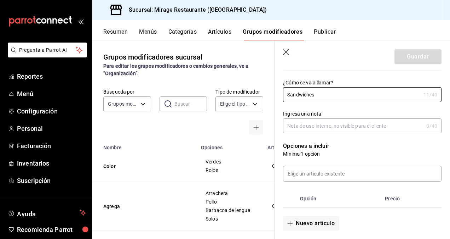
scroll to position [79, 0]
type input "Sandwiches"
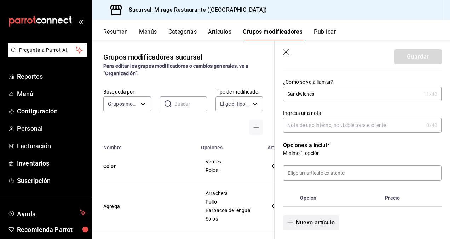
click at [319, 224] on button "Nuevo artículo" at bounding box center [311, 222] width 56 height 15
click at [315, 220] on input "optionsTable" at bounding box center [339, 219] width 69 height 7
click at [303, 196] on th "Opción" at bounding box center [339, 197] width 85 height 17
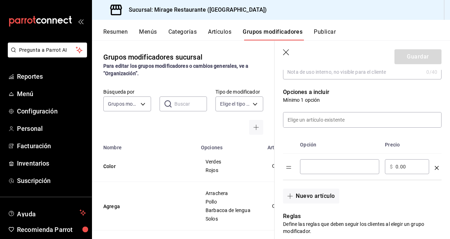
scroll to position [132, 0]
click at [313, 167] on input "optionsTable" at bounding box center [339, 165] width 69 height 7
type input "j"
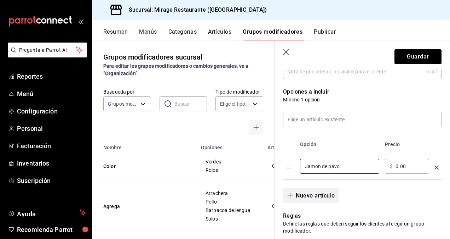
type input "Jamon de pavo"
click at [312, 193] on button "Nuevo artículo" at bounding box center [311, 195] width 56 height 15
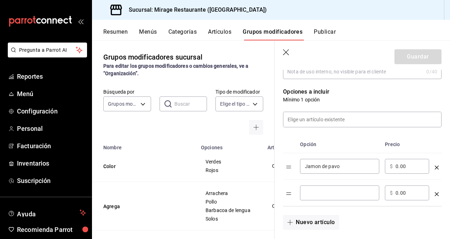
click at [319, 194] on input "optionsTable" at bounding box center [339, 192] width 69 height 7
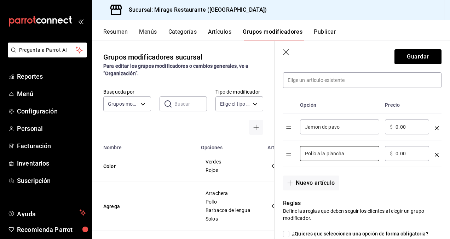
scroll to position [174, 0]
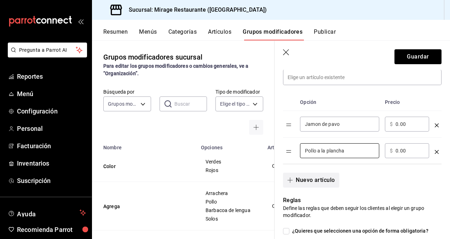
type input "Pollo a la plancha"
click at [309, 178] on button "Nuevo artículo" at bounding box center [311, 179] width 56 height 15
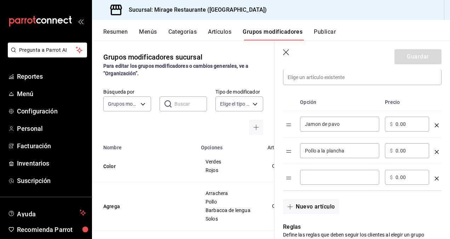
click at [310, 175] on input "optionsTable" at bounding box center [339, 176] width 69 height 7
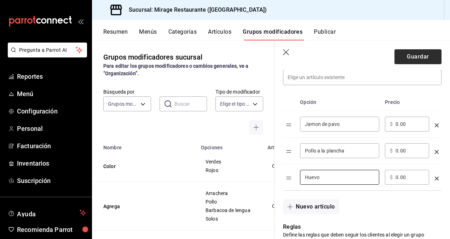
type input "Huevo"
click at [418, 53] on button "Guardar" at bounding box center [418, 56] width 47 height 15
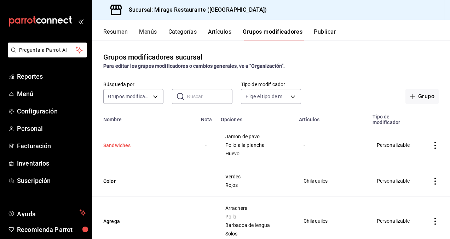
click at [127, 144] on button "Sandwiches" at bounding box center [145, 145] width 85 height 7
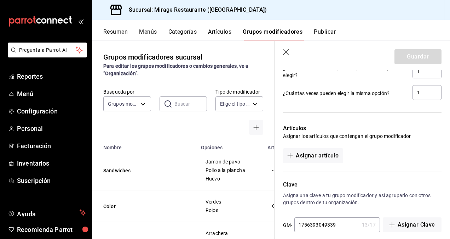
scroll to position [455, 0]
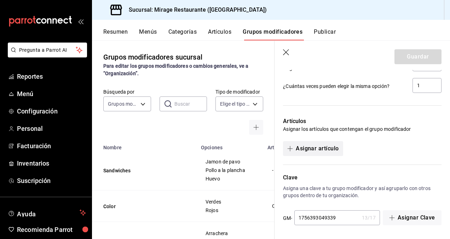
click at [317, 150] on button "Asignar artículo" at bounding box center [313, 148] width 60 height 15
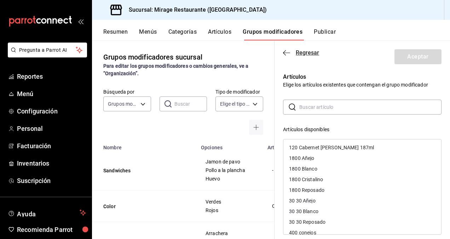
click at [286, 51] on icon "button" at bounding box center [286, 53] width 7 height 6
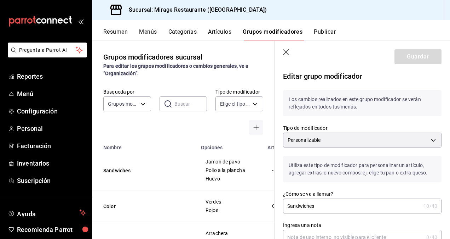
scroll to position [0, 0]
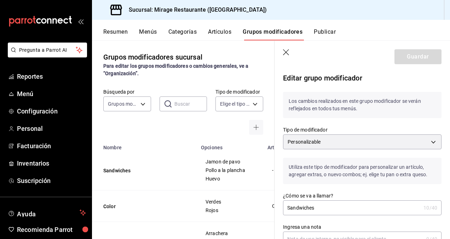
click at [285, 53] on icon "button" at bounding box center [286, 52] width 6 height 6
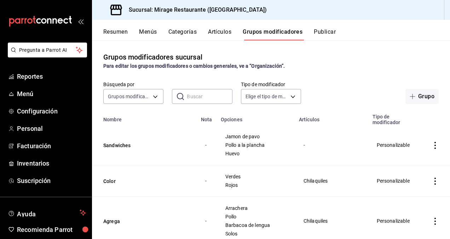
click at [186, 30] on button "Categorías" at bounding box center [182, 34] width 29 height 12
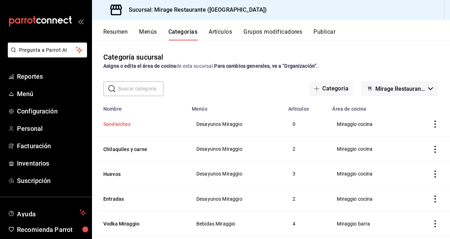
click at [121, 122] on button "Sandwiches" at bounding box center [138, 123] width 71 height 7
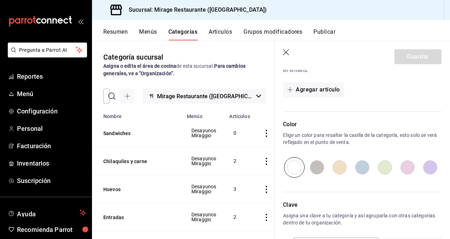
scroll to position [272, 0]
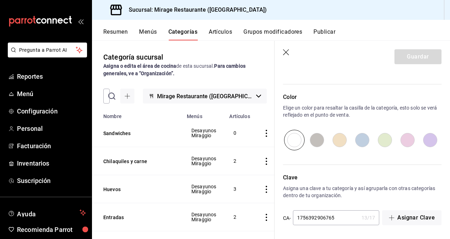
click at [230, 30] on button "Artículos" at bounding box center [220, 34] width 23 height 12
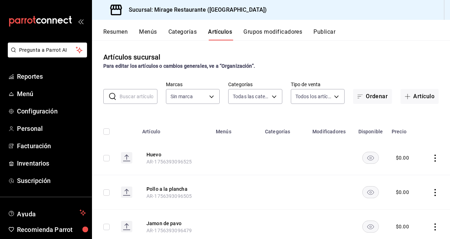
type input "51d7bb62-ee77-4941-9853-69146d085f35,ddce2c25-8873-483a-b7ca-6098d0847f2a,aa43e…"
type input "fd44f9d9-2552-44ba-a783-b01c8222cad6"
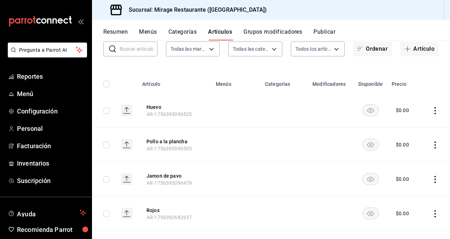
scroll to position [47, 0]
click at [183, 34] on button "Categorías" at bounding box center [182, 34] width 29 height 12
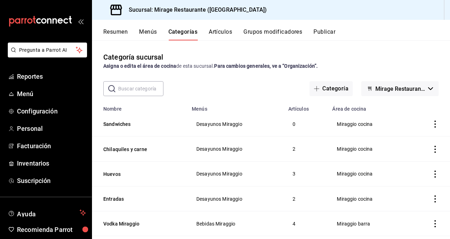
click at [266, 34] on button "Grupos modificadores" at bounding box center [272, 34] width 59 height 12
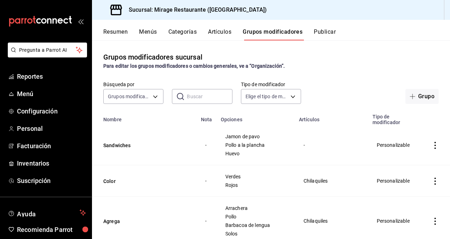
drag, startPoint x: 429, startPoint y: 144, endPoint x: 325, endPoint y: 159, distance: 105.1
click at [325, 159] on td "-" at bounding box center [332, 145] width 74 height 40
click at [433, 144] on icon "actions" at bounding box center [435, 145] width 7 height 7
click at [405, 192] on span "Eliminar" at bounding box center [409, 191] width 18 height 6
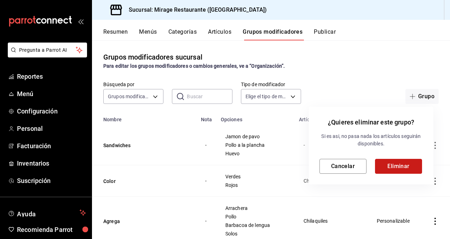
click at [397, 165] on button "Eliminar" at bounding box center [398, 166] width 47 height 15
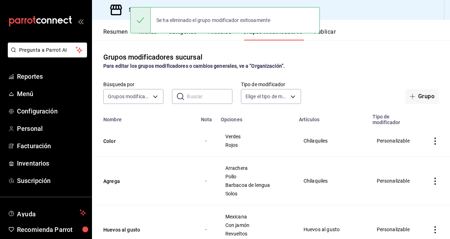
click at [220, 33] on div "Se ha eliminado el grupo modificador exitosamente" at bounding box center [225, 20] width 190 height 26
click at [227, 35] on button "Artículos" at bounding box center [219, 34] width 23 height 12
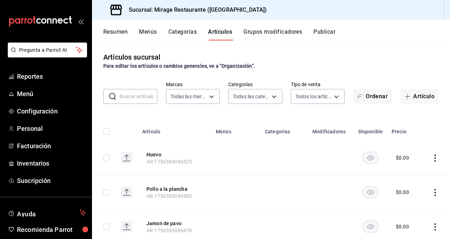
type input "fd44f9d9-2552-44ba-a783-b01c8222cad6"
type input "51d7bb62-ee77-4941-9853-69146d085f35,ddce2c25-8873-483a-b7ca-6098d0847f2a,aa43e…"
click at [183, 31] on button "Categorías" at bounding box center [182, 34] width 29 height 12
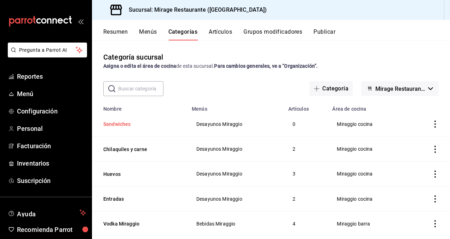
click at [120, 120] on button "Sandwiches" at bounding box center [138, 123] width 71 height 7
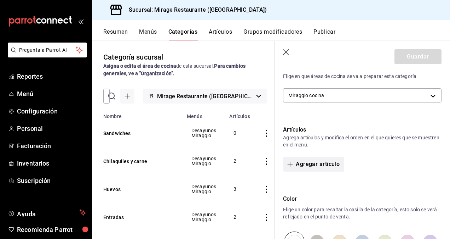
scroll to position [170, 0]
click at [321, 159] on button "Agregar artículo" at bounding box center [313, 164] width 61 height 15
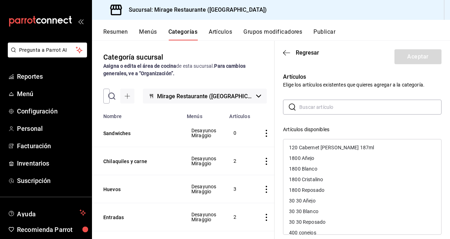
click at [318, 108] on input "text" at bounding box center [370, 107] width 142 height 14
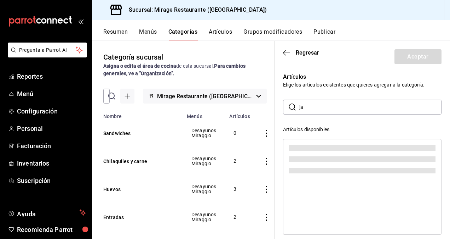
type input "j"
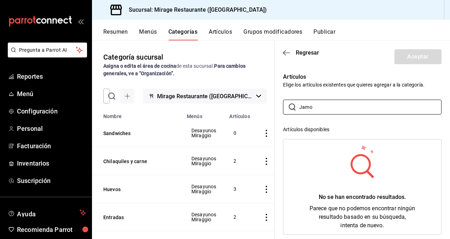
type input "Jamo"
click at [339, 76] on p "Artículos" at bounding box center [362, 77] width 159 height 8
click at [287, 50] on icon "button" at bounding box center [286, 53] width 7 height 6
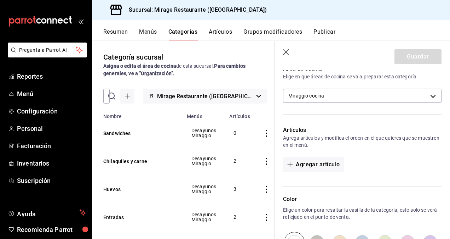
click at [225, 29] on button "Artículos" at bounding box center [220, 34] width 23 height 12
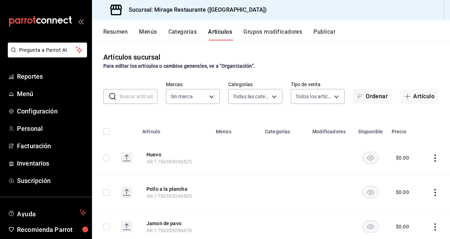
type input "51d7bb62-ee77-4941-9853-69146d085f35,ddce2c25-8873-483a-b7ca-6098d0847f2a,aa43e…"
type input "fd44f9d9-2552-44ba-a783-b01c8222cad6"
click at [432, 226] on icon "actions" at bounding box center [435, 226] width 7 height 7
click at [414, 221] on span "Eliminar" at bounding box center [409, 220] width 18 height 6
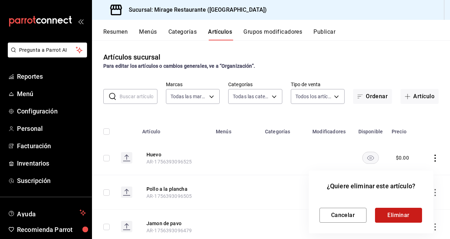
click at [406, 214] on button "Eliminar" at bounding box center [398, 214] width 47 height 15
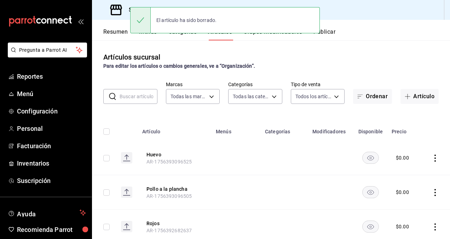
click at [432, 190] on icon "actions" at bounding box center [435, 192] width 7 height 7
click at [415, 220] on span "Eliminar" at bounding box center [409, 220] width 18 height 6
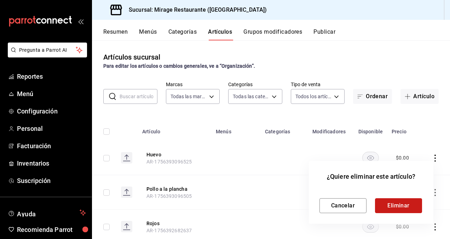
click at [405, 202] on button "Eliminar" at bounding box center [398, 205] width 47 height 15
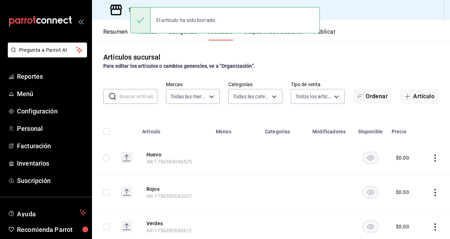
click at [432, 156] on icon "actions" at bounding box center [435, 157] width 7 height 7
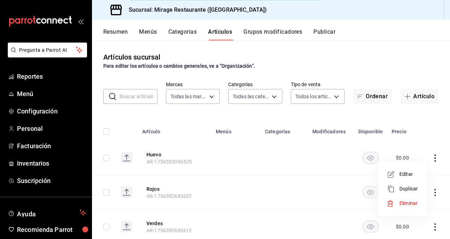
click at [402, 205] on span "Eliminar" at bounding box center [409, 203] width 18 height 6
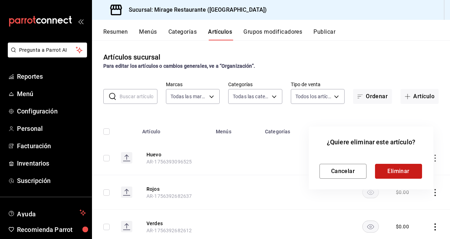
click at [403, 171] on button "Eliminar" at bounding box center [398, 171] width 47 height 15
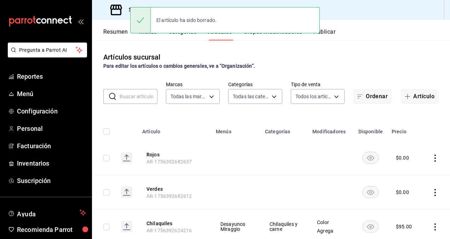
click at [189, 35] on div "El artículo ha sido borrado." at bounding box center [225, 20] width 190 height 30
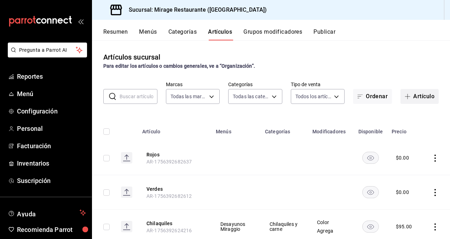
click at [414, 96] on button "Artículo" at bounding box center [420, 96] width 38 height 15
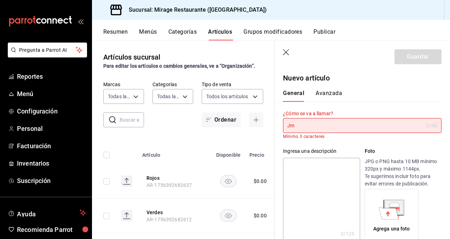
type input "J"
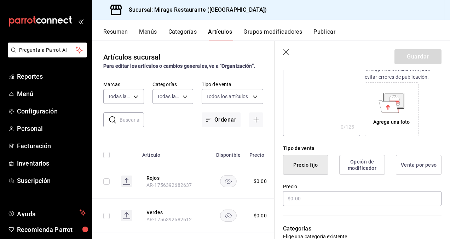
scroll to position [101, 0]
type input "Jamón de pavo"
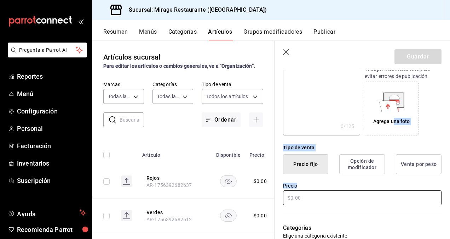
drag, startPoint x: 390, startPoint y: 130, endPoint x: 320, endPoint y: 195, distance: 95.4
click at [320, 195] on div "¿Cómo se va a llamar? Jamón de pavo 13 /40 ¿Cómo se va a llamar? Ingresa una de…" at bounding box center [358, 225] width 167 height 450
click at [320, 195] on input "text" at bounding box center [362, 197] width 159 height 15
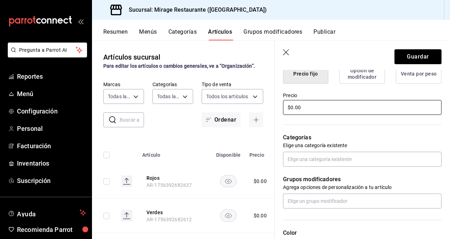
scroll to position [203, 0]
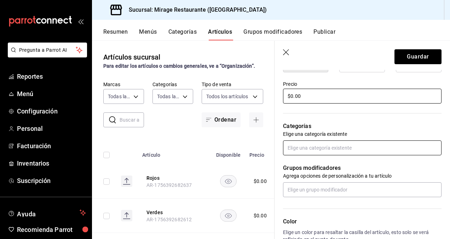
type input "$0.00"
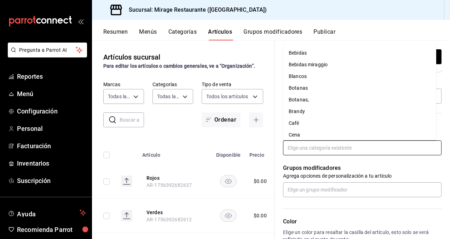
click at [315, 145] on input "text" at bounding box center [362, 147] width 159 height 15
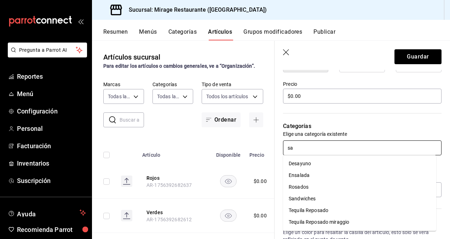
type input "san"
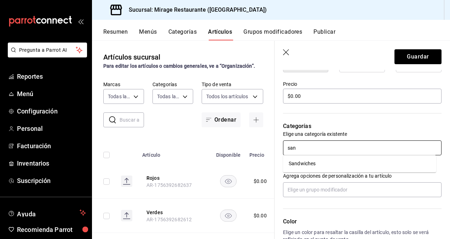
click at [316, 163] on li "Sandwiches" at bounding box center [359, 163] width 153 height 12
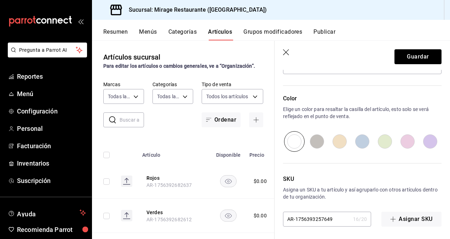
scroll to position [350, 0]
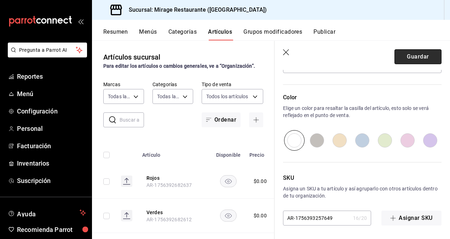
click at [420, 53] on button "Guardar" at bounding box center [418, 56] width 47 height 15
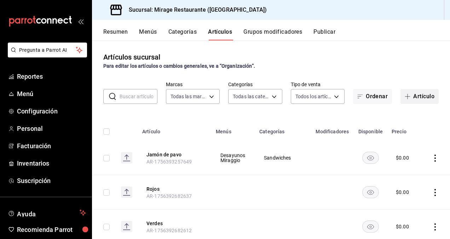
click at [414, 94] on button "Artículo" at bounding box center [420, 96] width 38 height 15
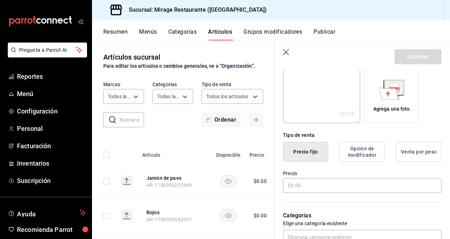
scroll to position [125, 0]
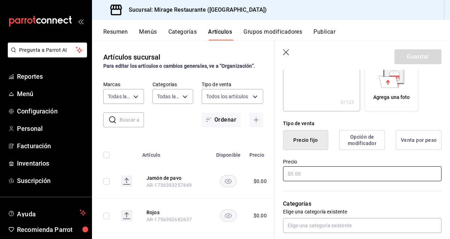
type input "Pollo a la plancha"
click at [312, 170] on input "text" at bounding box center [362, 173] width 159 height 15
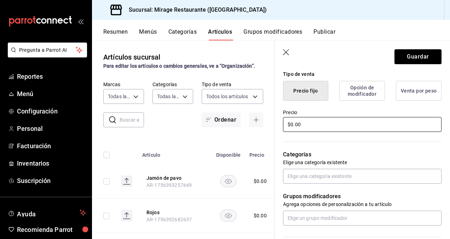
scroll to position [176, 0]
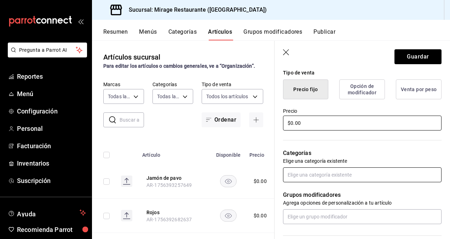
type input "$0.00"
click at [324, 170] on input "text" at bounding box center [362, 174] width 159 height 15
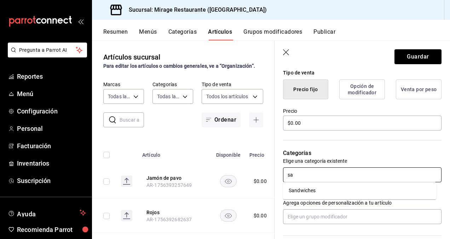
type input "san"
click at [317, 188] on li "Sandwiches" at bounding box center [359, 190] width 153 height 12
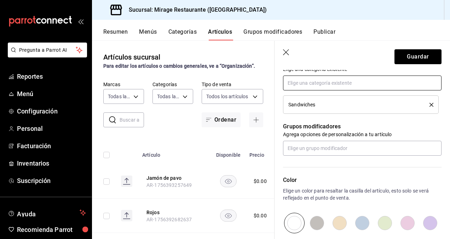
scroll to position [350, 0]
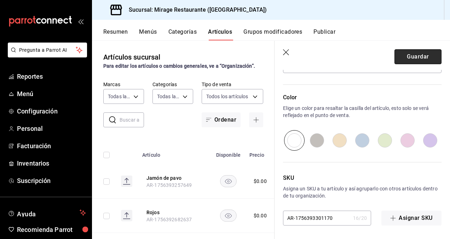
click at [415, 57] on button "Guardar" at bounding box center [418, 56] width 47 height 15
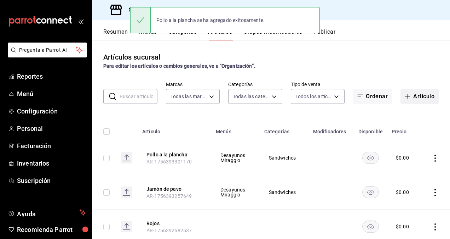
click at [415, 94] on button "Artículo" at bounding box center [420, 96] width 38 height 15
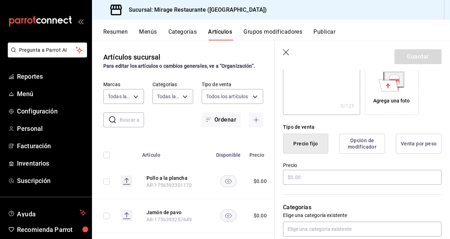
scroll to position [125, 0]
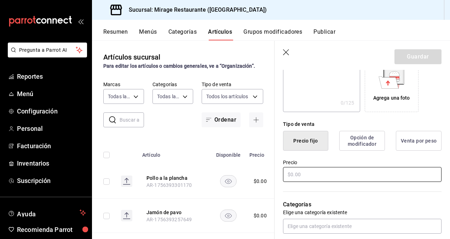
type input "Huevo"
click at [306, 177] on input "text" at bounding box center [362, 174] width 159 height 15
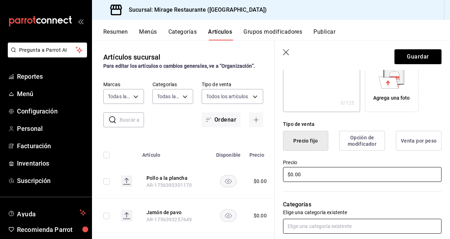
type input "$0.00"
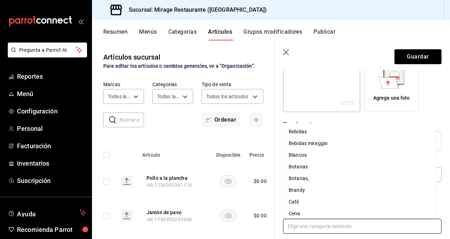
click at [313, 227] on input "text" at bounding box center [362, 225] width 159 height 15
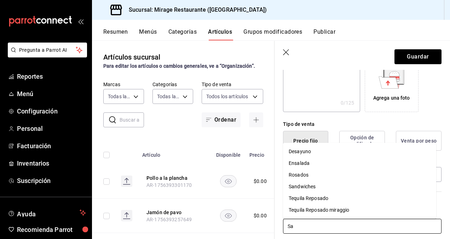
type input "San"
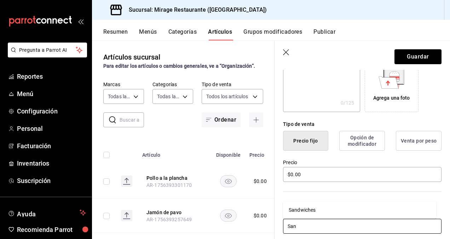
click at [333, 207] on li "Sandwiches" at bounding box center [359, 210] width 153 height 12
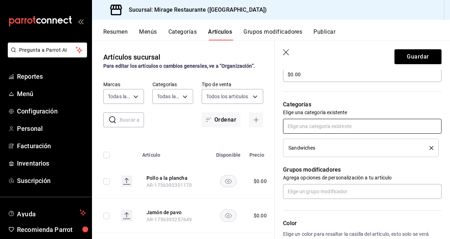
scroll to position [225, 0]
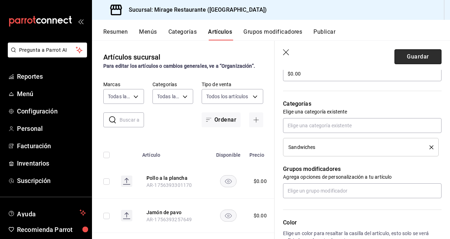
click at [410, 55] on button "Guardar" at bounding box center [418, 56] width 47 height 15
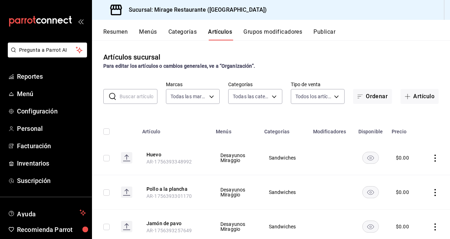
click at [185, 33] on button "Categorías" at bounding box center [182, 34] width 29 height 12
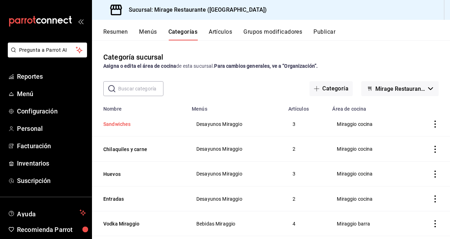
click at [121, 125] on button "Sandwiches" at bounding box center [138, 123] width 71 height 7
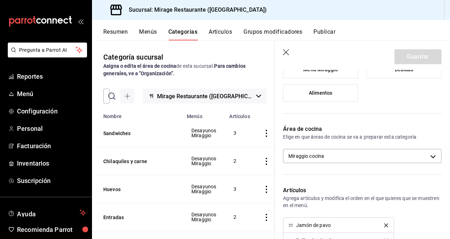
scroll to position [112, 0]
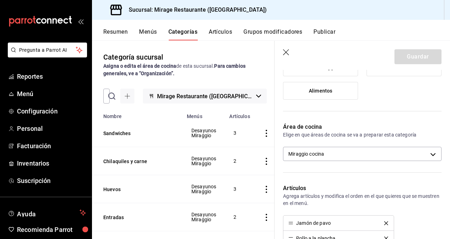
click at [286, 51] on icon "button" at bounding box center [286, 52] width 7 height 7
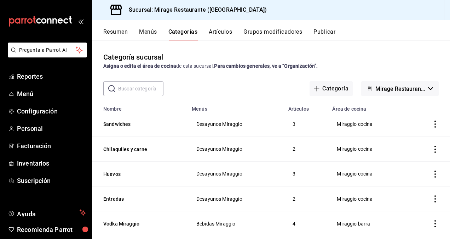
click at [220, 34] on button "Artículos" at bounding box center [220, 34] width 23 height 12
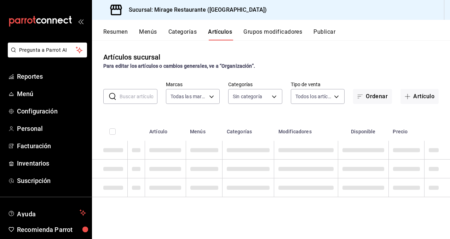
type input "fd44f9d9-2552-44ba-a783-b01c8222cad6"
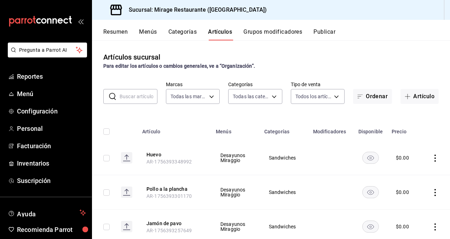
type input "51d7bb62-ee77-4941-9853-69146d085f35,ddce2c25-8873-483a-b7ca-6098d0847f2a,aa43e…"
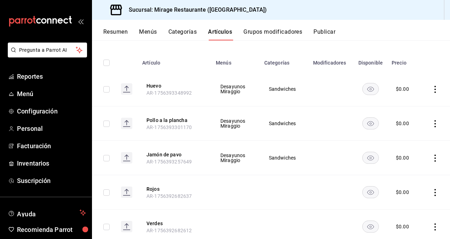
scroll to position [71, 0]
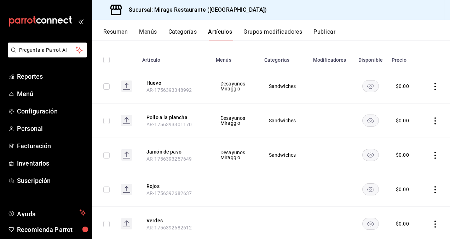
click at [432, 151] on icon "actions" at bounding box center [435, 154] width 7 height 7
click at [409, 201] on span "Eliminar" at bounding box center [409, 200] width 18 height 6
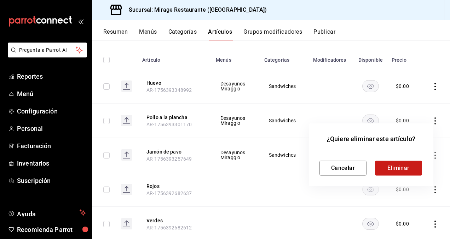
click at [411, 164] on button "Eliminar" at bounding box center [398, 167] width 47 height 15
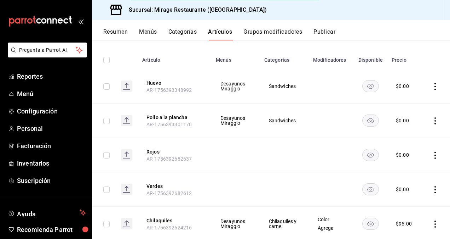
click at [432, 84] on icon "actions" at bounding box center [435, 86] width 7 height 7
click at [405, 132] on span "Eliminar" at bounding box center [409, 131] width 18 height 6
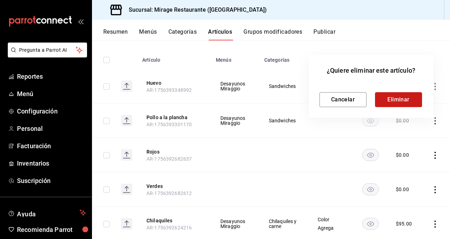
click at [393, 100] on button "Eliminar" at bounding box center [398, 99] width 47 height 15
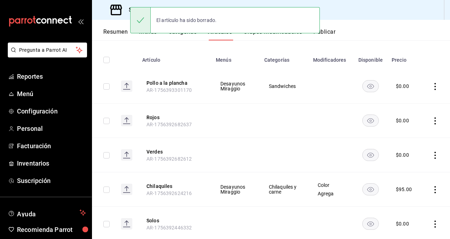
click at [432, 85] on icon "actions" at bounding box center [435, 86] width 7 height 7
click at [408, 136] on li "Eliminar" at bounding box center [402, 131] width 42 height 15
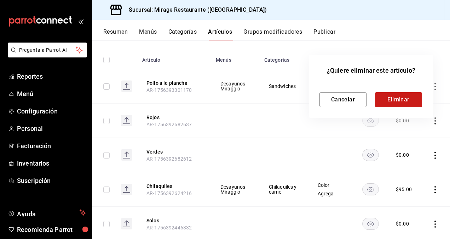
click at [406, 100] on button "Eliminar" at bounding box center [398, 99] width 47 height 15
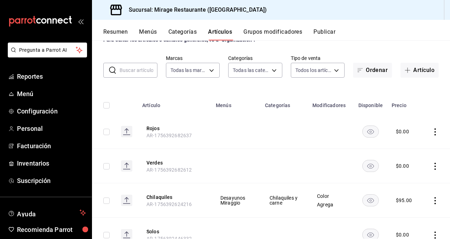
scroll to position [25, 0]
click at [415, 70] on button "Artículo" at bounding box center [420, 70] width 38 height 15
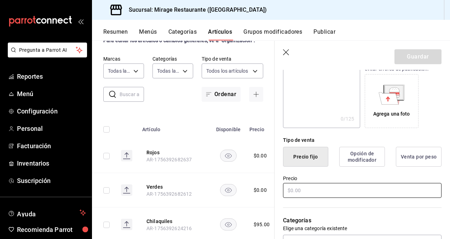
scroll to position [109, 0]
type input "Sanwiches"
click at [309, 189] on input "text" at bounding box center [362, 189] width 159 height 15
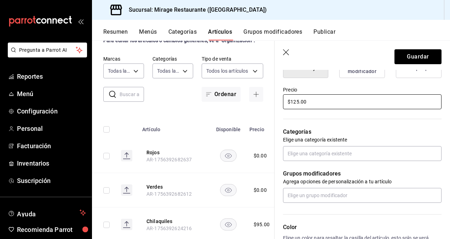
scroll to position [197, 0]
type input "$125.00"
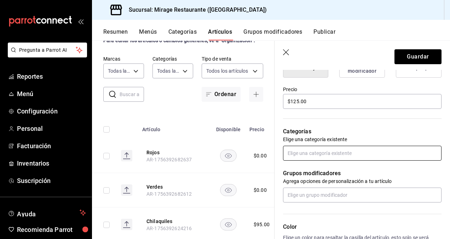
click at [307, 150] on input "text" at bounding box center [362, 152] width 159 height 15
type input "san"
click at [312, 169] on li "Sandwiches" at bounding box center [359, 169] width 153 height 12
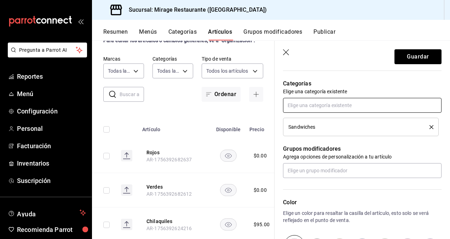
scroll to position [252, 0]
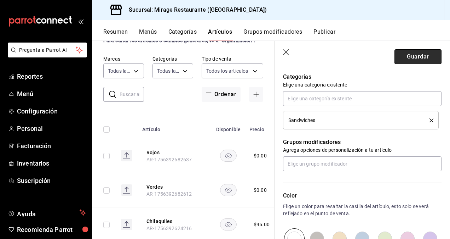
click at [415, 54] on button "Guardar" at bounding box center [418, 56] width 47 height 15
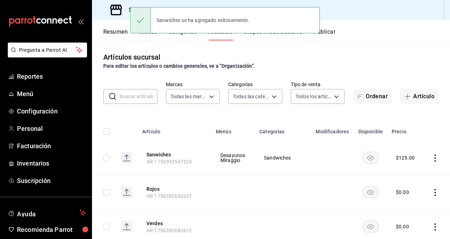
click at [271, 34] on div "Sanwiches se ha agregado exitosamente." at bounding box center [225, 20] width 190 height 30
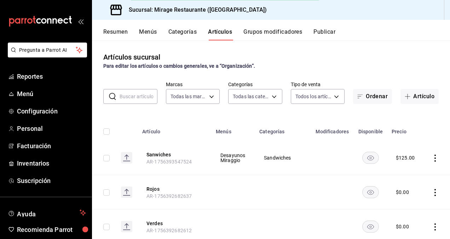
click at [267, 33] on div "Sanwiches se ha agregado exitosamente." at bounding box center [225, 20] width 190 height 30
click at [265, 31] on button "Grupos modificadores" at bounding box center [272, 34] width 59 height 12
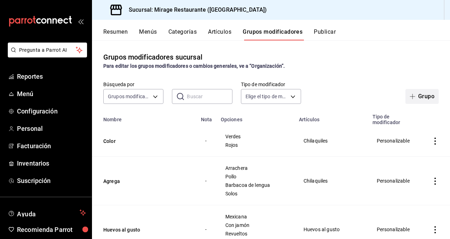
click at [419, 95] on button "Grupo" at bounding box center [422, 96] width 33 height 15
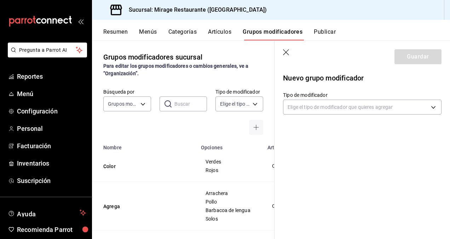
click at [376, 173] on section "Guardar Nuevo grupo modificador Tipo de modificador Elige el tipo de modificado…" at bounding box center [363, 140] width 176 height 198
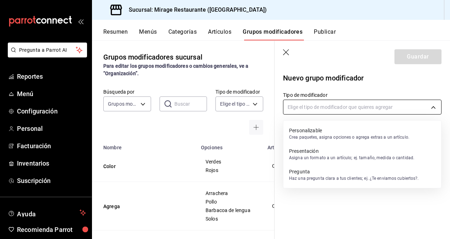
click at [357, 105] on body "Pregunta a Parrot AI Reportes Menú Configuración Personal Facturación Inventari…" at bounding box center [225, 119] width 450 height 239
click at [318, 131] on p "Personalizable" at bounding box center [349, 130] width 120 height 7
type input "CUSTOMIZABLE"
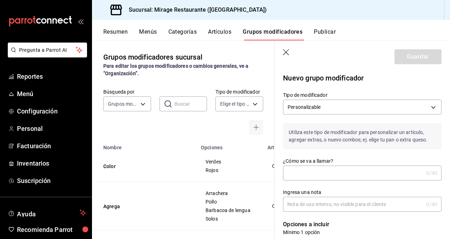
click at [311, 170] on input "¿Cómo se va a llamar?" at bounding box center [353, 173] width 141 height 14
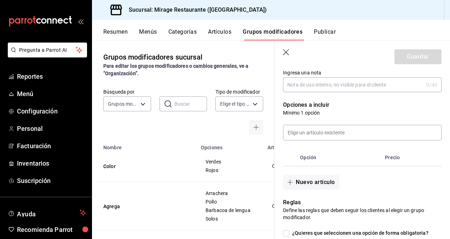
scroll to position [120, 0]
type input "Sandwiches"
click at [315, 181] on button "Nuevo artículo" at bounding box center [311, 181] width 56 height 15
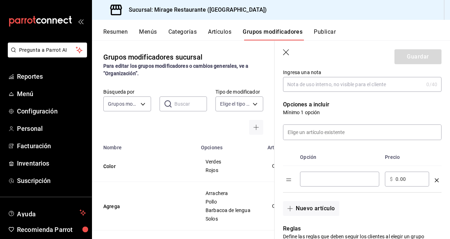
click at [316, 177] on input "optionsTable" at bounding box center [339, 178] width 69 height 7
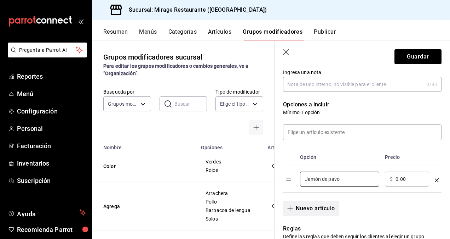
type input "Jamón de pavo"
click at [302, 204] on button "Nuevo artículo" at bounding box center [311, 208] width 56 height 15
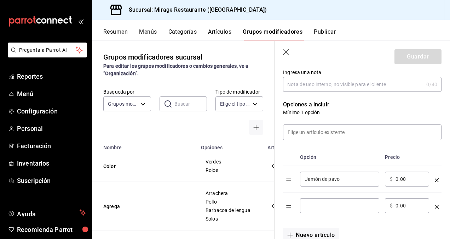
click at [315, 202] on input "optionsTable" at bounding box center [339, 205] width 69 height 7
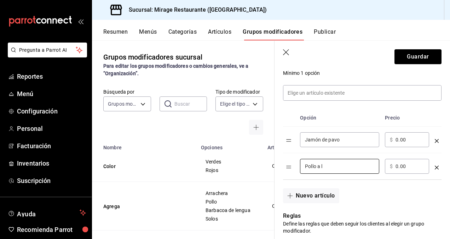
scroll to position [160, 0]
click at [301, 194] on button "Nuevo artículo" at bounding box center [311, 194] width 56 height 15
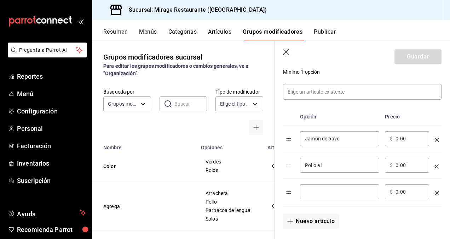
click at [328, 167] on input "Pollo a l" at bounding box center [339, 164] width 69 height 7
type input "Pollo a la plancha"
type input "Huevo"
click at [353, 219] on div "Nuevo artículo" at bounding box center [358, 216] width 167 height 23
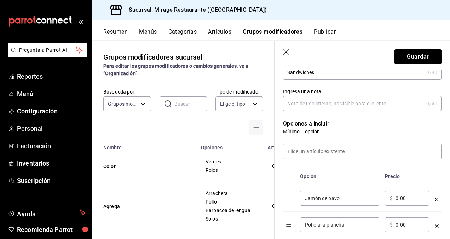
scroll to position [98, 0]
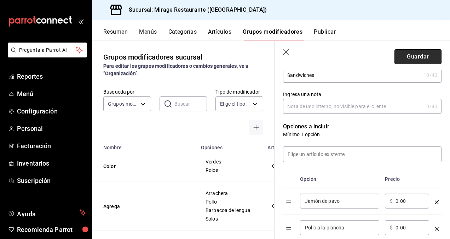
click at [413, 60] on button "Guardar" at bounding box center [418, 56] width 47 height 15
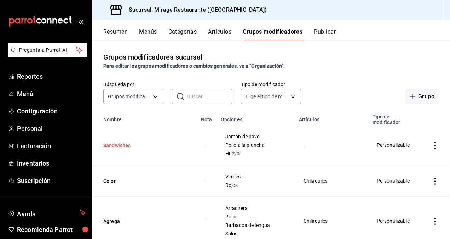
click at [121, 147] on button "Sandwiches" at bounding box center [145, 145] width 85 height 7
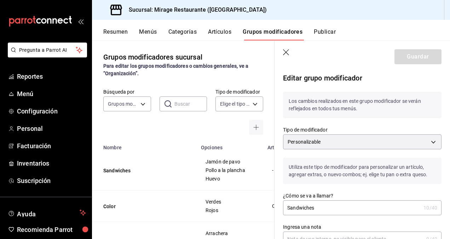
click at [181, 34] on button "Categorías" at bounding box center [182, 34] width 29 height 12
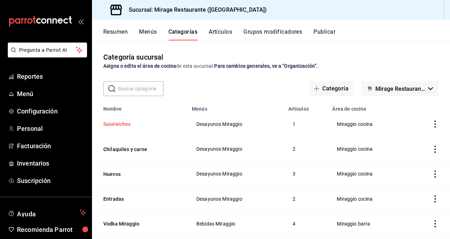
click at [122, 124] on button "Sandwiches" at bounding box center [138, 123] width 71 height 7
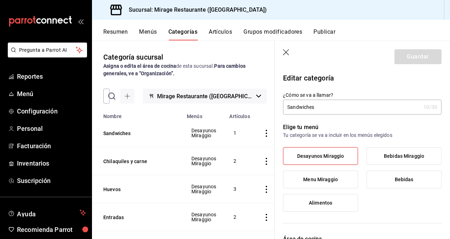
click at [224, 32] on button "Artículos" at bounding box center [220, 34] width 23 height 12
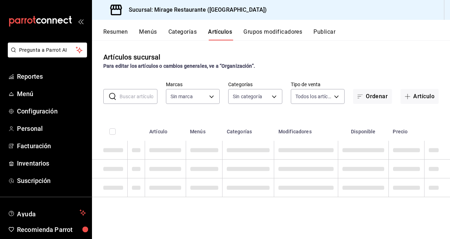
type input "fd44f9d9-2552-44ba-a783-b01c8222cad6"
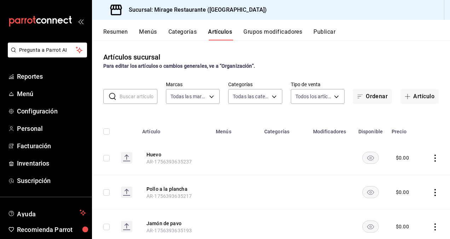
type input "51d7bb62-ee77-4941-9853-69146d085f35,ddce2c25-8873-483a-b7ca-6098d0847f2a,aa43e…"
drag, startPoint x: 430, startPoint y: 156, endPoint x: 379, endPoint y: 173, distance: 53.2
click at [379, 173] on td at bounding box center [371, 158] width 34 height 34
click at [432, 159] on icon "actions" at bounding box center [435, 157] width 7 height 7
click at [411, 202] on span "Eliminar" at bounding box center [409, 203] width 18 height 6
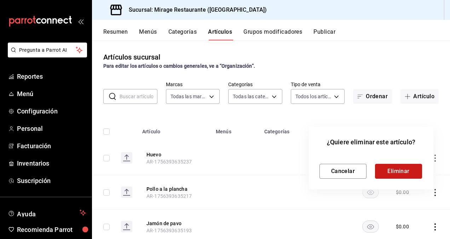
click at [401, 172] on button "Eliminar" at bounding box center [398, 171] width 47 height 15
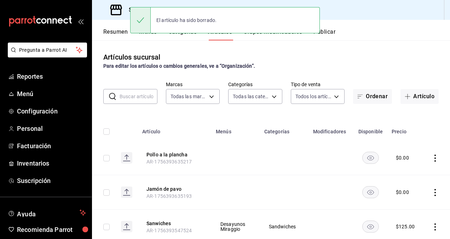
click at [432, 157] on icon "actions" at bounding box center [435, 157] width 7 height 7
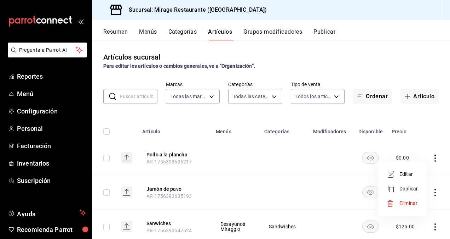
click at [408, 203] on span "Eliminar" at bounding box center [409, 203] width 18 height 6
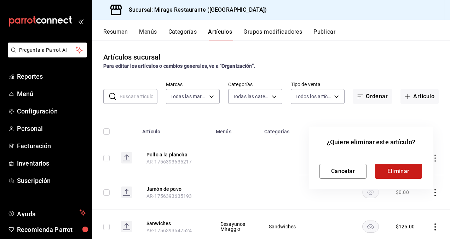
click at [403, 170] on button "Eliminar" at bounding box center [398, 171] width 47 height 15
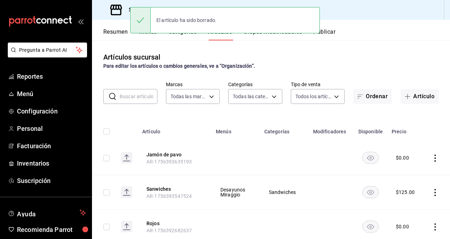
click at [432, 154] on icon "actions" at bounding box center [435, 157] width 7 height 7
click at [404, 205] on span "Eliminar" at bounding box center [409, 203] width 18 height 6
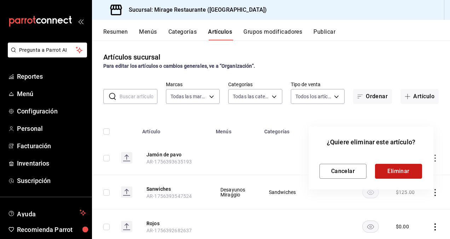
click at [406, 170] on button "Eliminar" at bounding box center [398, 171] width 47 height 15
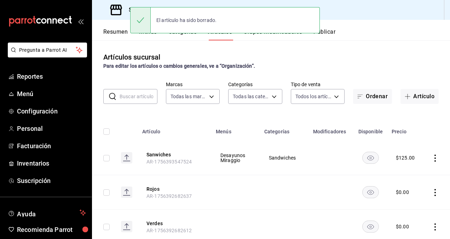
click at [432, 156] on icon "actions" at bounding box center [435, 157] width 7 height 7
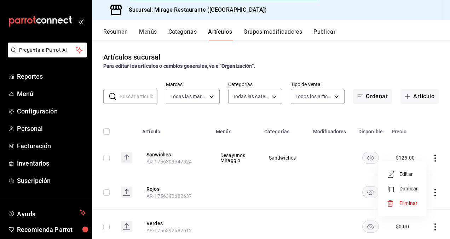
click at [412, 201] on span "Eliminar" at bounding box center [409, 203] width 18 height 6
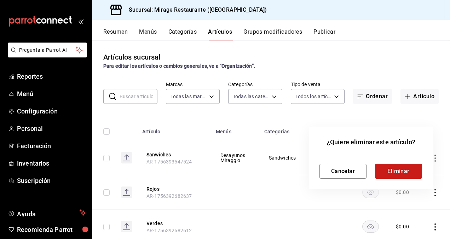
click at [413, 168] on button "Eliminar" at bounding box center [398, 171] width 47 height 15
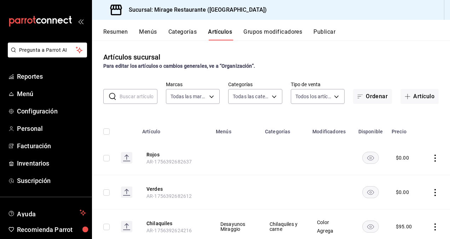
click at [140, 94] on input "text" at bounding box center [139, 96] width 38 height 14
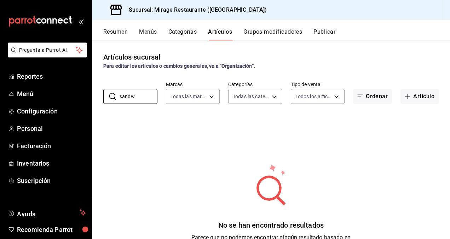
type input "sandw"
click at [185, 35] on button "Categorías" at bounding box center [182, 34] width 29 height 12
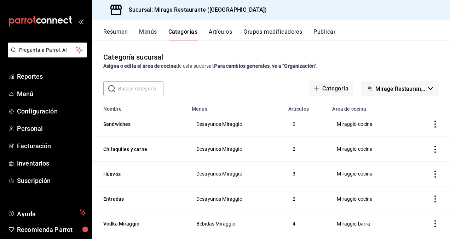
click at [229, 33] on button "Artículos" at bounding box center [220, 34] width 23 height 12
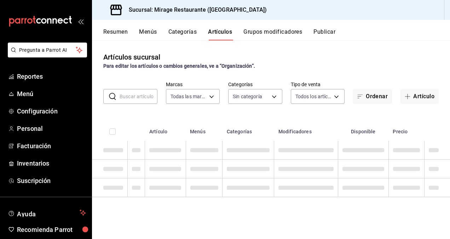
type input "fd44f9d9-2552-44ba-a783-b01c8222cad6"
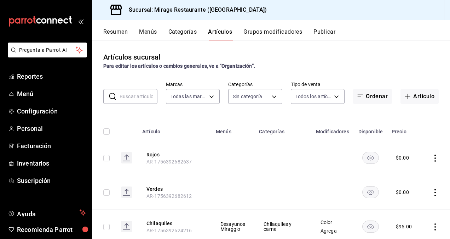
type input "51d7bb62-ee77-4941-9853-69146d085f35,ddce2c25-8873-483a-b7ca-6098d0847f2a,aa43e…"
click at [249, 126] on th "Menús" at bounding box center [233, 129] width 43 height 23
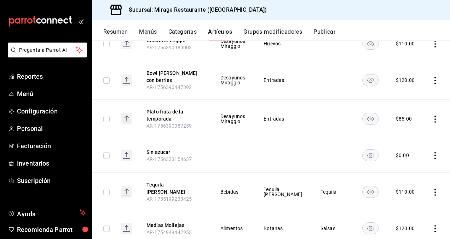
scroll to position [663, 0]
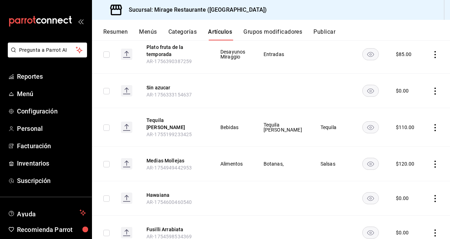
click at [193, 25] on div "Resumen Menús Categorías Artículos Grupos modificadores Publicar" at bounding box center [271, 30] width 358 height 21
click at [185, 31] on button "Categorías" at bounding box center [182, 34] width 29 height 12
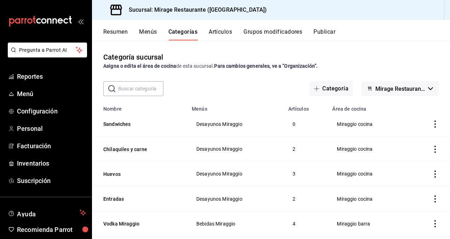
click at [222, 35] on button "Artículos" at bounding box center [220, 34] width 23 height 12
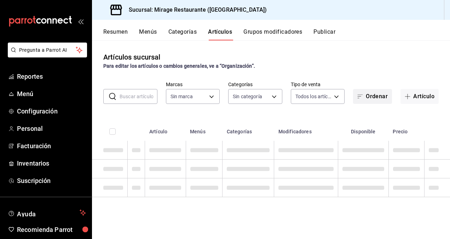
type input "fd44f9d9-2552-44ba-a783-b01c8222cad6"
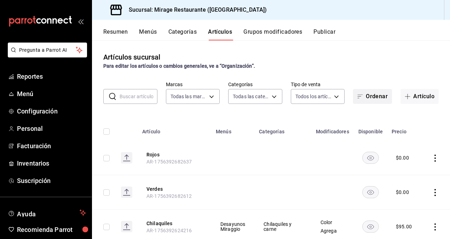
type input "51d7bb62-ee77-4941-9853-69146d085f35,ddce2c25-8873-483a-b7ca-6098d0847f2a,aa43e…"
click at [422, 96] on button "Artículo" at bounding box center [420, 96] width 38 height 15
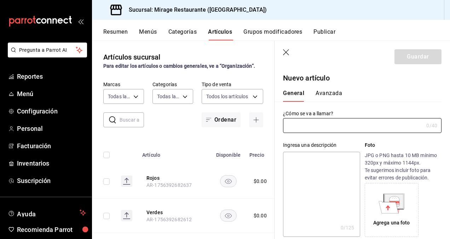
type input "D"
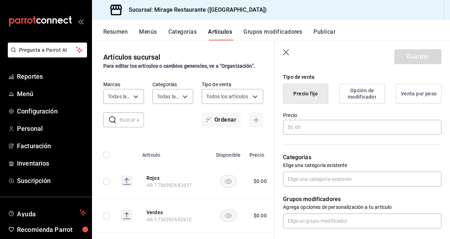
scroll to position [172, 0]
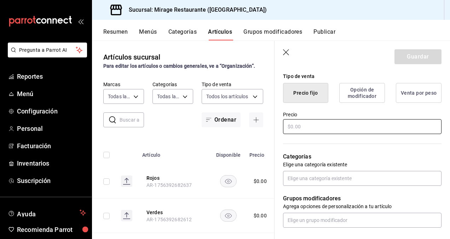
type input "Sandwiches"
click at [318, 127] on input "text" at bounding box center [362, 126] width 159 height 15
type input "$125.00"
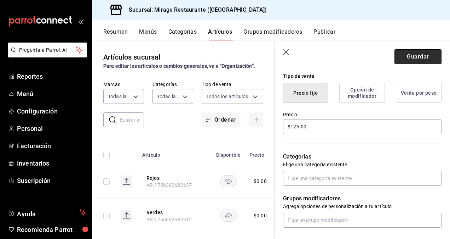
click at [412, 57] on button "Guardar" at bounding box center [418, 56] width 47 height 15
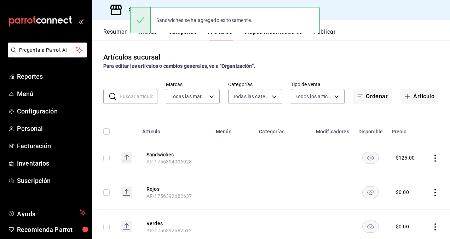
click at [280, 35] on div "Sandwiches se ha agregado exitosamente." at bounding box center [225, 20] width 190 height 30
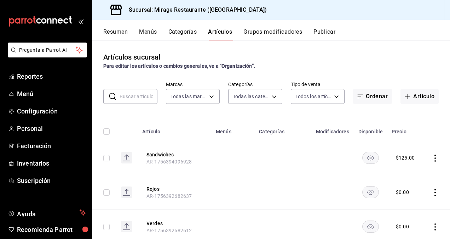
click at [276, 34] on button "Grupos modificadores" at bounding box center [272, 34] width 59 height 12
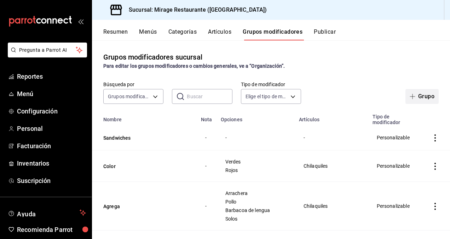
click at [417, 102] on button "Grupo" at bounding box center [422, 96] width 33 height 15
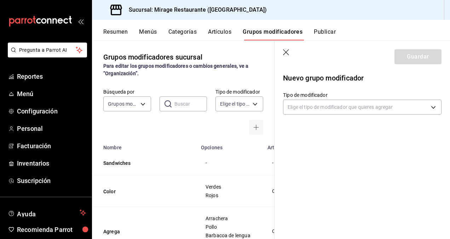
click at [289, 50] on icon "button" at bounding box center [286, 52] width 7 height 7
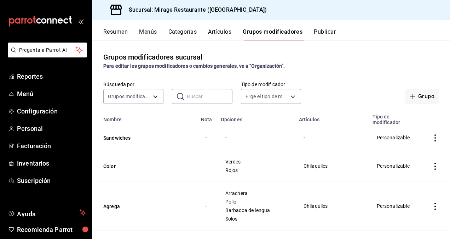
click at [234, 143] on td "-" at bounding box center [256, 137] width 78 height 25
click at [303, 135] on div "-" at bounding box center [331, 137] width 57 height 8
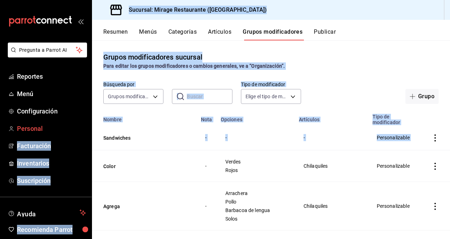
drag, startPoint x: 434, startPoint y: 139, endPoint x: 84, endPoint y: 130, distance: 349.8
click at [84, 130] on div "Pregunta a Parrot AI Reportes Menú Configuración Personal Facturación Inventari…" at bounding box center [225, 119] width 450 height 239
drag, startPoint x: 84, startPoint y: 130, endPoint x: 117, endPoint y: 136, distance: 33.5
click at [117, 136] on button "Sandwiches" at bounding box center [145, 137] width 85 height 7
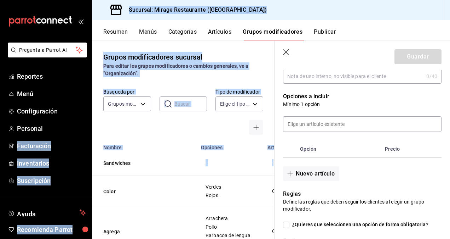
scroll to position [163, 0]
click at [322, 176] on button "Nuevo artículo" at bounding box center [311, 173] width 56 height 15
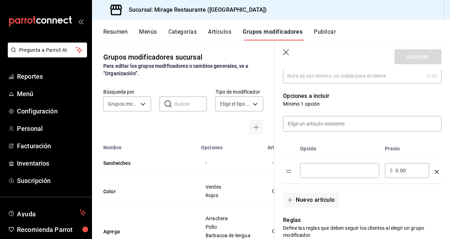
click at [323, 170] on input "optionsTable" at bounding box center [339, 170] width 69 height 7
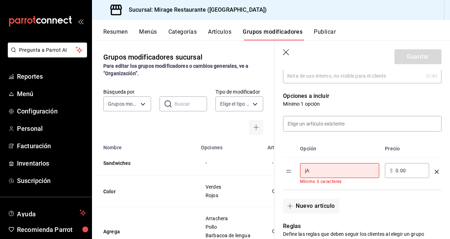
type input "j"
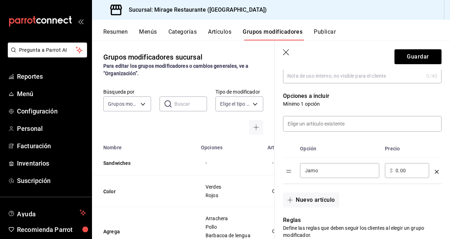
type input "Jamon de pavo"
click at [319, 199] on button "Nuevo artículo" at bounding box center [311, 199] width 56 height 15
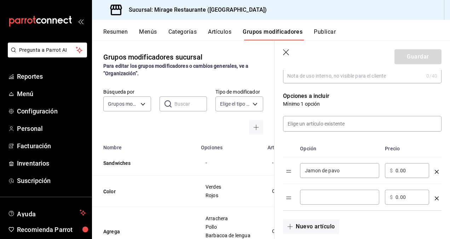
click at [314, 198] on input "optionsTable" at bounding box center [339, 196] width 69 height 7
type input "Pollo a la plancha"
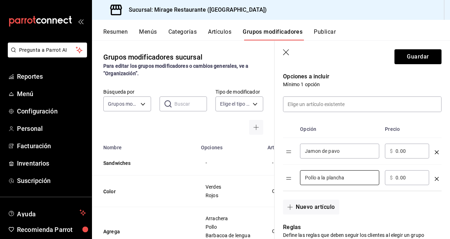
scroll to position [185, 0]
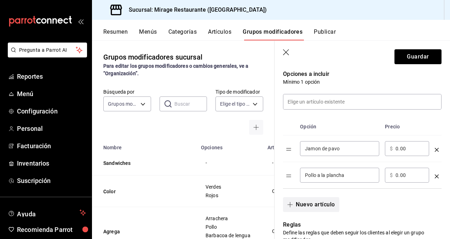
click at [319, 205] on button "Nuevo artículo" at bounding box center [311, 204] width 56 height 15
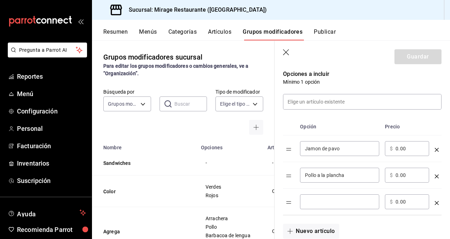
click at [318, 204] on input "optionsTable" at bounding box center [339, 201] width 69 height 7
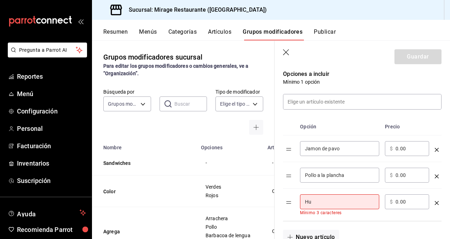
type input "Huevo"
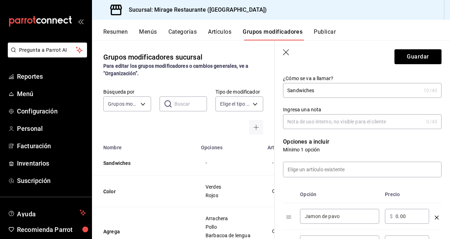
scroll to position [117, 0]
click at [330, 164] on input at bounding box center [362, 168] width 158 height 15
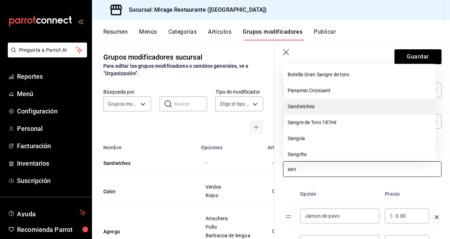
click at [311, 107] on li "Sandwiches" at bounding box center [359, 107] width 153 height 16
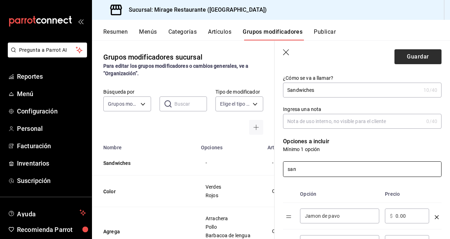
type input "san"
click at [409, 57] on button "Guardar" at bounding box center [418, 56] width 47 height 15
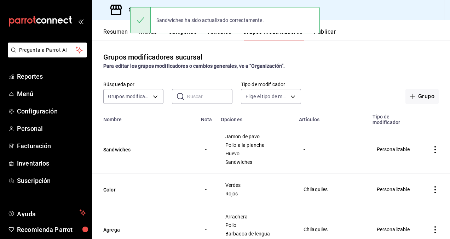
click at [221, 35] on button "Artículos" at bounding box center [219, 34] width 23 height 12
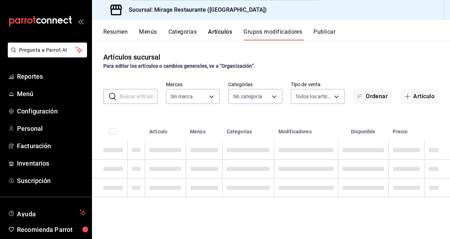
type input "fd44f9d9-2552-44ba-a783-b01c8222cad6"
type input "51d7bb62-ee77-4941-9853-69146d085f35,ddce2c25-8873-483a-b7ca-6098d0847f2a,aa43e…"
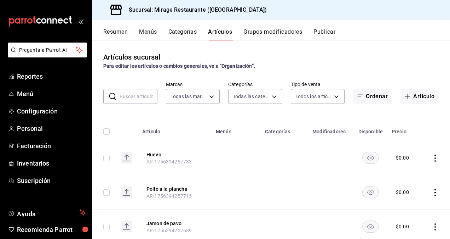
type input "fd44f9d9-2552-44ba-a783-b01c8222cad6"
click at [409, 97] on button "Artículo" at bounding box center [420, 96] width 38 height 15
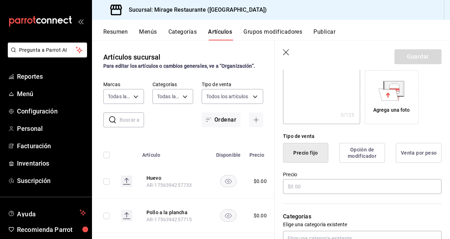
scroll to position [113, 0]
type input "Toast"
click at [338, 180] on input "text" at bounding box center [362, 185] width 159 height 15
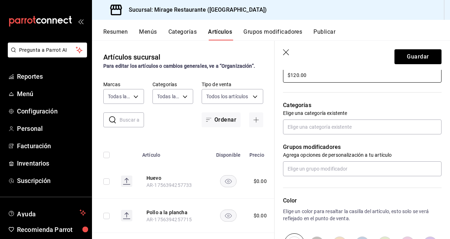
scroll to position [221, 0]
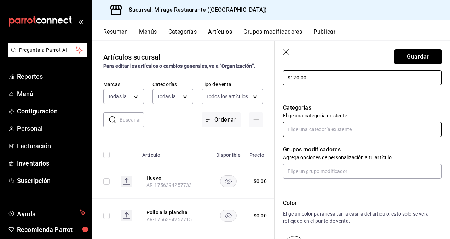
type input "$120.00"
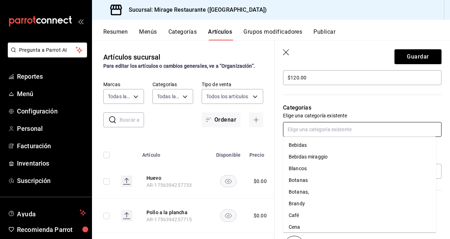
click at [328, 128] on input "text" at bounding box center [362, 129] width 159 height 15
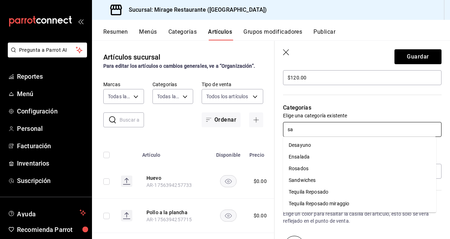
type input "san"
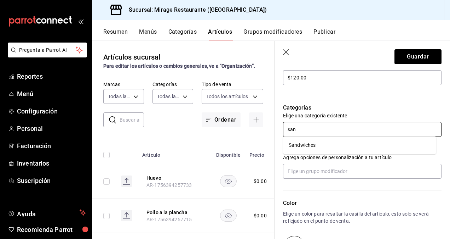
drag, startPoint x: 311, startPoint y: 139, endPoint x: 311, endPoint y: 146, distance: 7.1
click at [311, 146] on ul "Sandwiches" at bounding box center [359, 144] width 153 height 17
click at [311, 146] on li "Sandwiches" at bounding box center [359, 145] width 153 height 12
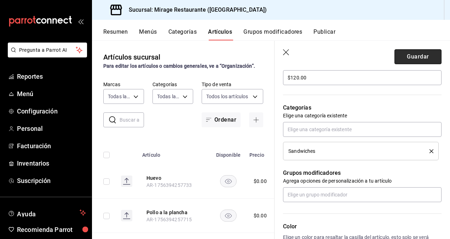
click at [411, 57] on button "Guardar" at bounding box center [418, 56] width 47 height 15
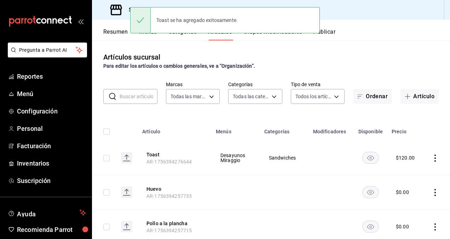
click at [269, 35] on button "Grupos modificadores" at bounding box center [272, 34] width 59 height 12
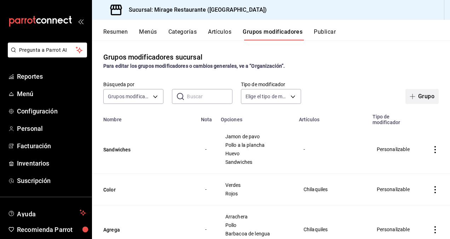
click at [416, 92] on button "Grupo" at bounding box center [422, 96] width 33 height 15
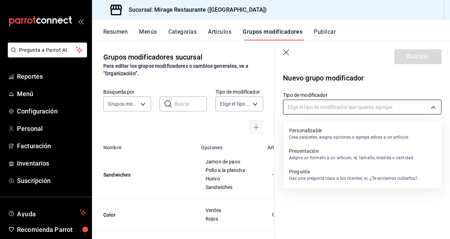
click at [357, 110] on body "Pregunta a Parrot AI Reportes Menú Configuración Personal Facturación Inventari…" at bounding box center [225, 119] width 450 height 239
click at [328, 131] on p "Personalizable" at bounding box center [349, 130] width 120 height 7
type input "CUSTOMIZABLE"
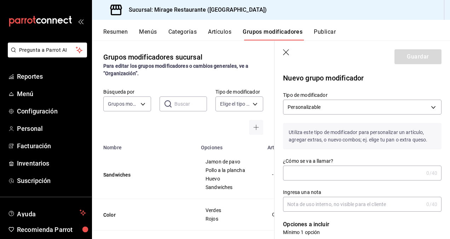
click at [300, 167] on input "¿Cómo se va a llamar?" at bounding box center [353, 173] width 141 height 14
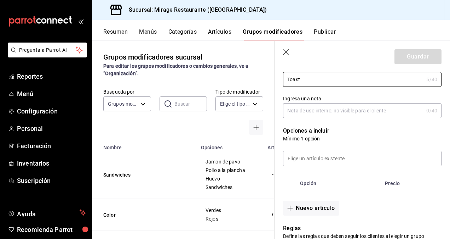
scroll to position [158, 0]
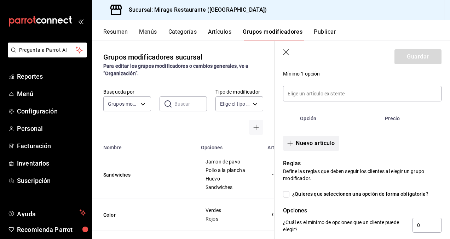
type input "Toast"
click at [306, 141] on button "Nuevo artículo" at bounding box center [311, 143] width 56 height 15
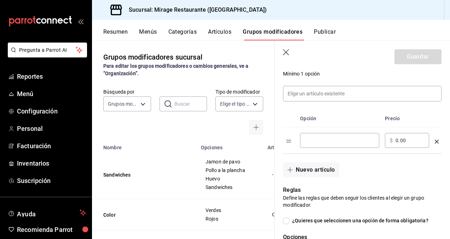
click at [317, 137] on input "optionsTable" at bounding box center [339, 140] width 69 height 7
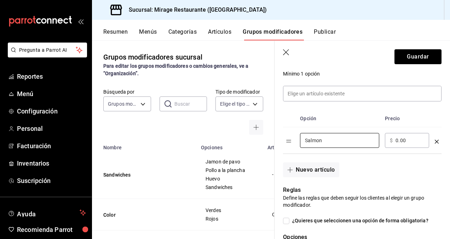
type input "Salmon"
click at [290, 159] on div "Nuevo artículo" at bounding box center [358, 165] width 167 height 23
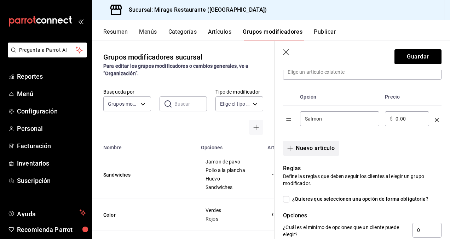
click at [304, 147] on button "Nuevo artículo" at bounding box center [311, 148] width 56 height 15
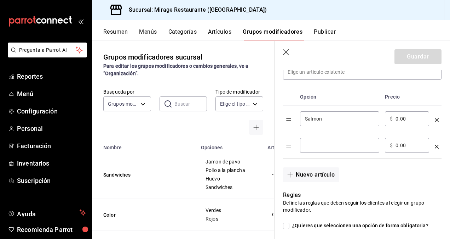
click at [311, 147] on input "optionsTable" at bounding box center [339, 145] width 69 height 7
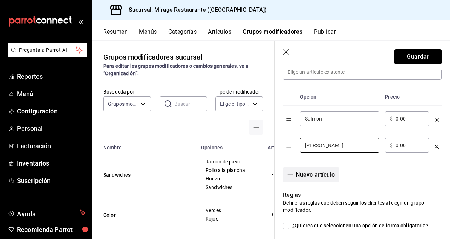
type input "[PERSON_NAME]"
click at [304, 172] on button "Nuevo artículo" at bounding box center [311, 174] width 56 height 15
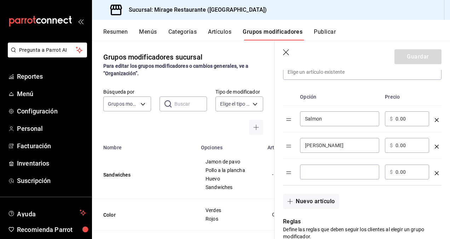
click at [317, 170] on input "optionsTable" at bounding box center [339, 171] width 69 height 7
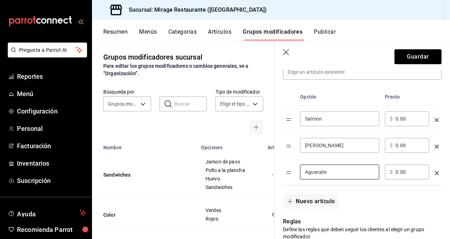
type input "Aguacate"
click at [358, 205] on div "Nuevo artículo" at bounding box center [358, 196] width 167 height 23
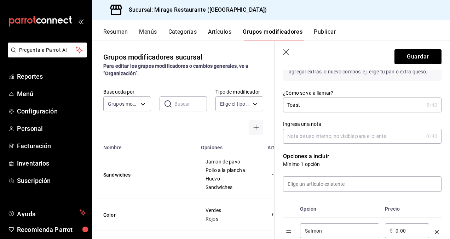
scroll to position [114, 0]
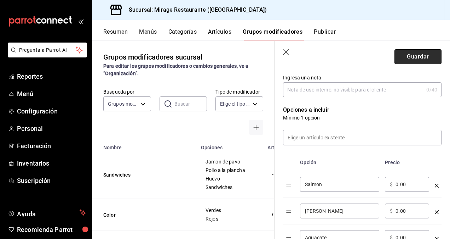
click at [413, 57] on button "Guardar" at bounding box center [418, 56] width 47 height 15
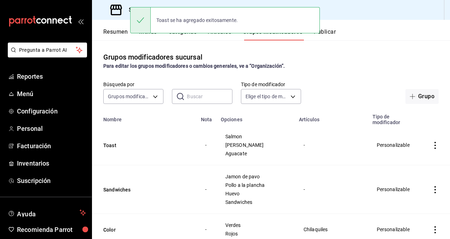
click at [220, 35] on button "Artículos" at bounding box center [219, 34] width 23 height 12
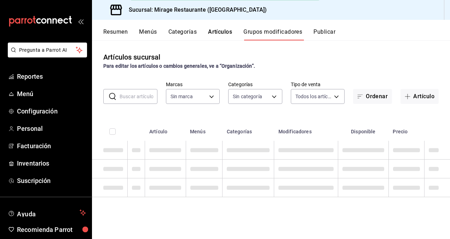
type input "fd44f9d9-2552-44ba-a783-b01c8222cad6"
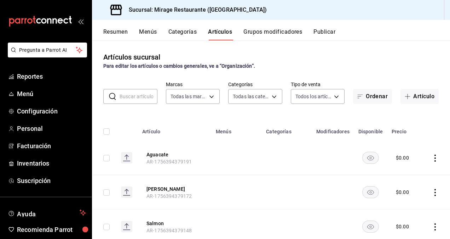
type input "51d7bb62-ee77-4941-9853-69146d085f35,ddce2c25-8873-483a-b7ca-6098d0847f2a,aa43e…"
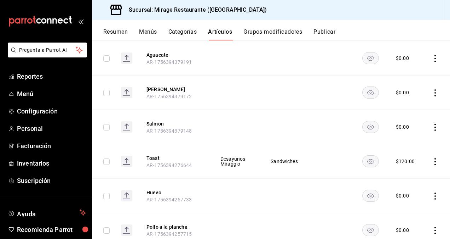
scroll to position [100, 0]
click at [159, 159] on button "Toast" at bounding box center [175, 157] width 57 height 7
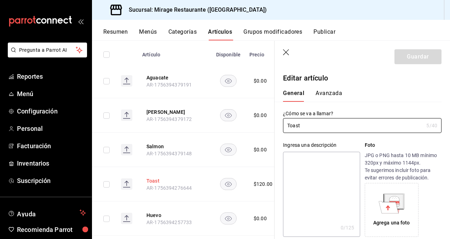
type input "$120.00"
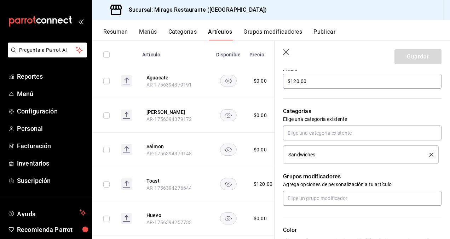
scroll to position [218, 0]
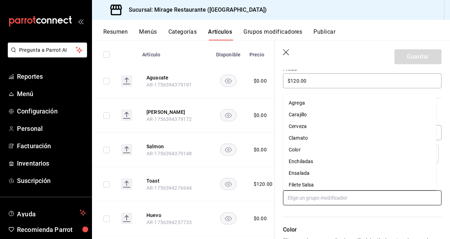
click at [302, 201] on input "text" at bounding box center [362, 197] width 159 height 15
type input "to"
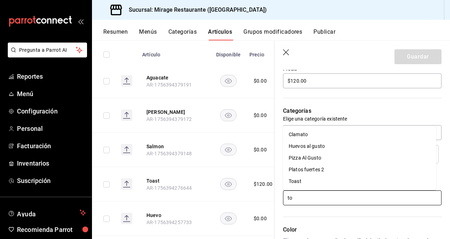
click at [303, 183] on li "Toast" at bounding box center [359, 181] width 153 height 12
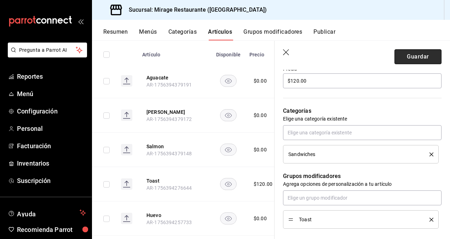
click at [403, 53] on button "Guardar" at bounding box center [418, 56] width 47 height 15
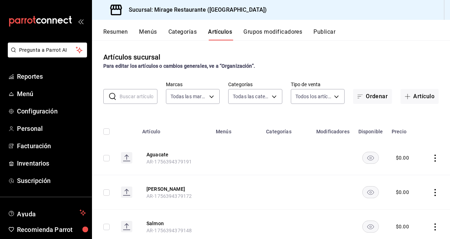
click at [186, 29] on button "Categorías" at bounding box center [182, 34] width 29 height 12
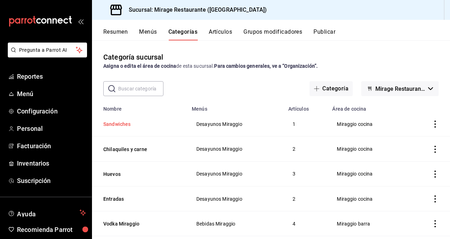
click at [124, 122] on button "Sandwiches" at bounding box center [138, 123] width 71 height 7
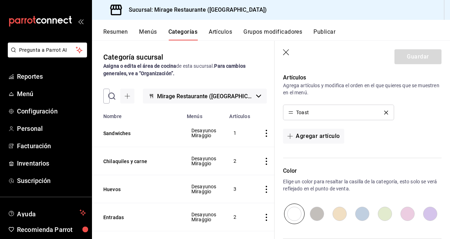
scroll to position [222, 0]
click at [286, 53] on icon "button" at bounding box center [286, 52] width 7 height 7
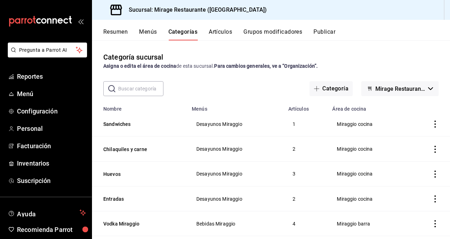
click at [222, 33] on button "Artículos" at bounding box center [220, 34] width 23 height 12
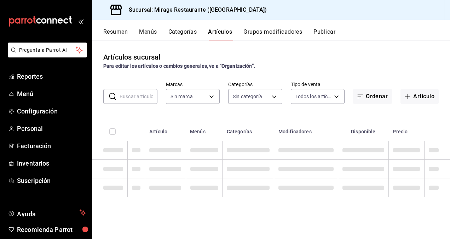
type input "fd44f9d9-2552-44ba-a783-b01c8222cad6"
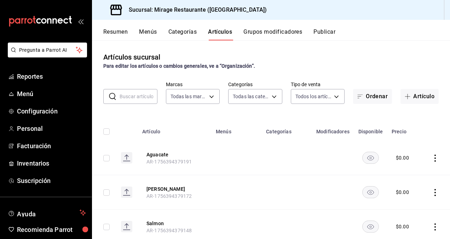
type input "51d7bb62-ee77-4941-9853-69146d085f35,ddce2c25-8873-483a-b7ca-6098d0847f2a,aa43e…"
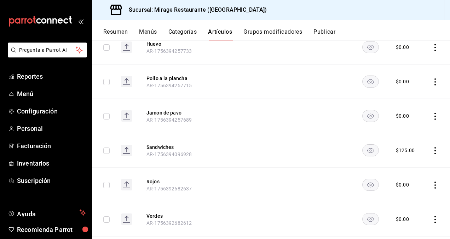
scroll to position [243, 0]
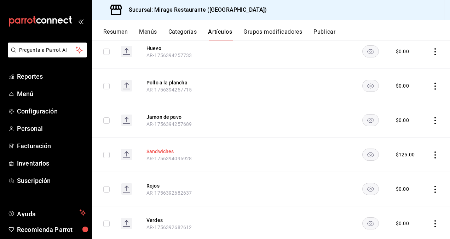
click at [169, 148] on button "Sandwiches" at bounding box center [175, 151] width 57 height 7
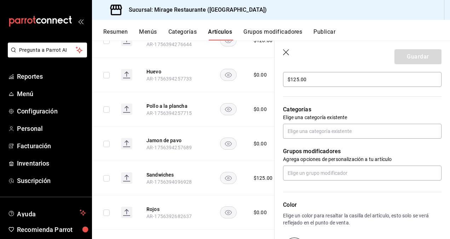
scroll to position [222, 0]
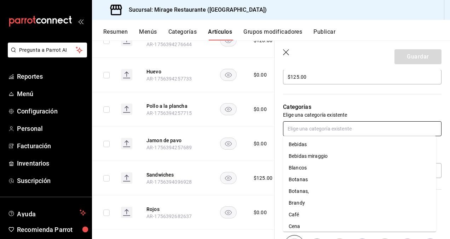
click at [311, 125] on input "text" at bounding box center [362, 128] width 159 height 15
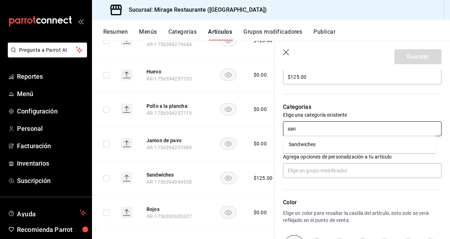
type input "sand"
click at [303, 144] on li "Sandwiches" at bounding box center [359, 144] width 153 height 12
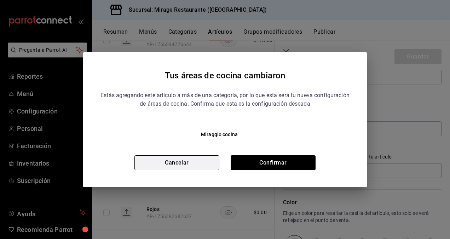
click at [214, 156] on button "Cancelar" at bounding box center [176, 162] width 85 height 15
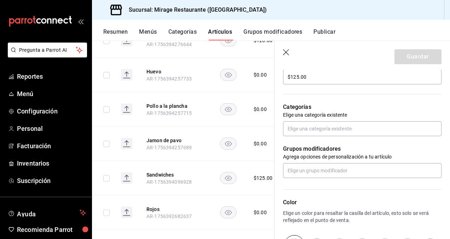
click at [345, 187] on div "Color Elige un color para resaltar la casilla del artículo, esto solo se verá r…" at bounding box center [358, 217] width 167 height 78
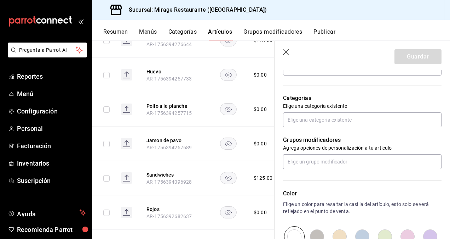
scroll to position [230, 0]
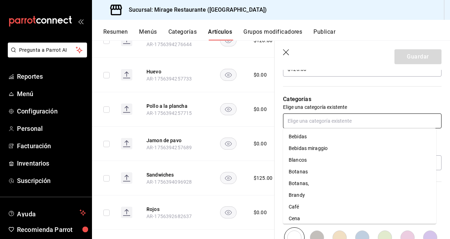
click at [343, 120] on input "text" at bounding box center [362, 120] width 159 height 15
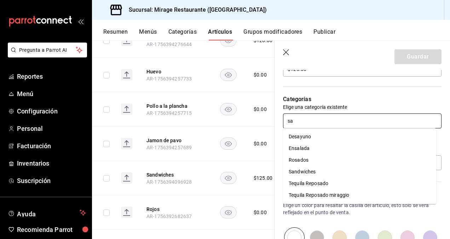
type input "san"
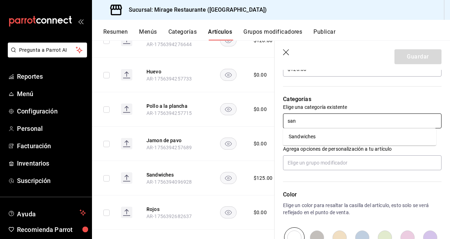
click at [321, 137] on li "Sandwiches" at bounding box center [359, 137] width 153 height 12
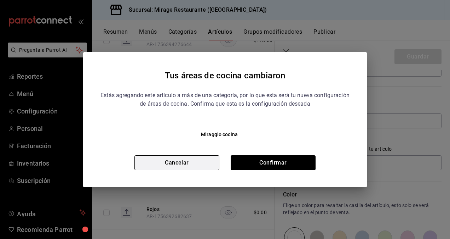
click at [200, 164] on button "Cancelar" at bounding box center [176, 162] width 85 height 15
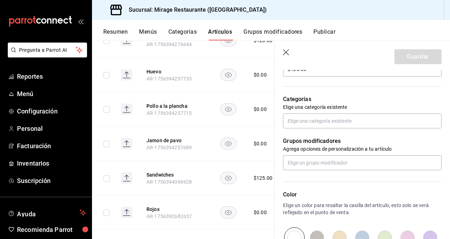
click at [283, 60] on header "Guardar" at bounding box center [363, 55] width 176 height 29
click at [286, 52] on icon "button" at bounding box center [286, 52] width 6 height 6
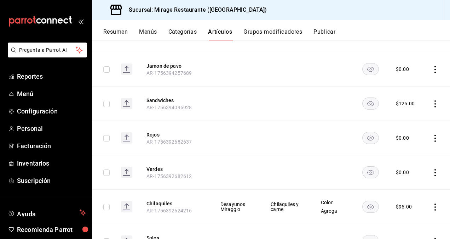
scroll to position [246, 0]
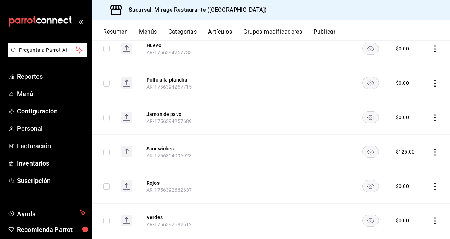
click at [166, 143] on th "Sandwiches AR-1756394096928" at bounding box center [175, 151] width 74 height 34
click at [164, 145] on button "Sandwiches" at bounding box center [175, 148] width 57 height 7
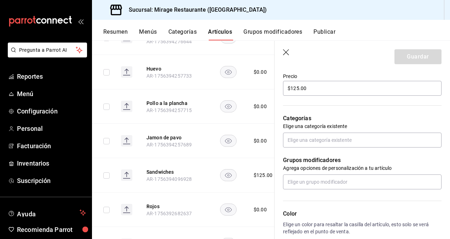
scroll to position [211, 0]
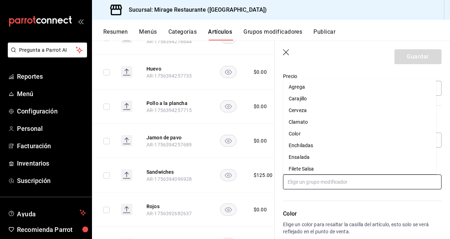
click at [317, 181] on input "text" at bounding box center [362, 181] width 159 height 15
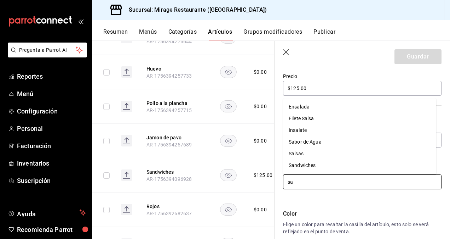
type input "san"
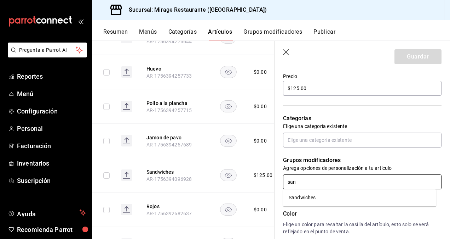
click at [325, 201] on li "Sandwiches" at bounding box center [359, 197] width 153 height 12
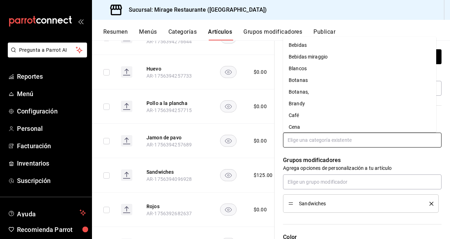
click at [321, 139] on input "text" at bounding box center [362, 139] width 159 height 15
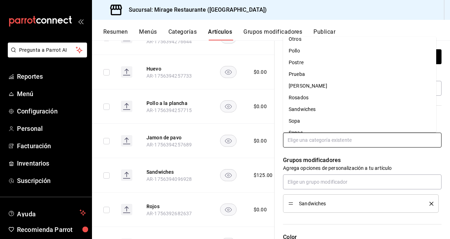
scroll to position [271, 0]
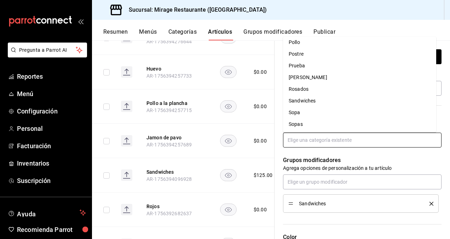
click at [324, 98] on li "Sandwiches" at bounding box center [359, 101] width 153 height 12
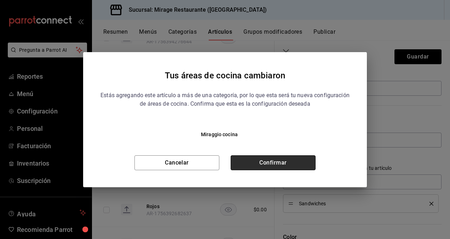
click at [274, 159] on button "Confirmar" at bounding box center [273, 162] width 85 height 15
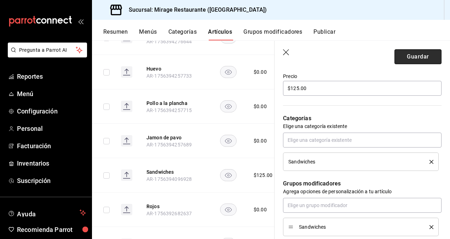
click at [414, 53] on button "Guardar" at bounding box center [418, 56] width 47 height 15
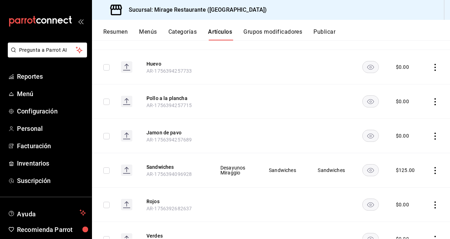
scroll to position [228, 0]
click at [161, 165] on button "Sandwiches" at bounding box center [175, 166] width 57 height 7
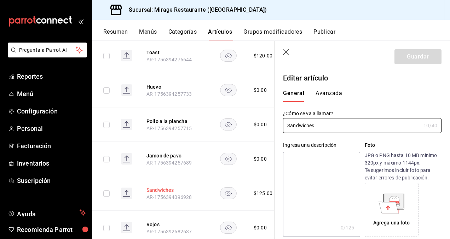
type input "$125.00"
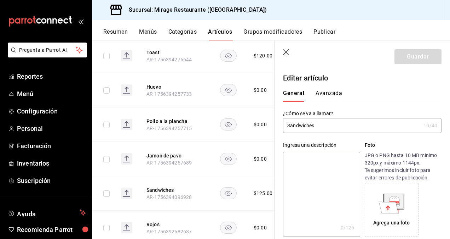
click at [287, 50] on icon "button" at bounding box center [286, 52] width 7 height 7
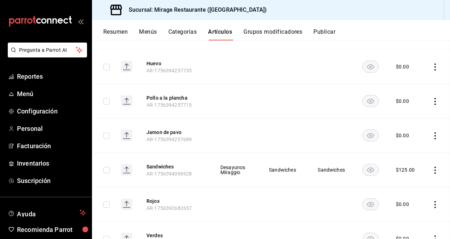
scroll to position [205, 0]
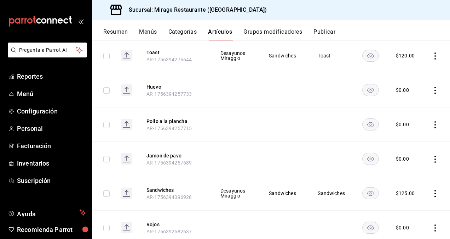
click at [327, 190] on span "Sandwiches" at bounding box center [331, 192] width 27 height 5
click at [331, 193] on span "Sandwiches" at bounding box center [331, 192] width 27 height 5
click at [164, 186] on button "Sandwiches" at bounding box center [175, 189] width 57 height 7
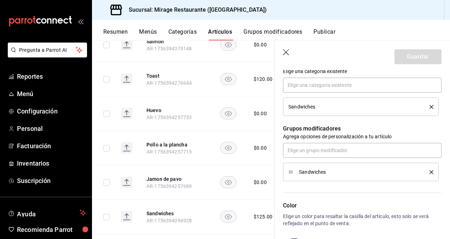
scroll to position [267, 0]
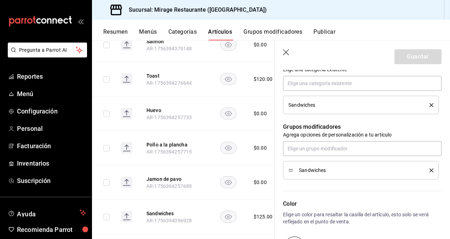
click at [272, 32] on button "Grupos modificadores" at bounding box center [272, 34] width 59 height 12
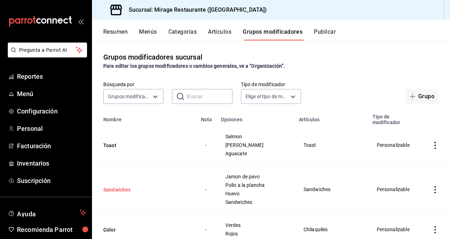
click at [121, 187] on button "Sandwiches" at bounding box center [145, 189] width 85 height 7
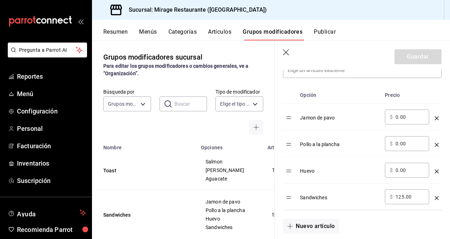
scroll to position [219, 0]
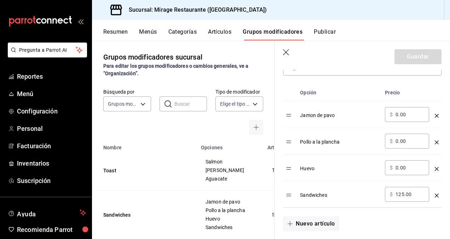
click at [435, 193] on div "optionsTable" at bounding box center [437, 193] width 4 height 12
click at [435, 193] on icon "optionsTable" at bounding box center [437, 195] width 4 height 4
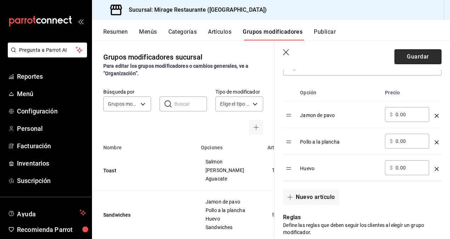
click at [418, 55] on button "Guardar" at bounding box center [418, 56] width 47 height 15
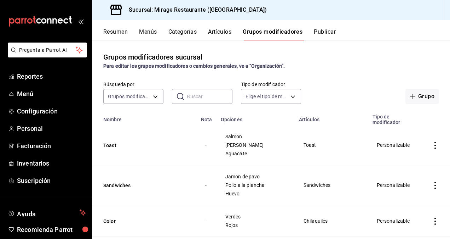
click at [220, 30] on button "Artículos" at bounding box center [219, 34] width 23 height 12
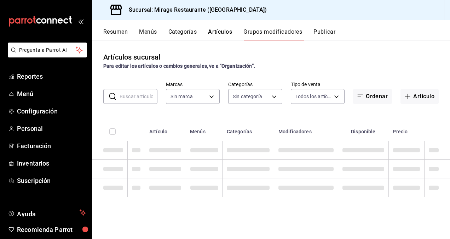
type input "fd44f9d9-2552-44ba-a783-b01c8222cad6"
type input "51d7bb62-ee77-4941-9853-69146d085f35,ddce2c25-8873-483a-b7ca-6098d0847f2a,aa43e…"
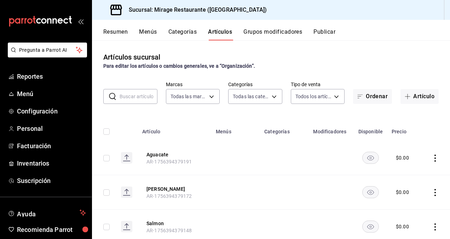
click at [279, 31] on button "Grupos modificadores" at bounding box center [272, 34] width 59 height 12
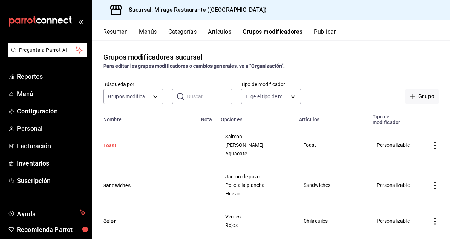
click at [111, 145] on button "Toast" at bounding box center [145, 145] width 85 height 7
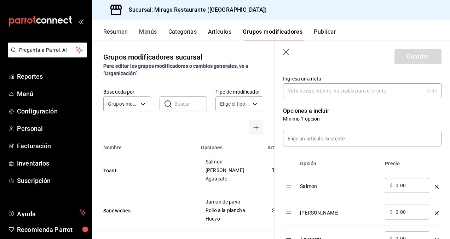
scroll to position [162, 0]
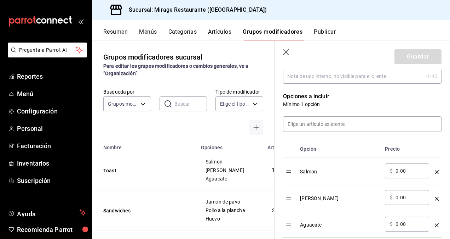
click at [409, 171] on input "0.00" at bounding box center [410, 170] width 29 height 7
type input "0.00"
type input "40.00"
click at [409, 202] on div "​ $ 0.00 ​" at bounding box center [407, 197] width 44 height 15
click at [405, 194] on input "0.00" at bounding box center [410, 197] width 29 height 7
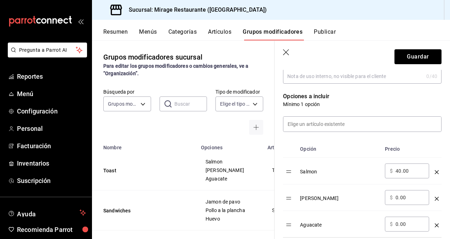
type input "0.00"
type input "20.00"
click at [407, 55] on button "Guardar" at bounding box center [418, 56] width 47 height 15
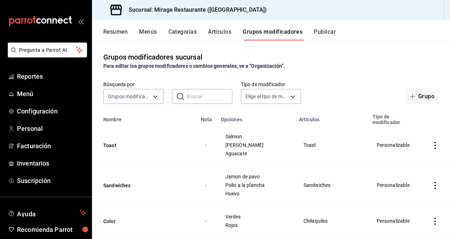
click at [183, 30] on button "Categorías" at bounding box center [182, 34] width 29 height 12
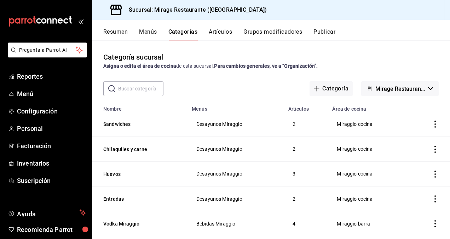
click at [146, 30] on button "Menús" at bounding box center [148, 34] width 18 height 12
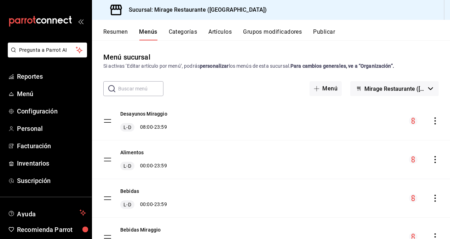
scroll to position [75, 0]
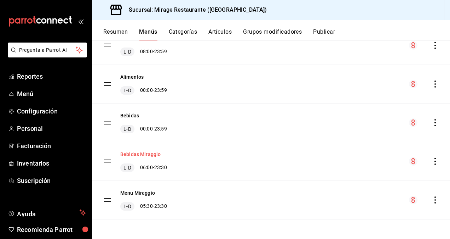
click at [142, 153] on button "Bebidas Miraggio" at bounding box center [140, 153] width 40 height 7
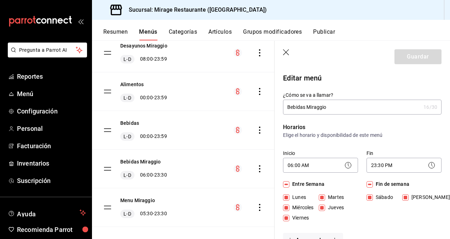
click at [285, 56] on icon "button" at bounding box center [286, 52] width 7 height 7
checkbox input "false"
type input "1756394937886"
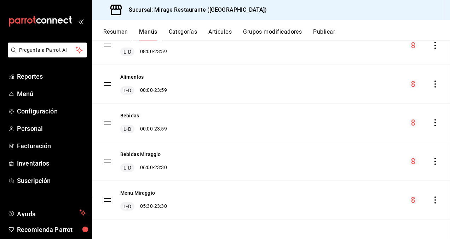
checkbox input "false"
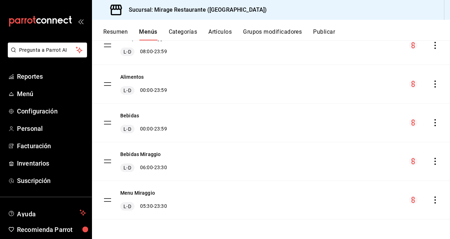
checkbox input "false"
click at [176, 35] on button "Categorías" at bounding box center [183, 34] width 29 height 12
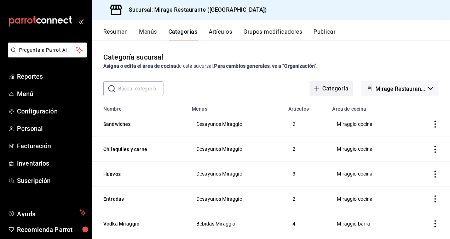
click at [332, 87] on button "Categoría" at bounding box center [331, 88] width 43 height 15
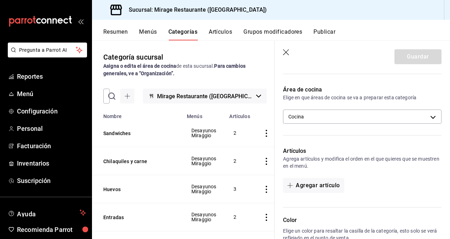
scroll to position [151, 0]
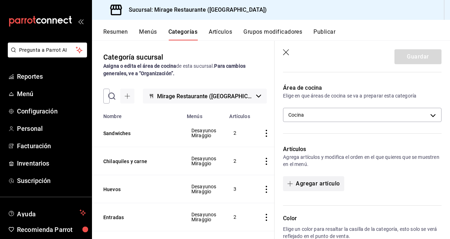
type input "Bebidas"
click at [316, 183] on button "Agregar artículo" at bounding box center [313, 183] width 61 height 15
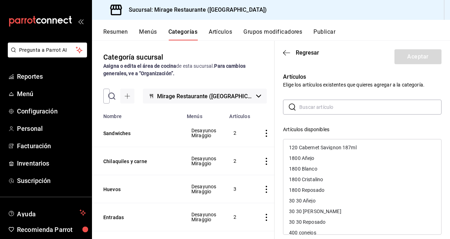
click at [349, 127] on div "Artículos disponibles" at bounding box center [362, 129] width 159 height 7
click at [344, 104] on input "text" at bounding box center [370, 107] width 142 height 14
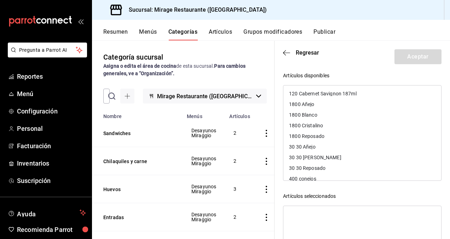
scroll to position [54, 0]
click at [438, 185] on div "Artículos Elige los artículos existentes que quieres agregar a la categoría. ​ …" at bounding box center [363, 164] width 176 height 297
click at [371, 199] on div "Artículos seleccionados" at bounding box center [362, 195] width 159 height 7
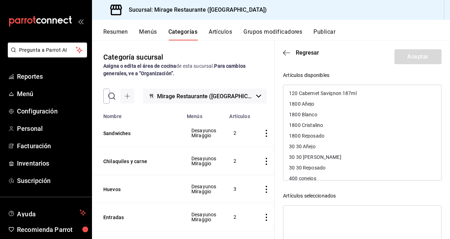
click at [334, 92] on div "120 Cabernet Savignon 187ml" at bounding box center [323, 93] width 68 height 5
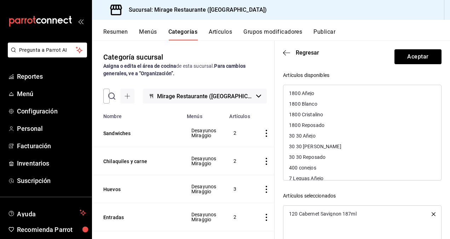
click at [334, 92] on div "1800 Añejo" at bounding box center [362, 93] width 158 height 11
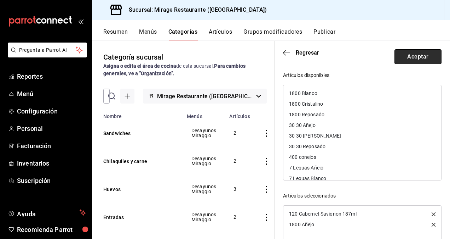
click at [412, 52] on button "Aceptar" at bounding box center [418, 56] width 47 height 15
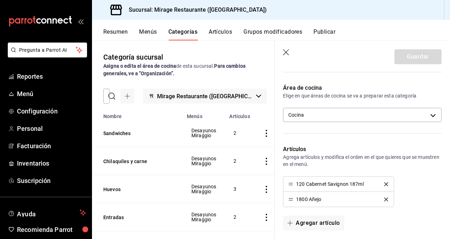
click at [384, 182] on icon "delete" at bounding box center [386, 184] width 4 height 4
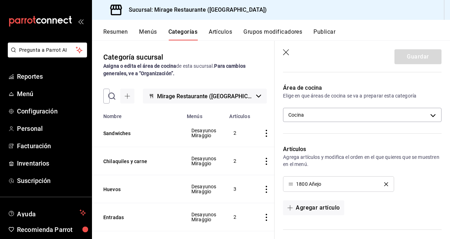
click at [384, 182] on icon "delete" at bounding box center [386, 184] width 4 height 4
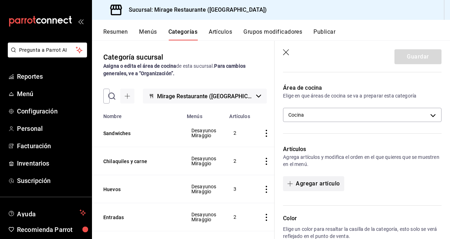
click at [336, 182] on button "Agregar artículo" at bounding box center [313, 183] width 61 height 15
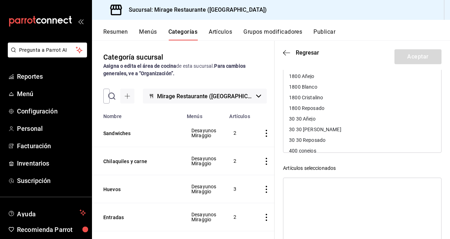
scroll to position [0, 0]
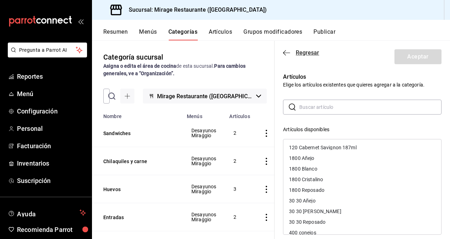
click at [285, 50] on icon "button" at bounding box center [286, 53] width 7 height 6
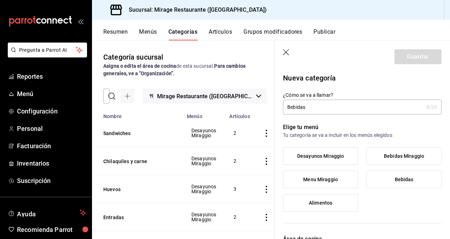
click at [326, 151] on label "Desayunos Miraggio" at bounding box center [320, 155] width 74 height 17
click at [0, 0] on input "Desayunos Miraggio" at bounding box center [0, 0] width 0 height 0
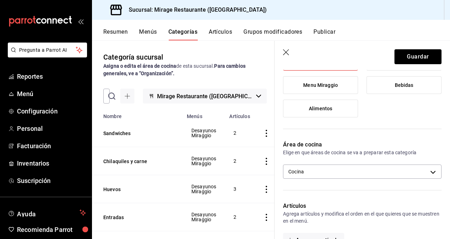
scroll to position [99, 0]
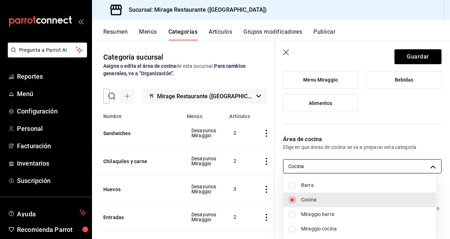
click at [338, 168] on body "Pregunta a Parrot AI Reportes Menú Configuración Personal Facturación Inventari…" at bounding box center [225, 119] width 450 height 239
click at [324, 227] on span "Miraggio cocina" at bounding box center [365, 228] width 129 height 7
type input "22956ee8-c3b3-4353-9918-42490f5d5222,2b06c2da-c007-4c10-8071-5232d2b1a5a5"
checkbox input "true"
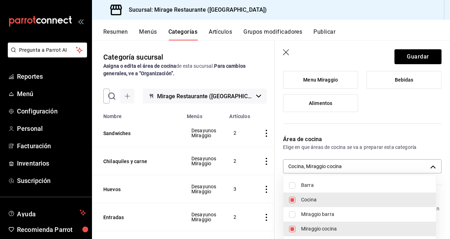
click at [321, 196] on span "Cocina" at bounding box center [365, 199] width 129 height 7
type input "2b06c2da-c007-4c10-8071-5232d2b1a5a5"
checkbox input "false"
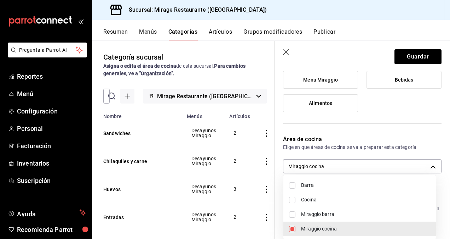
click at [352, 142] on div at bounding box center [225, 119] width 450 height 239
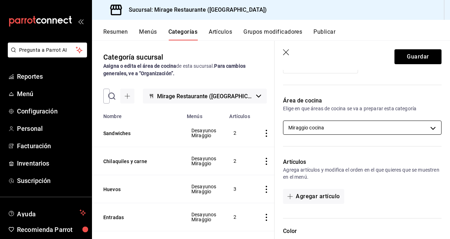
scroll to position [144, 0]
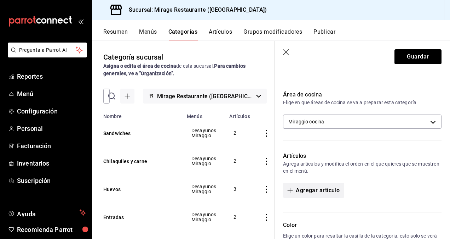
click at [293, 189] on icon "button" at bounding box center [290, 190] width 6 height 6
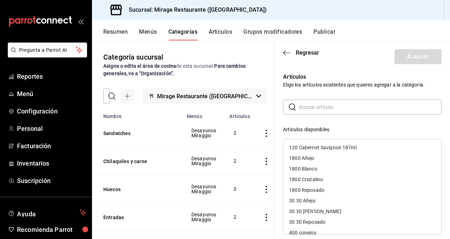
click at [314, 110] on input "text" at bounding box center [370, 107] width 142 height 14
click at [219, 30] on button "Artículos" at bounding box center [220, 34] width 23 height 12
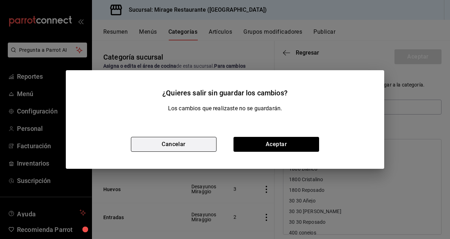
click at [192, 141] on button "Cancelar" at bounding box center [174, 144] width 86 height 15
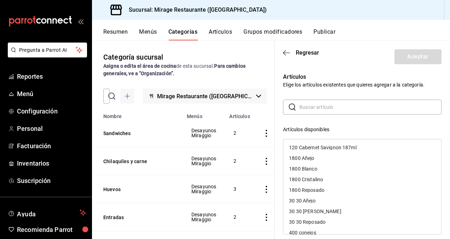
click at [333, 131] on div "Artículos disponibles" at bounding box center [362, 129] width 159 height 7
click at [364, 129] on div "Artículos disponibles" at bounding box center [362, 129] width 159 height 7
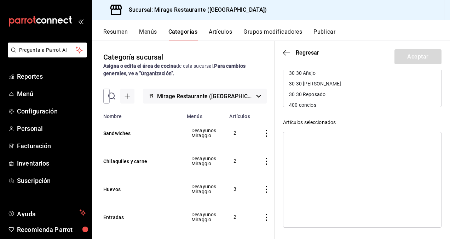
scroll to position [0, 0]
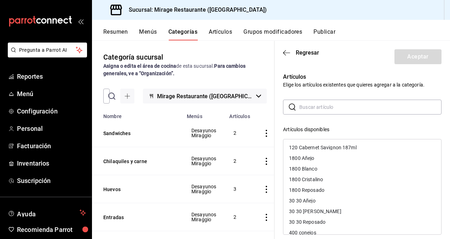
click at [327, 145] on div "120 Cabernet Savignon 187ml" at bounding box center [323, 147] width 68 height 5
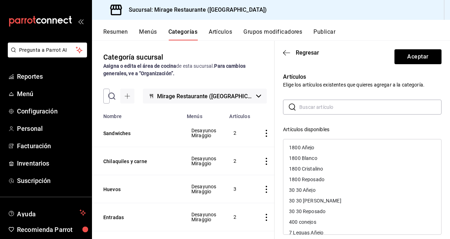
click at [327, 145] on div "1800 Añejo" at bounding box center [362, 147] width 158 height 11
click at [351, 123] on div "​ ​ Artículos disponibles 1800 Blanco 1800 Cristalino 1800 Reposado 30 30 Añejo…" at bounding box center [362, 225] width 159 height 253
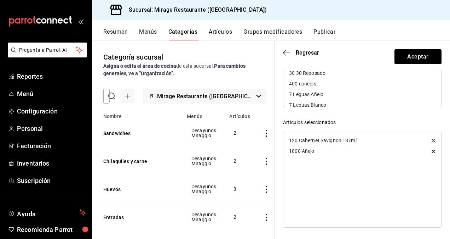
scroll to position [127, 0]
click at [432, 139] on icon "button" at bounding box center [434, 141] width 4 height 4
click at [432, 139] on icon "button" at bounding box center [434, 140] width 4 height 4
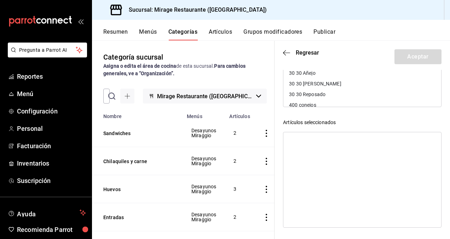
click at [430, 139] on div at bounding box center [362, 180] width 159 height 96
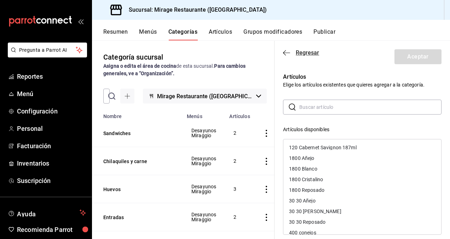
click at [285, 53] on icon "button" at bounding box center [286, 53] width 7 height 6
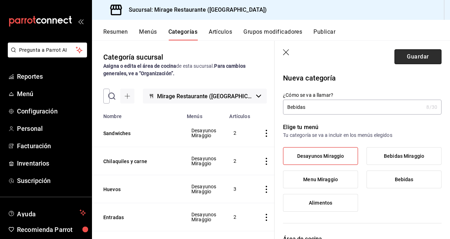
click at [412, 57] on button "Guardar" at bounding box center [418, 56] width 47 height 15
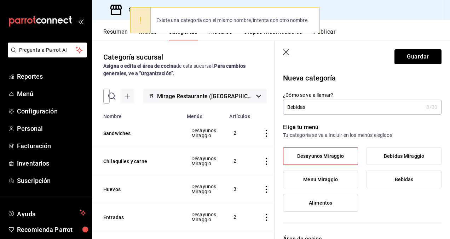
click at [226, 32] on div "Existe una categoría con el mismo nombre, intenta con otro nombre." at bounding box center [225, 20] width 190 height 26
click at [225, 31] on div "Existe una categoría con el mismo nombre, intenta con otro nombre." at bounding box center [225, 20] width 190 height 26
click at [220, 33] on div "Existe una categoría con el mismo nombre, intenta con otro nombre." at bounding box center [225, 20] width 190 height 26
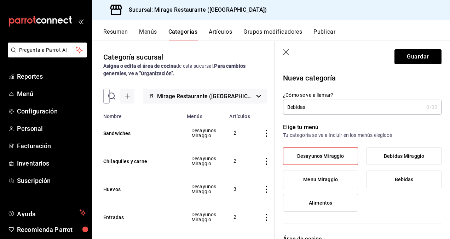
click at [221, 32] on button "Artículos" at bounding box center [220, 34] width 23 height 12
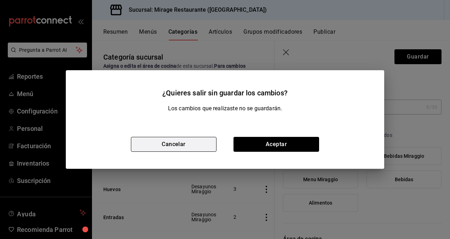
click at [192, 140] on button "Cancelar" at bounding box center [174, 144] width 86 height 15
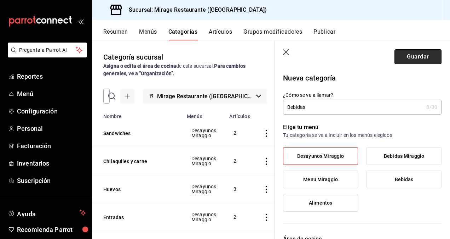
click at [413, 51] on button "Guardar" at bounding box center [418, 56] width 47 height 15
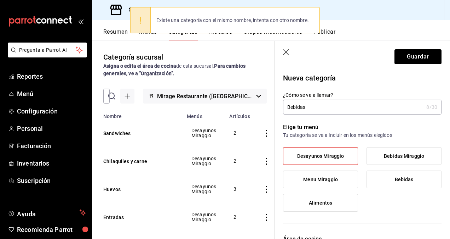
click at [222, 36] on button "Artículos" at bounding box center [220, 34] width 23 height 12
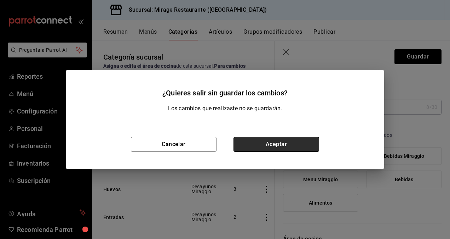
click at [274, 142] on button "Aceptar" at bounding box center [277, 144] width 86 height 15
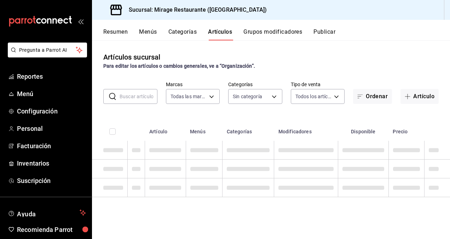
type input "fd44f9d9-2552-44ba-a783-b01c8222cad6"
type input "51d7bb62-ee77-4941-9853-69146d085f35,ddce2c25-8873-483a-b7ca-6098d0847f2a,aa43e…"
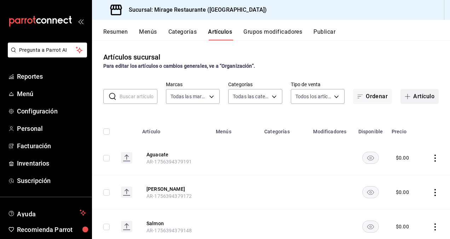
click at [405, 94] on icon "button" at bounding box center [408, 96] width 6 height 6
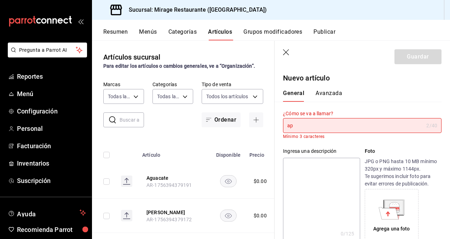
type input "a"
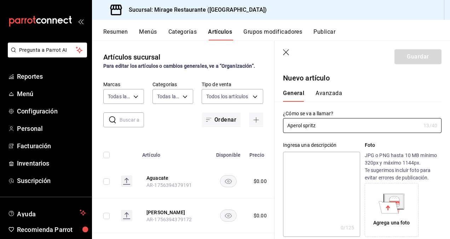
type input "Aperol spritz"
click at [352, 138] on div "Ingresa una descripción x 0 /125 ​ Foto JPG o PNG hasta 10 MB mínimo 320px y má…" at bounding box center [358, 185] width 167 height 104
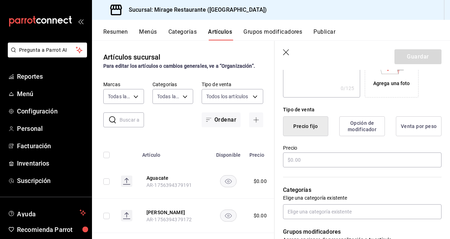
scroll to position [139, 0]
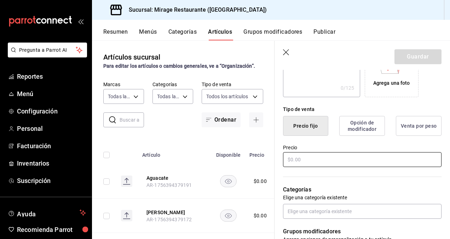
click at [320, 159] on input "text" at bounding box center [362, 159] width 159 height 15
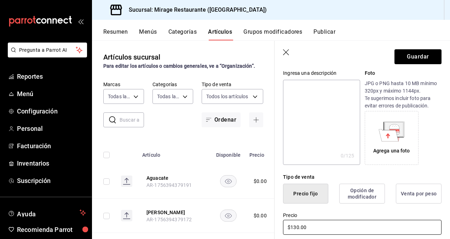
scroll to position [68, 0]
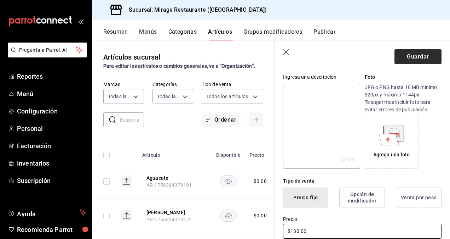
type input "$130.00"
click at [409, 57] on button "Guardar" at bounding box center [418, 56] width 47 height 15
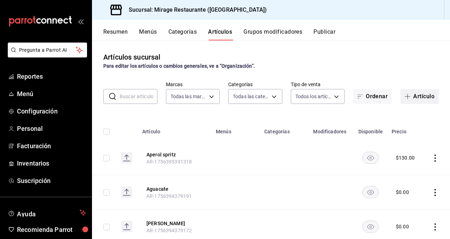
click at [408, 97] on button "Artículo" at bounding box center [420, 96] width 38 height 15
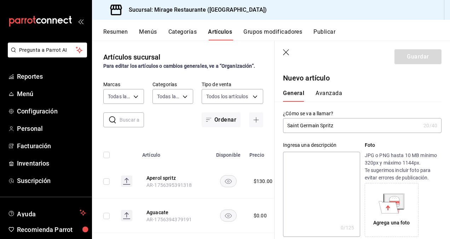
click at [346, 126] on input "Saint Germain Spritz" at bounding box center [352, 125] width 138 height 14
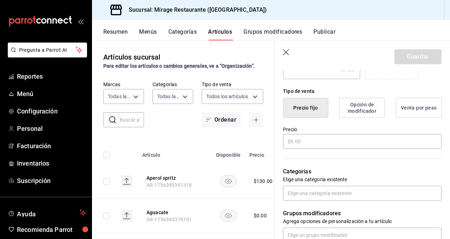
scroll to position [158, 0]
type input "Saint Germain Spritz"
click at [310, 138] on input "text" at bounding box center [362, 140] width 159 height 15
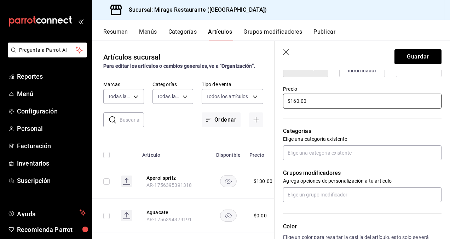
scroll to position [201, 0]
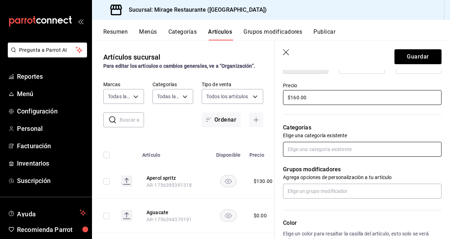
type input "$160.00"
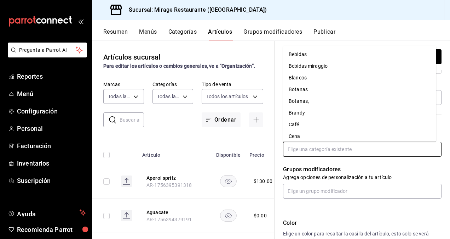
click at [340, 147] on input "text" at bounding box center [362, 149] width 159 height 15
click at [313, 53] on li "Bebidas" at bounding box center [359, 55] width 153 height 12
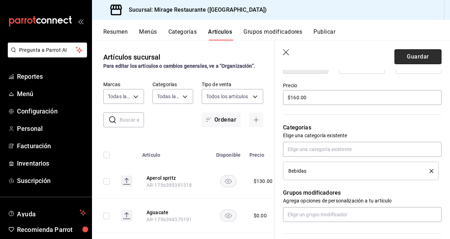
click at [421, 52] on button "Guardar" at bounding box center [418, 56] width 47 height 15
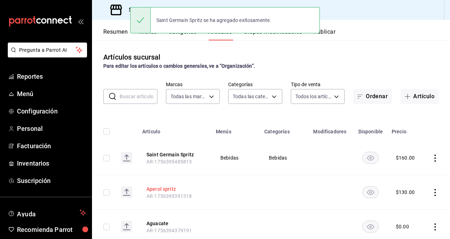
click at [171, 188] on button "Aperol spritz" at bounding box center [175, 188] width 57 height 7
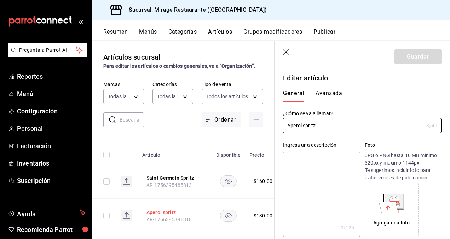
type input "$130.00"
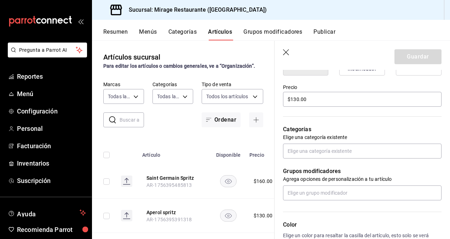
scroll to position [204, 0]
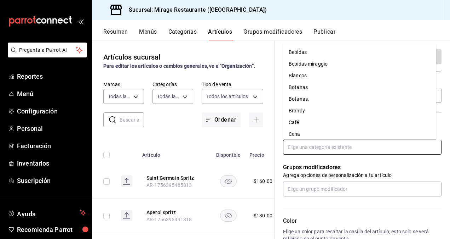
click at [302, 148] on input "text" at bounding box center [362, 146] width 159 height 15
click at [316, 51] on li "Bebidas" at bounding box center [359, 53] width 153 height 12
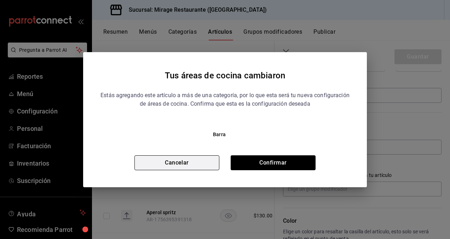
click at [194, 165] on button "Cancelar" at bounding box center [176, 162] width 85 height 15
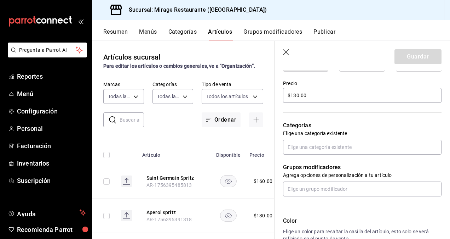
click at [188, 31] on button "Categorías" at bounding box center [182, 34] width 29 height 12
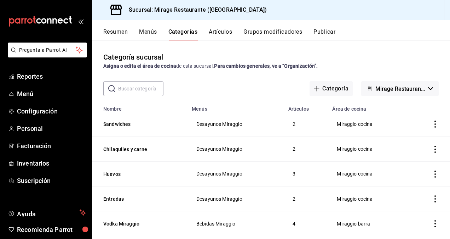
click at [150, 29] on button "Menús" at bounding box center [148, 34] width 18 height 12
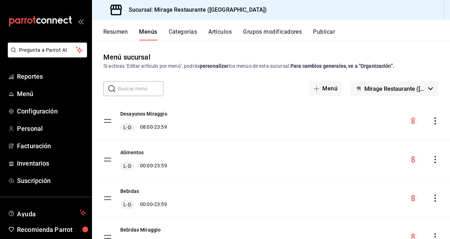
click at [187, 32] on button "Categorías" at bounding box center [183, 34] width 29 height 12
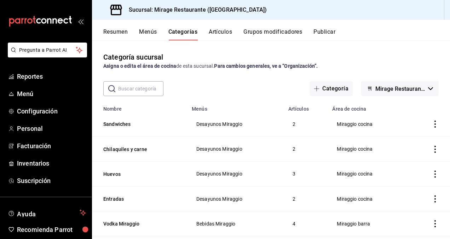
click at [224, 32] on button "Artículos" at bounding box center [220, 34] width 23 height 12
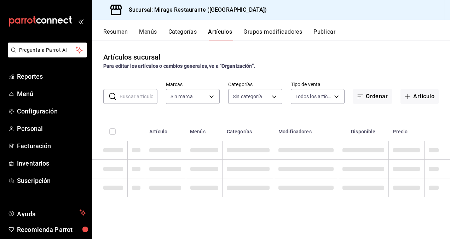
type input "fd44f9d9-2552-44ba-a783-b01c8222cad6"
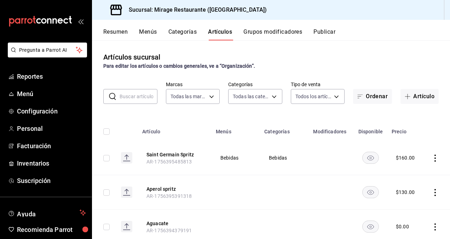
type input "51d7bb62-ee77-4941-9853-69146d085f35,ddce2c25-8873-483a-b7ca-6098d0847f2a,aa43e…"
click at [183, 32] on button "Categorías" at bounding box center [182, 34] width 29 height 12
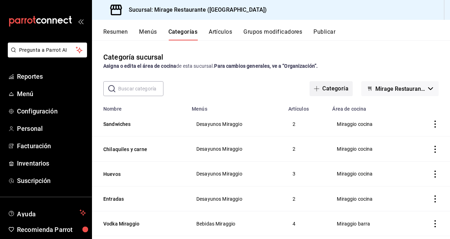
click at [338, 85] on button "Categoría" at bounding box center [331, 88] width 43 height 15
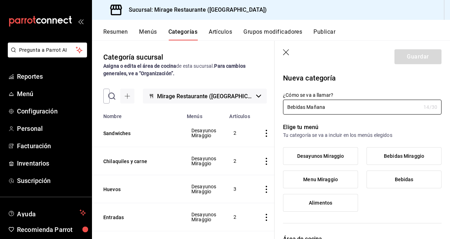
type input "Bebidas Mañana"
click at [320, 156] on span "Desayunos Miraggio" at bounding box center [320, 156] width 47 height 6
click at [0, 0] on input "Desayunos Miraggio" at bounding box center [0, 0] width 0 height 0
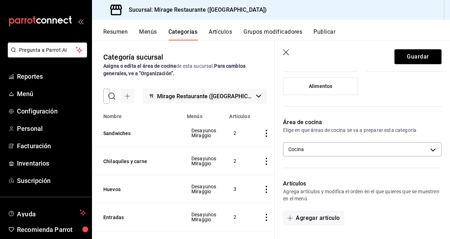
scroll to position [117, 0]
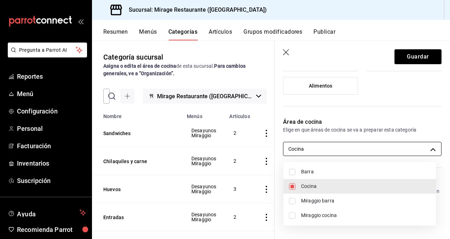
click at [334, 144] on body "Pregunta a Parrot AI Reportes Menú Configuración Personal Facturación Inventari…" at bounding box center [225, 119] width 450 height 239
click at [318, 181] on li "Cocina" at bounding box center [359, 186] width 153 height 15
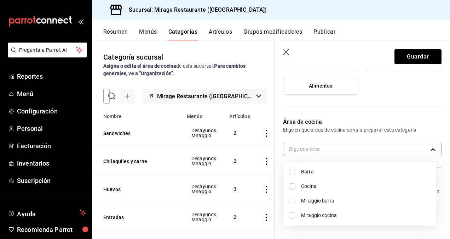
checkbox input "false"
click at [315, 202] on span "Miraggio barra" at bounding box center [365, 200] width 129 height 7
type input "3e1dfc71-2070-4ff9-899c-075d14f05712"
checkbox input "true"
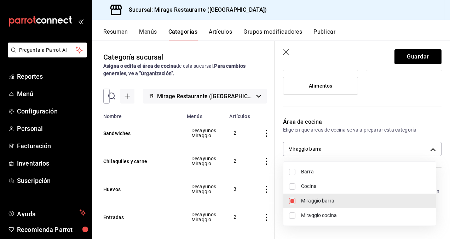
click at [410, 56] on div at bounding box center [225, 119] width 450 height 239
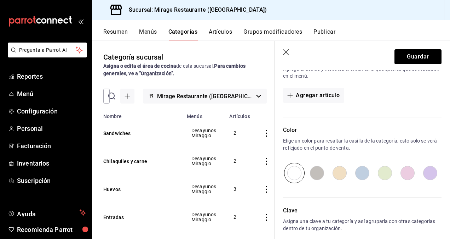
scroll to position [240, 0]
click at [327, 94] on button "Agregar artículo" at bounding box center [313, 94] width 61 height 15
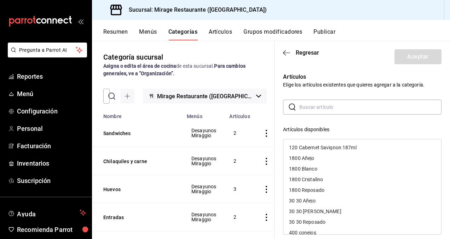
click at [420, 123] on div "​ ​ Artículos disponibles 120 Cabernet Savignon 187ml 1800 Añejo 1800 Blanco 18…" at bounding box center [362, 225] width 159 height 253
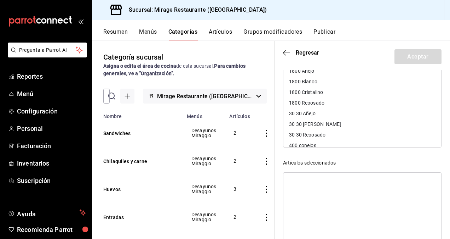
scroll to position [54, 0]
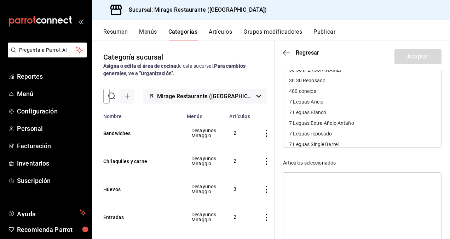
click at [408, 170] on div "Artículos seleccionados" at bounding box center [362, 212] width 159 height 106
click at [286, 50] on icon "button" at bounding box center [286, 53] width 7 height 6
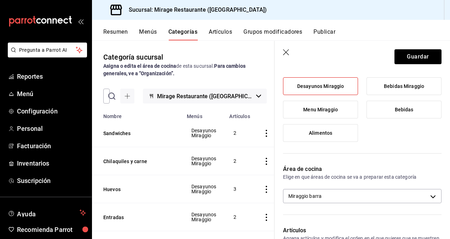
scroll to position [12, 0]
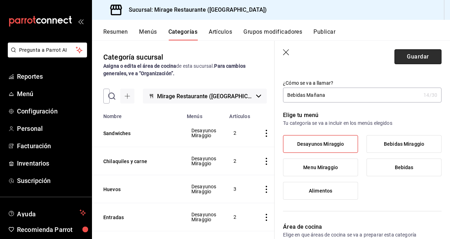
click at [411, 61] on button "Guardar" at bounding box center [418, 56] width 47 height 15
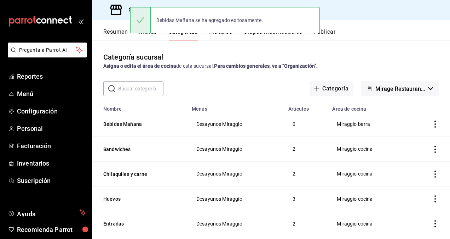
click at [222, 29] on div "Bebidas Mañana se ha agregado exitosamente." at bounding box center [225, 20] width 190 height 26
click at [220, 34] on div "Bebidas Mañana se ha agregado exitosamente." at bounding box center [225, 20] width 190 height 30
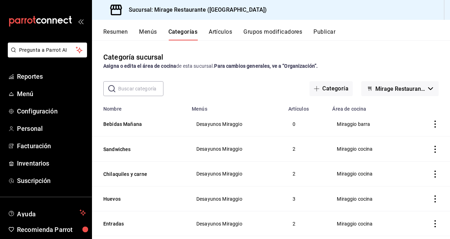
click at [218, 31] on button "Artículos" at bounding box center [220, 34] width 23 height 12
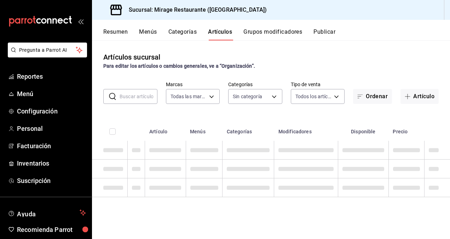
type input "fd44f9d9-2552-44ba-a783-b01c8222cad6"
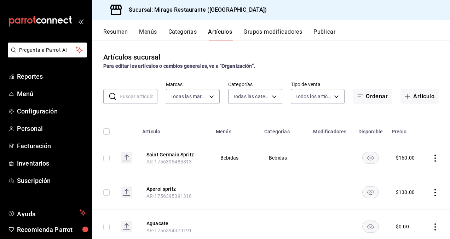
type input "bf34e512-674d-4443-8921-4f3be429c24f,51d7bb62-ee77-4941-9853-69146d085f35,ddce2…"
drag, startPoint x: 426, startPoint y: 157, endPoint x: 338, endPoint y: 195, distance: 96.7
click at [338, 195] on td at bounding box center [331, 192] width 45 height 34
click at [424, 159] on td at bounding box center [436, 158] width 27 height 34
click at [435, 157] on icon "actions" at bounding box center [435, 157] width 1 height 7
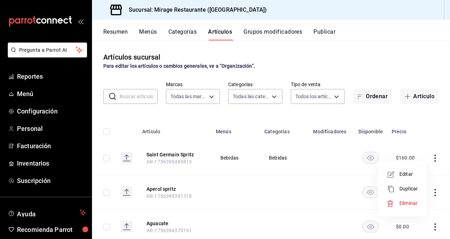
click at [406, 203] on span "Eliminar" at bounding box center [409, 203] width 18 height 6
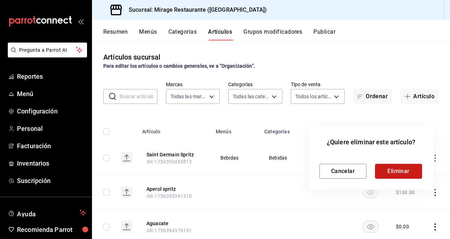
click at [409, 171] on button "Eliminar" at bounding box center [398, 171] width 47 height 15
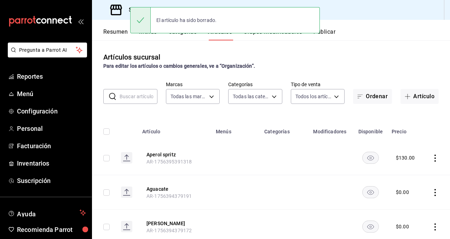
click at [435, 155] on icon "actions" at bounding box center [435, 157] width 1 height 7
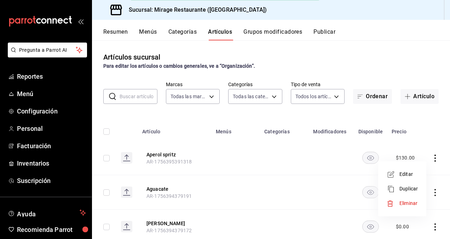
click at [402, 206] on span "Eliminar" at bounding box center [409, 202] width 18 height 7
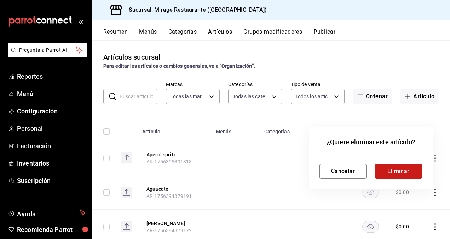
click at [402, 168] on button "Eliminar" at bounding box center [398, 171] width 47 height 15
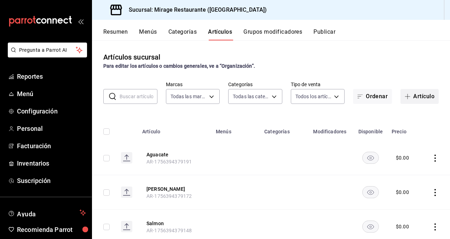
click at [409, 93] on button "Artículo" at bounding box center [420, 96] width 38 height 15
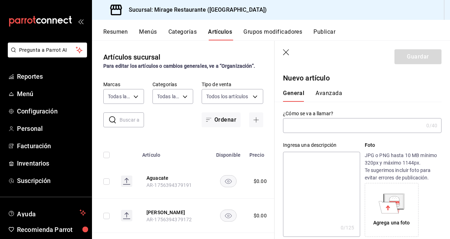
click at [306, 125] on input "text" at bounding box center [353, 125] width 141 height 14
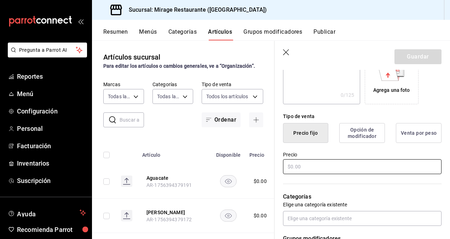
scroll to position [133, 0]
type input "Aperol Spritz"
click at [327, 164] on input "text" at bounding box center [362, 166] width 159 height 15
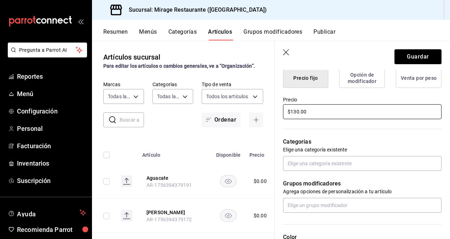
scroll to position [189, 0]
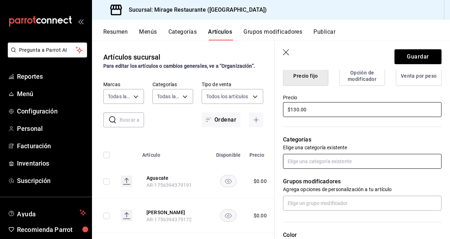
type input "$130.00"
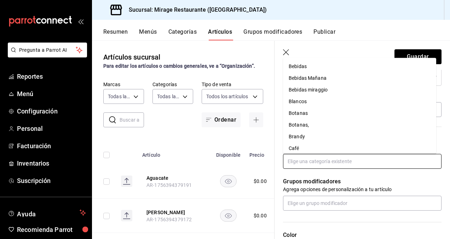
click at [327, 161] on input "text" at bounding box center [362, 161] width 159 height 15
click at [323, 82] on li "Bebidas Mañana" at bounding box center [359, 79] width 153 height 12
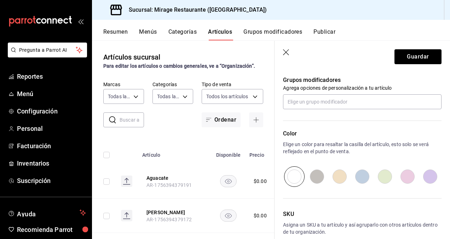
scroll to position [315, 0]
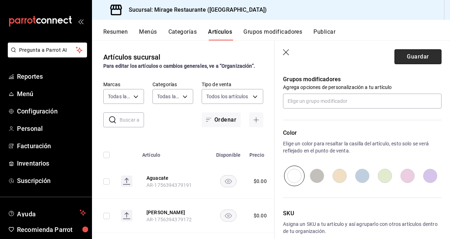
click at [411, 52] on button "Guardar" at bounding box center [418, 56] width 47 height 15
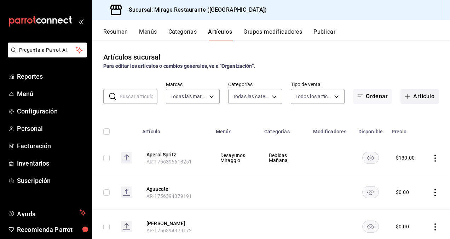
click at [417, 91] on button "Artículo" at bounding box center [420, 96] width 38 height 15
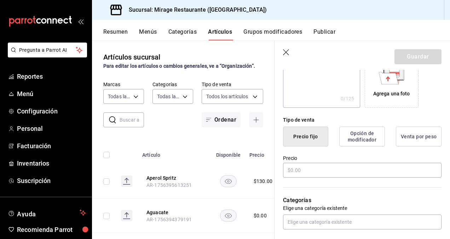
scroll to position [129, 0]
type input "Saint Germain Spritz"
click at [337, 166] on input "text" at bounding box center [362, 169] width 159 height 15
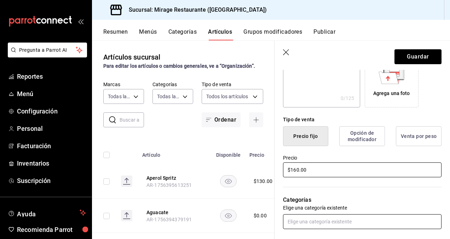
type input "$160.00"
click at [336, 222] on input "text" at bounding box center [362, 221] width 159 height 15
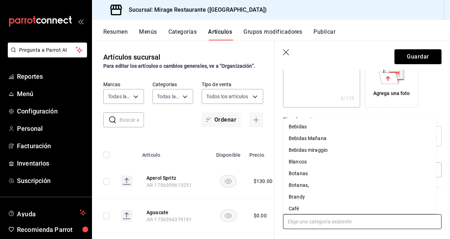
click at [317, 139] on li "Bebidas Mañana" at bounding box center [359, 139] width 153 height 12
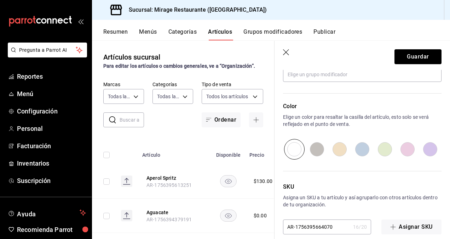
scroll to position [350, 0]
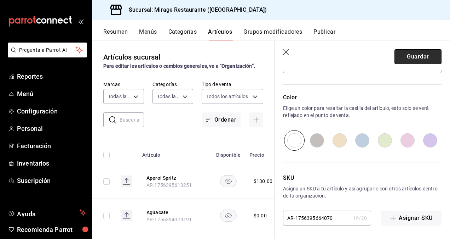
click at [416, 57] on button "Guardar" at bounding box center [418, 56] width 47 height 15
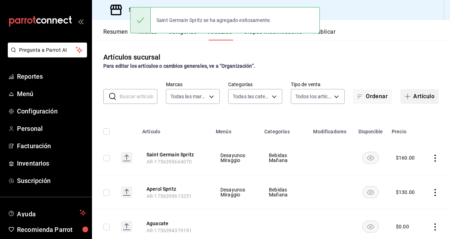
click at [414, 96] on button "Artículo" at bounding box center [420, 96] width 38 height 15
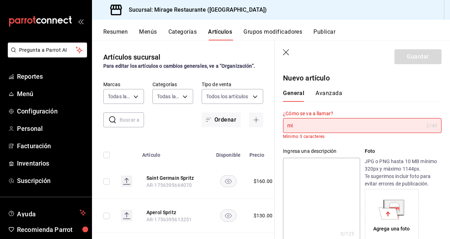
type input "m"
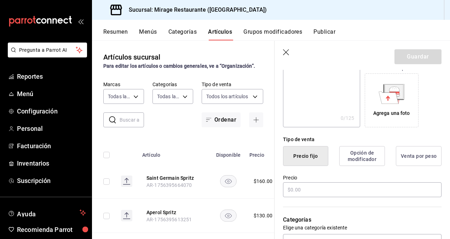
scroll to position [111, 0]
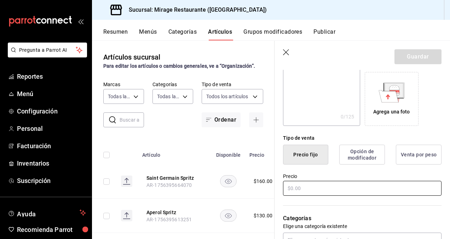
type input "Mimosa"
click at [309, 186] on input "text" at bounding box center [362, 187] width 159 height 15
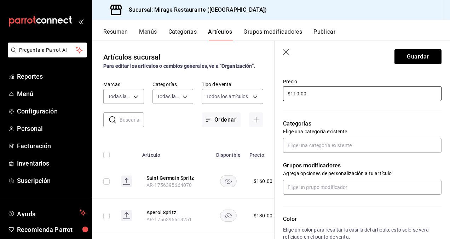
scroll to position [219, 0]
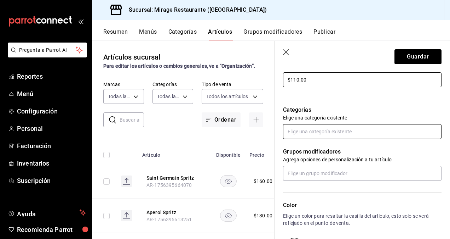
type input "$110.00"
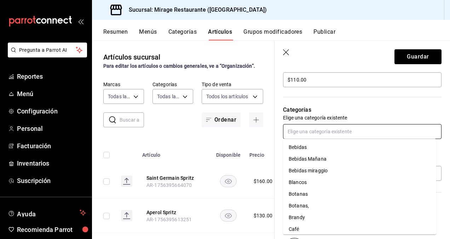
click at [315, 130] on input "text" at bounding box center [362, 131] width 159 height 15
click at [306, 158] on li "Bebidas Mañana" at bounding box center [359, 159] width 153 height 12
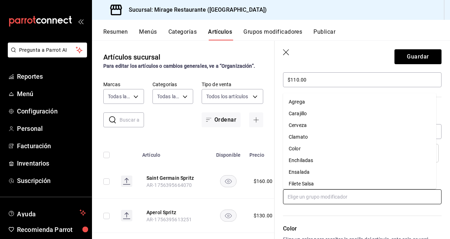
click at [326, 196] on input "text" at bounding box center [362, 196] width 159 height 15
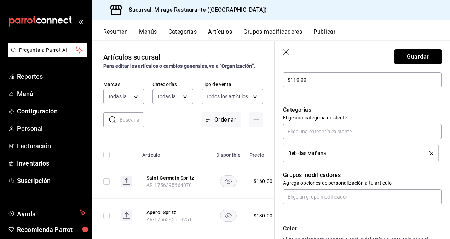
click at [326, 217] on div "Color Elige un color para resaltar la casilla del artículo, esto solo se verá r…" at bounding box center [358, 243] width 167 height 78
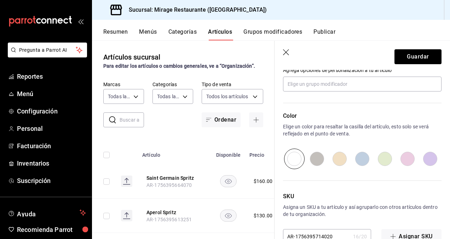
scroll to position [350, 0]
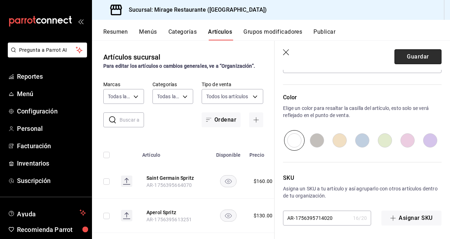
click at [411, 55] on button "Guardar" at bounding box center [418, 56] width 47 height 15
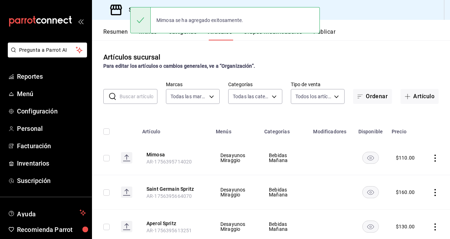
click at [274, 35] on div "Mimosa se ha agregado exitosamente." at bounding box center [225, 20] width 190 height 30
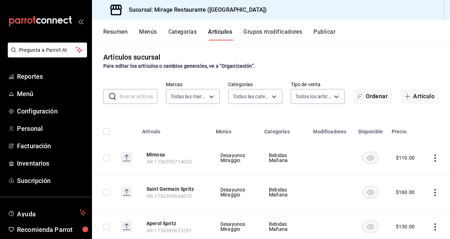
click at [261, 34] on button "Grupos modificadores" at bounding box center [272, 34] width 59 height 12
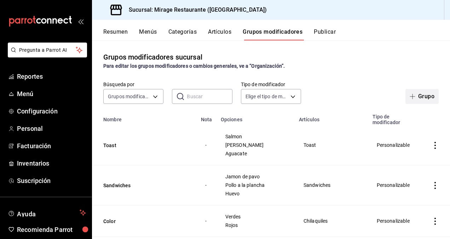
click at [416, 98] on button "Grupo" at bounding box center [422, 96] width 33 height 15
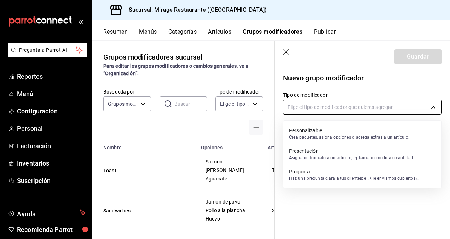
click at [356, 108] on body "Pregunta a Parrot AI Reportes Menú Configuración Personal Facturación Inventari…" at bounding box center [225, 119] width 450 height 239
click at [338, 130] on p "Personalizable" at bounding box center [349, 130] width 120 height 7
type input "CUSTOMIZABLE"
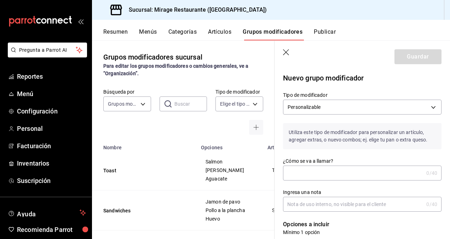
click at [307, 175] on input "¿Cómo se va a llamar?" at bounding box center [353, 173] width 141 height 14
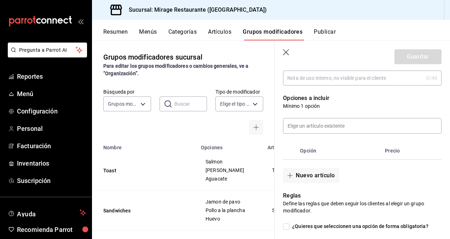
scroll to position [127, 0]
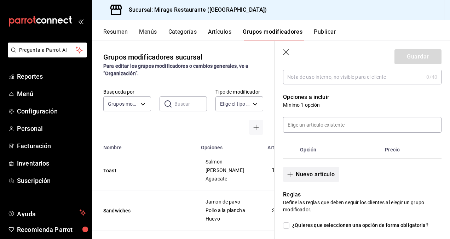
type input "Vino"
click at [303, 174] on button "Nuevo artículo" at bounding box center [311, 174] width 56 height 15
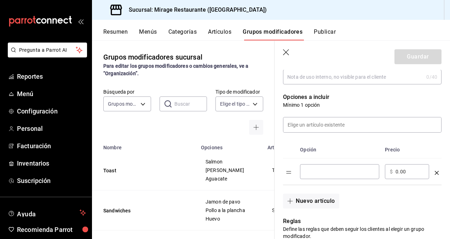
click at [318, 173] on input "optionsTable" at bounding box center [339, 171] width 69 height 7
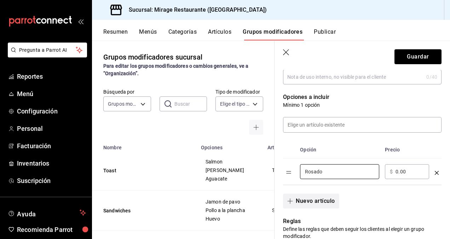
type input "Rosado"
click at [291, 200] on icon "button" at bounding box center [290, 201] width 6 height 6
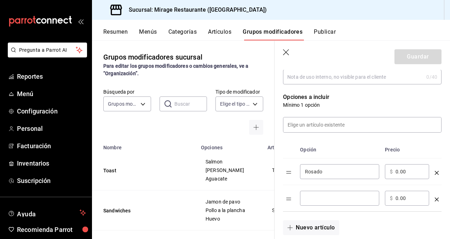
click at [317, 199] on input "optionsTable" at bounding box center [339, 197] width 69 height 7
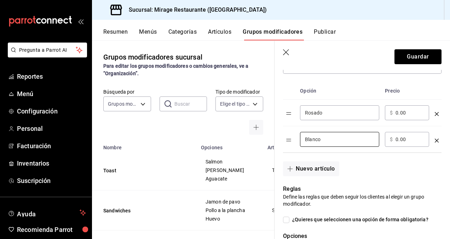
scroll to position [186, 0]
type input "Blanco"
click at [315, 165] on button "Nuevo artículo" at bounding box center [311, 168] width 56 height 15
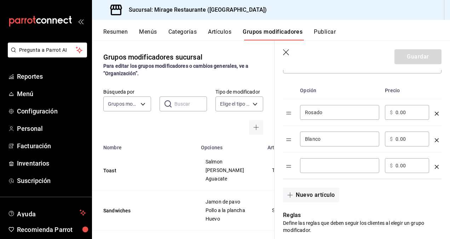
click at [309, 172] on div "​" at bounding box center [339, 165] width 79 height 15
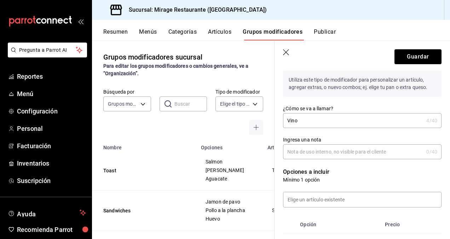
scroll to position [0, 0]
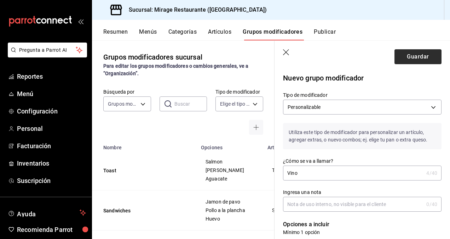
type input "Tinto"
click at [417, 56] on button "Guardar" at bounding box center [418, 56] width 47 height 15
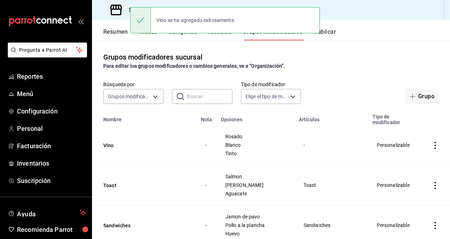
click at [223, 34] on div "Vino se ha agregado exitosamente." at bounding box center [225, 20] width 190 height 30
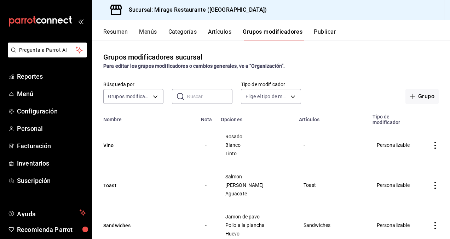
click at [222, 31] on button "Artículos" at bounding box center [219, 34] width 23 height 12
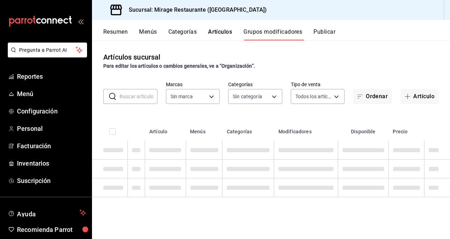
type input "fd44f9d9-2552-44ba-a783-b01c8222cad6"
type input "bf34e512-674d-4443-8921-4f3be429c24f,51d7bb62-ee77-4941-9853-69146d085f35,ddce2…"
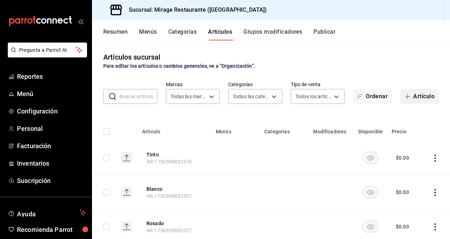
click at [413, 93] on button "Artículo" at bounding box center [420, 96] width 38 height 15
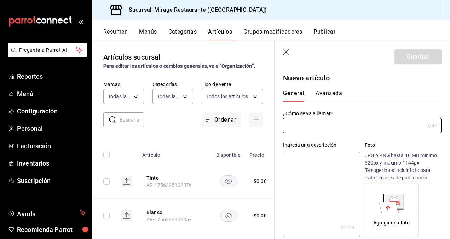
type input "v"
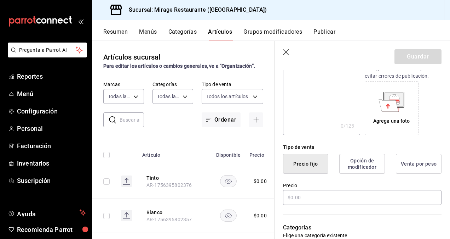
scroll to position [103, 0]
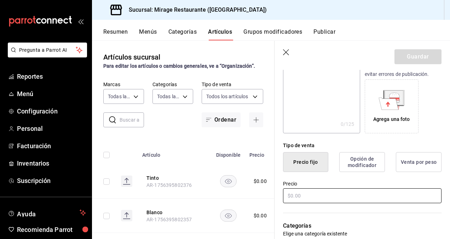
type input "Vino"
click at [302, 193] on input "text" at bounding box center [362, 195] width 159 height 15
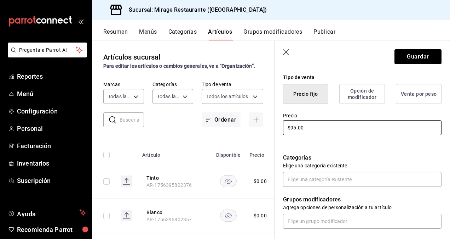
scroll to position [211, 0]
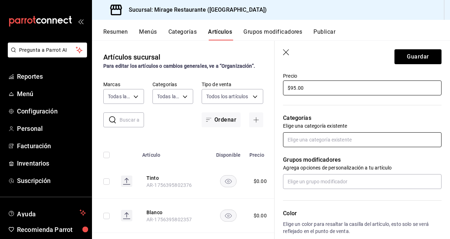
type input "$95.00"
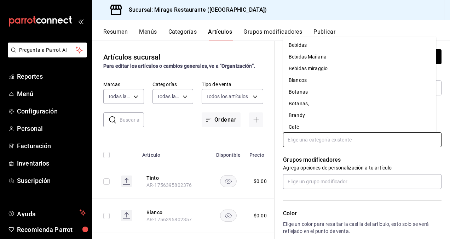
click at [312, 141] on input "text" at bounding box center [362, 139] width 159 height 15
click at [315, 55] on li "Bebidas Mañana" at bounding box center [359, 57] width 153 height 12
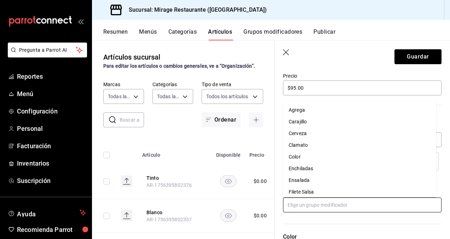
click at [315, 199] on input "text" at bounding box center [362, 204] width 159 height 15
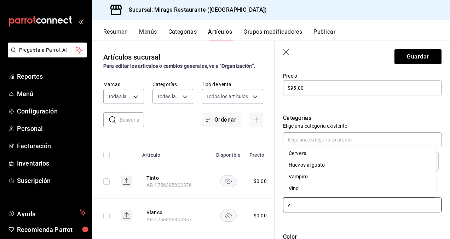
type input "vi"
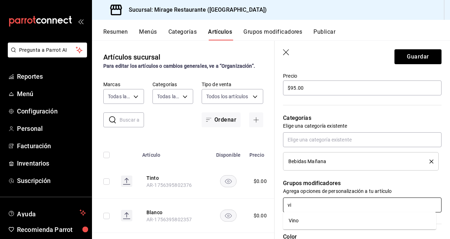
click at [321, 219] on li "Vino" at bounding box center [359, 220] width 153 height 12
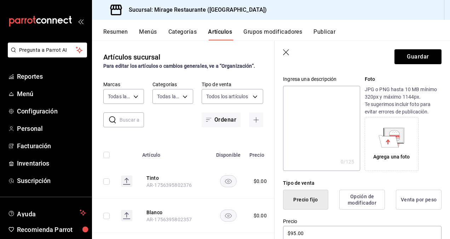
scroll to position [0, 0]
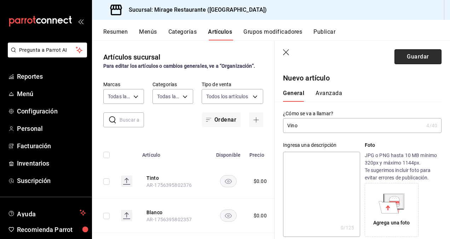
click at [421, 55] on button "Guardar" at bounding box center [418, 56] width 47 height 15
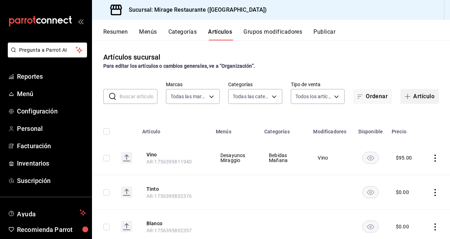
click at [413, 99] on button "Artículo" at bounding box center [420, 96] width 38 height 15
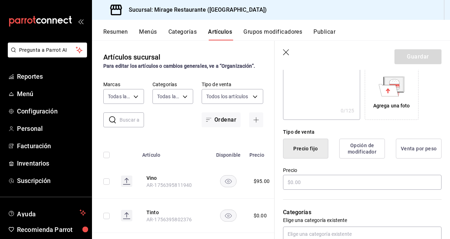
scroll to position [125, 0]
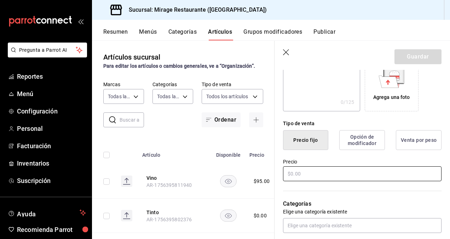
type input "Carajillo"
click at [308, 171] on input "text" at bounding box center [362, 173] width 159 height 15
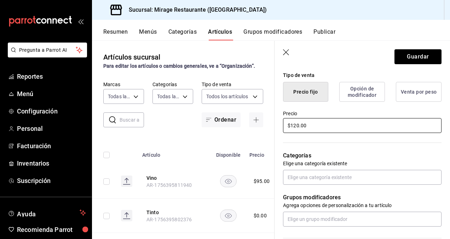
scroll to position [174, 0]
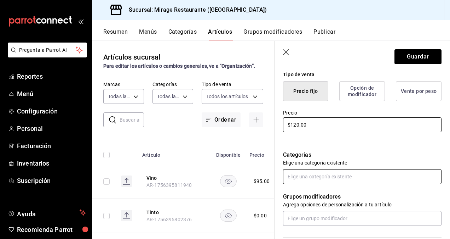
type input "$120.00"
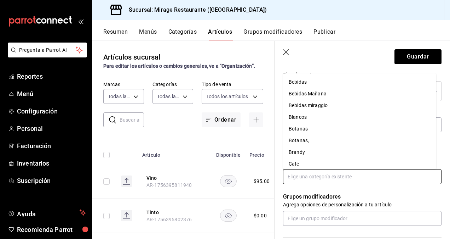
click at [314, 178] on input "text" at bounding box center [362, 176] width 159 height 15
click at [310, 91] on li "Bebidas Mañana" at bounding box center [359, 94] width 153 height 12
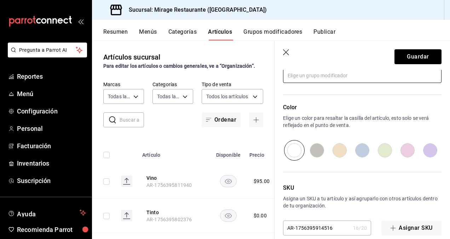
scroll to position [343, 0]
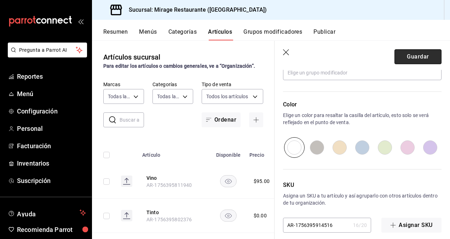
click at [423, 52] on button "Guardar" at bounding box center [418, 56] width 47 height 15
click at [423, 52] on div "Guardar" at bounding box center [418, 56] width 47 height 15
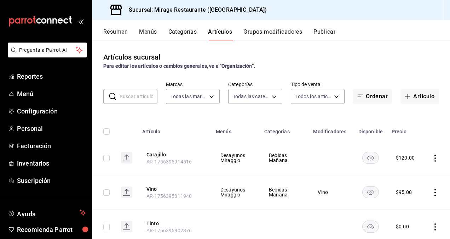
click at [276, 30] on button "Grupos modificadores" at bounding box center [272, 34] width 59 height 12
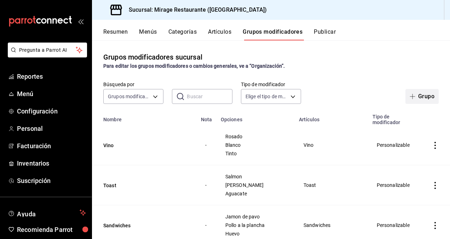
click at [420, 93] on button "Grupo" at bounding box center [422, 96] width 33 height 15
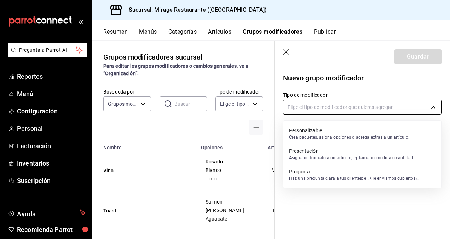
click at [327, 110] on body "Pregunta a Parrot AI Reportes Menú Configuración Personal Facturación Inventari…" at bounding box center [225, 119] width 450 height 239
click at [316, 133] on p "Personalizable" at bounding box center [349, 130] width 120 height 7
type input "CUSTOMIZABLE"
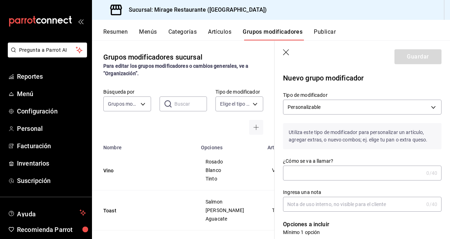
click at [300, 170] on input "¿Cómo se va a llamar?" at bounding box center [353, 173] width 141 height 14
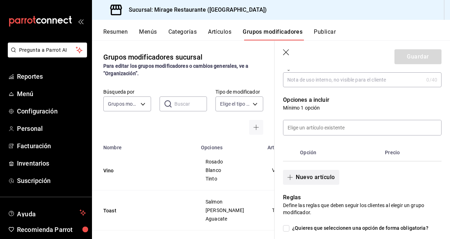
scroll to position [125, 0]
type input "Jugo"
click at [302, 180] on button "Nuevo artículo" at bounding box center [311, 176] width 56 height 15
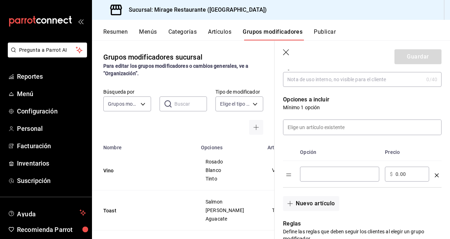
click at [323, 175] on input "optionsTable" at bounding box center [339, 173] width 69 height 7
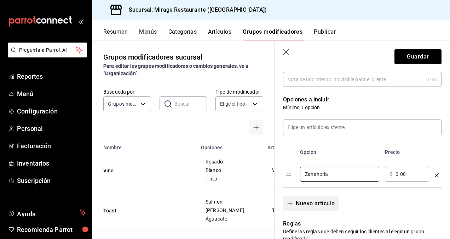
type input "Zanahoria"
click at [305, 203] on button "Nuevo artículo" at bounding box center [311, 203] width 56 height 15
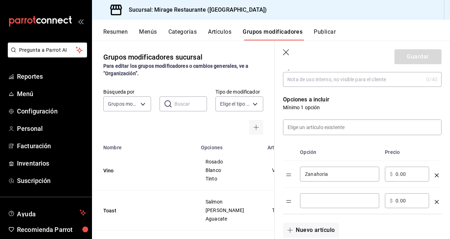
click at [316, 204] on input "optionsTable" at bounding box center [339, 200] width 69 height 7
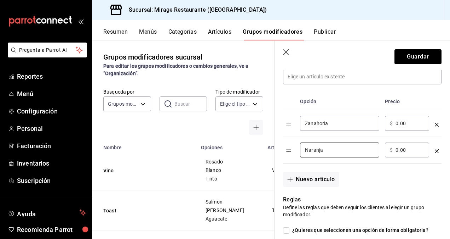
scroll to position [176, 0]
type input "Naranja"
click at [297, 178] on button "Nuevo artículo" at bounding box center [311, 178] width 56 height 15
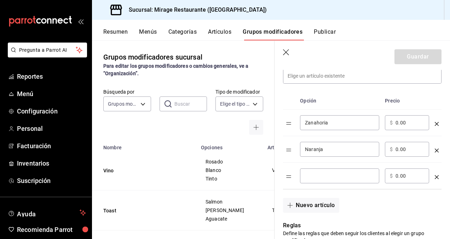
click at [313, 174] on input "optionsTable" at bounding box center [339, 175] width 69 height 7
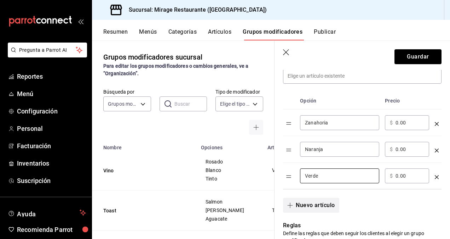
type input "Verde"
click at [306, 206] on button "Nuevo artículo" at bounding box center [311, 204] width 56 height 15
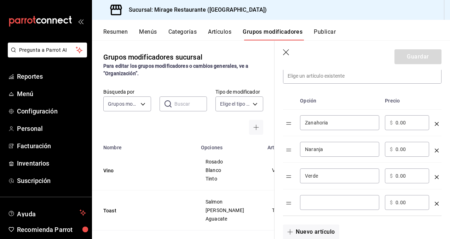
click at [308, 200] on input "optionsTable" at bounding box center [339, 202] width 69 height 7
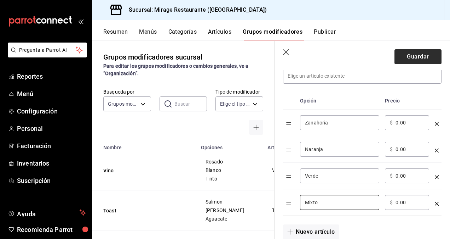
type input "Mixto"
click at [408, 55] on button "Guardar" at bounding box center [418, 56] width 47 height 15
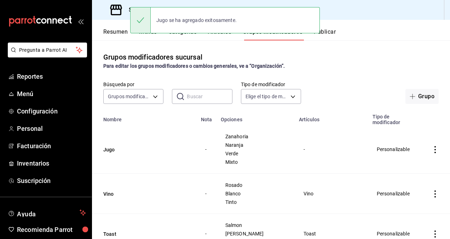
click at [224, 35] on div "Jugo se ha agregado exitosamente." at bounding box center [225, 20] width 190 height 30
drag, startPoint x: 223, startPoint y: 35, endPoint x: 224, endPoint y: 31, distance: 3.6
click at [224, 31] on div "Jugo se ha agregado exitosamente." at bounding box center [225, 20] width 190 height 30
click at [222, 33] on div "Jugo se ha agregado exitosamente." at bounding box center [225, 20] width 190 height 30
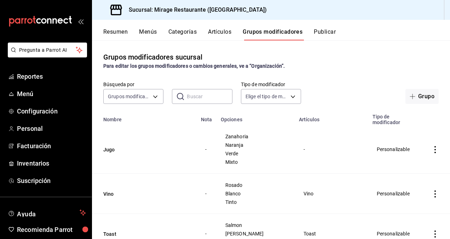
click at [220, 30] on button "Artículos" at bounding box center [219, 34] width 23 height 12
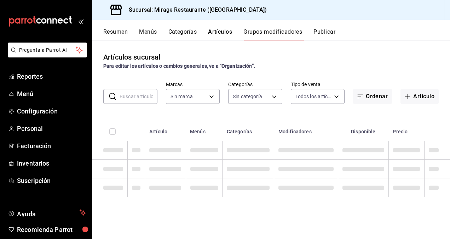
type input "fd44f9d9-2552-44ba-a783-b01c8222cad6"
type input "bf34e512-674d-4443-8921-4f3be429c24f,51d7bb62-ee77-4941-9853-69146d085f35,ddce2…"
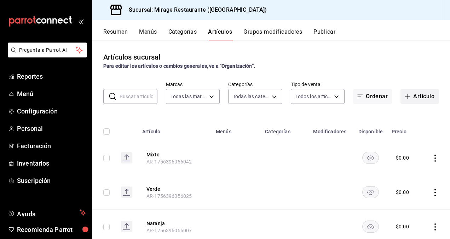
click at [418, 98] on button "Artículo" at bounding box center [420, 96] width 38 height 15
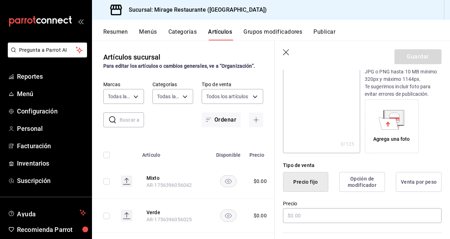
scroll to position [86, 0]
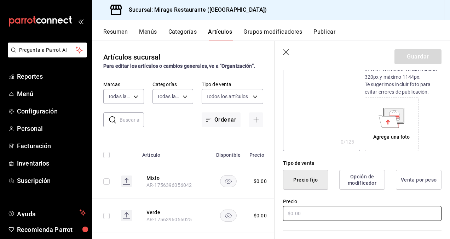
type input "Jugos"
click at [298, 211] on input "text" at bounding box center [362, 213] width 159 height 15
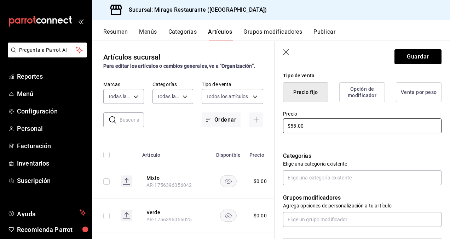
scroll to position [177, 0]
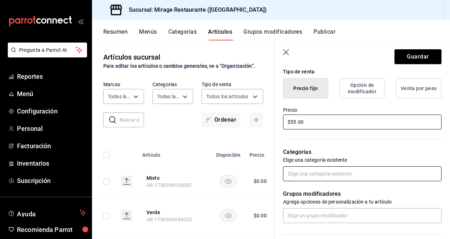
type input "$55.00"
click at [305, 174] on input "text" at bounding box center [362, 173] width 159 height 15
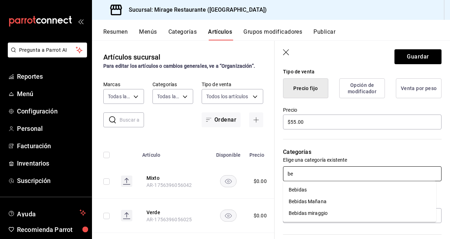
type input "beb"
click at [309, 202] on li "Bebidas Mañana" at bounding box center [359, 201] width 153 height 12
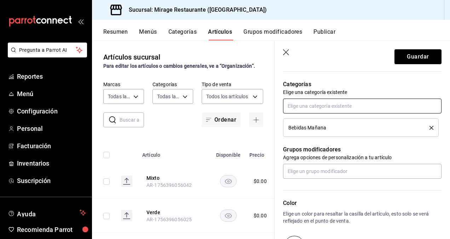
scroll to position [246, 0]
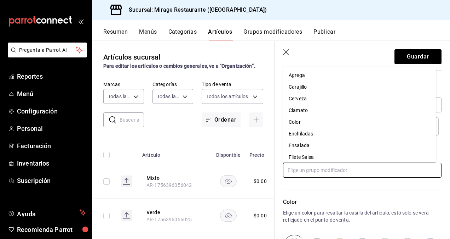
click at [310, 171] on input "text" at bounding box center [362, 169] width 159 height 15
type input "ju"
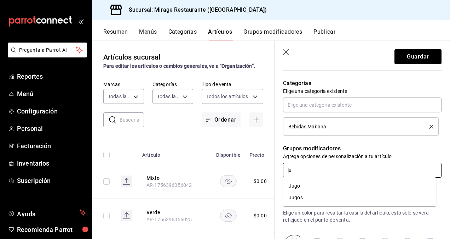
click at [300, 196] on div "Jugos" at bounding box center [296, 197] width 14 height 7
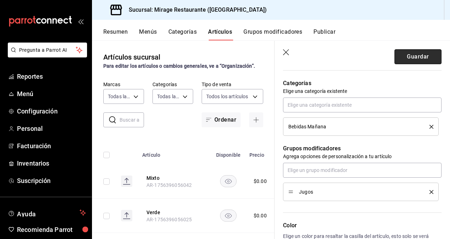
click at [423, 63] on button "Guardar" at bounding box center [418, 56] width 47 height 15
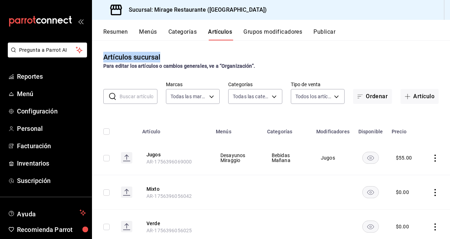
drag, startPoint x: 322, startPoint y: 59, endPoint x: 285, endPoint y: 33, distance: 45.4
click at [285, 33] on div "Resumen Menús Categorías Artículos Grupos modificadores Publicar Artículos sucu…" at bounding box center [271, 129] width 358 height 219
click at [285, 33] on button "Grupos modificadores" at bounding box center [272, 34] width 59 height 12
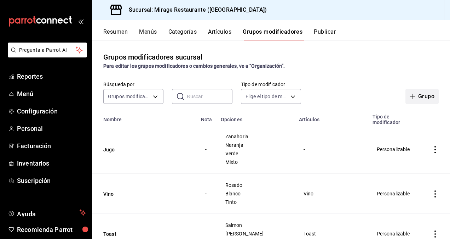
click at [415, 97] on button "Grupo" at bounding box center [422, 96] width 33 height 15
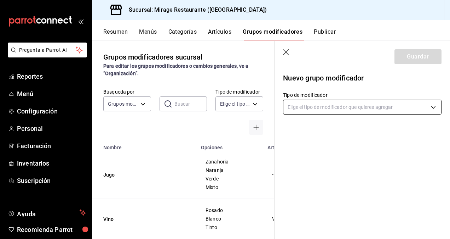
click at [325, 108] on body "Pregunta a Parrot AI Reportes Menú Configuración Personal Facturación Inventari…" at bounding box center [225, 119] width 450 height 239
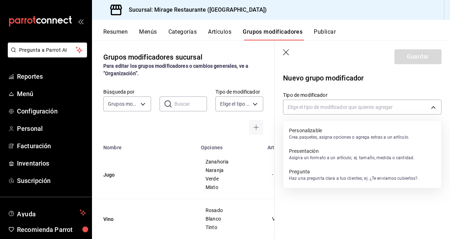
click at [311, 132] on p "Personalizable" at bounding box center [349, 130] width 120 height 7
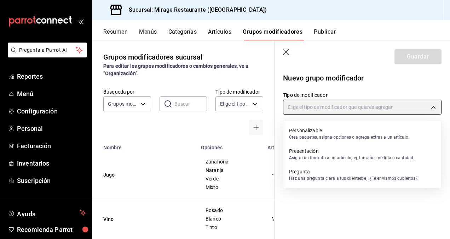
type input "CUSTOMIZABLE"
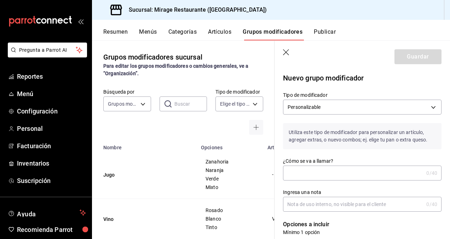
click at [302, 174] on input "¿Cómo se va a llamar?" at bounding box center [353, 173] width 141 height 14
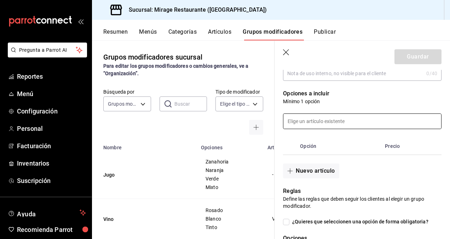
scroll to position [139, 0]
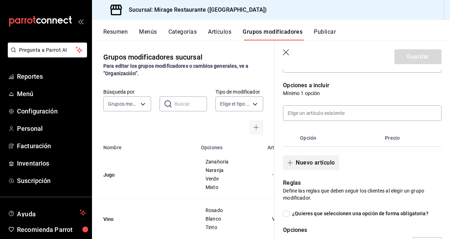
type input "Cafe"
click at [291, 162] on icon "button" at bounding box center [290, 163] width 6 height 6
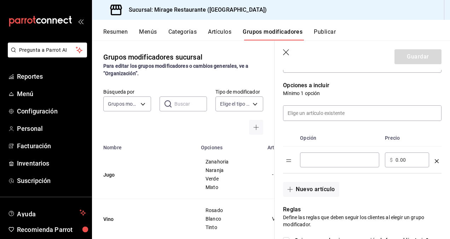
click at [314, 164] on div "​" at bounding box center [339, 159] width 79 height 15
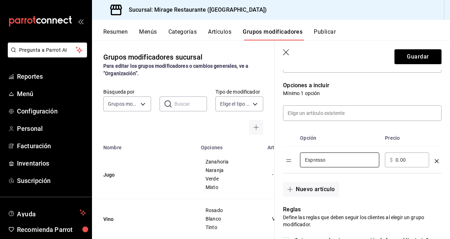
type input "Espresso"
click at [399, 159] on input "0.00" at bounding box center [410, 159] width 29 height 7
type input "0.00"
type input "45.00"
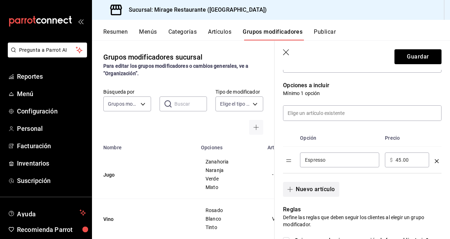
click at [294, 186] on span "button" at bounding box center [291, 189] width 8 height 6
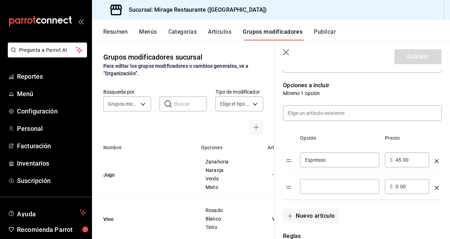
click at [330, 180] on div "​" at bounding box center [339, 186] width 79 height 15
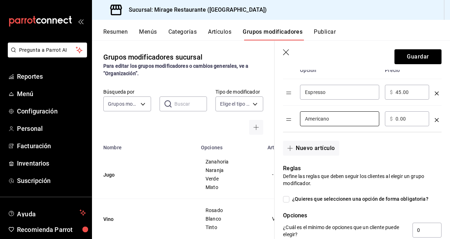
scroll to position [207, 0]
type input "Americano"
click at [406, 121] on input "0.00" at bounding box center [410, 118] width 29 height 7
type input "0.00"
type input "55.00"
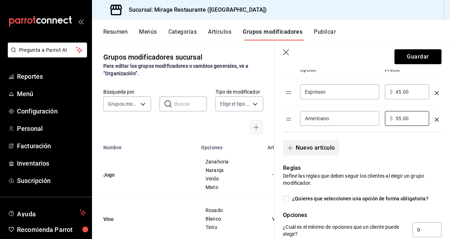
click at [305, 146] on button "Nuevo artículo" at bounding box center [311, 147] width 56 height 15
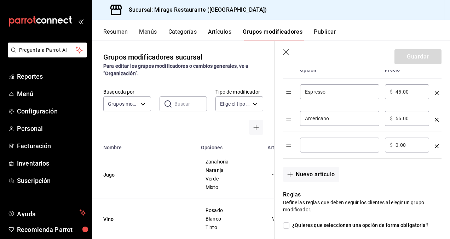
click at [317, 142] on input "optionsTable" at bounding box center [339, 144] width 69 height 7
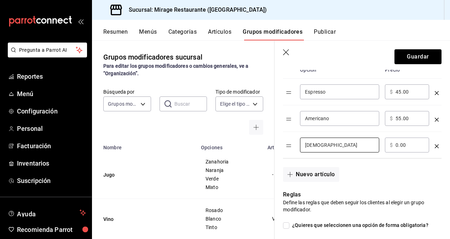
type input "[DEMOGRAPHIC_DATA]"
click at [406, 148] on input "0.00" at bounding box center [410, 144] width 29 height 7
type input "0.00"
type input "80.00"
click at [318, 170] on button "Nuevo artículo" at bounding box center [311, 174] width 56 height 15
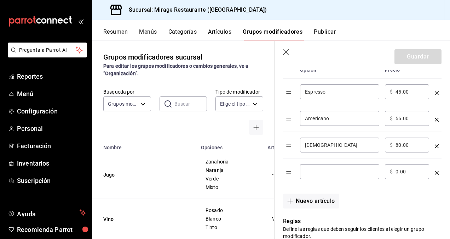
click at [312, 168] on input "optionsTable" at bounding box center [339, 171] width 69 height 7
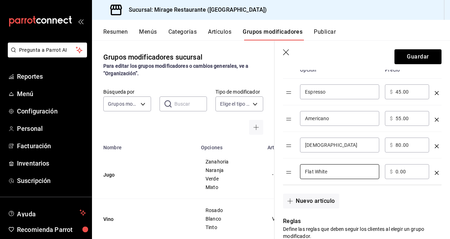
type input "Flat White"
click at [403, 174] on div "​ $ 0.00 ​" at bounding box center [407, 171] width 44 height 15
click at [410, 168] on input "0.00" at bounding box center [410, 171] width 29 height 7
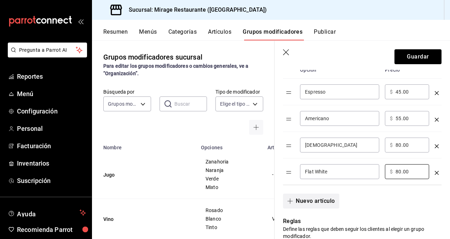
type input "80.00"
click at [316, 202] on button "Nuevo artículo" at bounding box center [311, 200] width 56 height 15
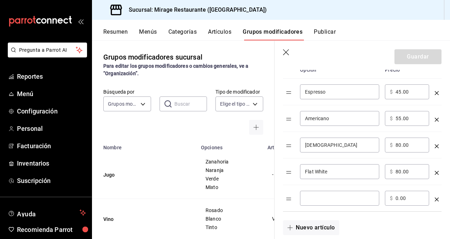
click at [313, 196] on input "optionsTable" at bounding box center [339, 197] width 69 height 7
type input "M"
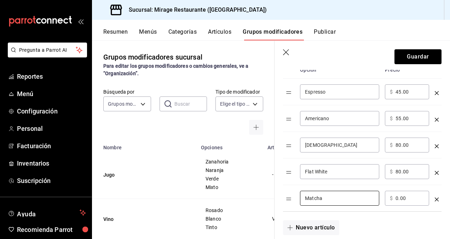
type input "Matcha"
click at [402, 197] on input "0.00" at bounding box center [410, 197] width 29 height 7
type input "0.00"
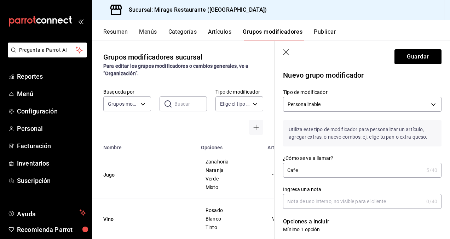
scroll to position [0, 0]
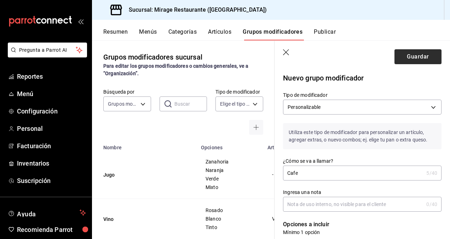
type input "85.00"
click at [408, 51] on button "Guardar" at bounding box center [418, 56] width 47 height 15
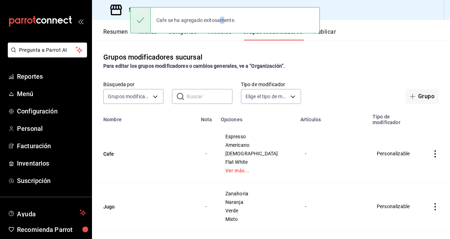
drag, startPoint x: 223, startPoint y: 29, endPoint x: 222, endPoint y: 34, distance: 5.0
click at [222, 34] on div "Cafe se ha agregado exitosamente." at bounding box center [225, 20] width 190 height 30
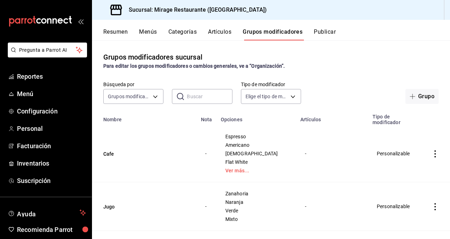
click at [219, 33] on button "Artículos" at bounding box center [219, 34] width 23 height 12
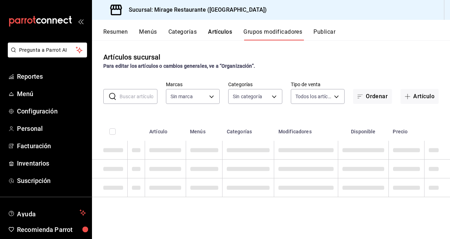
type input "fd44f9d9-2552-44ba-a783-b01c8222cad6"
type input "bf34e512-674d-4443-8921-4f3be429c24f,51d7bb62-ee77-4941-9853-69146d085f35,ddce2…"
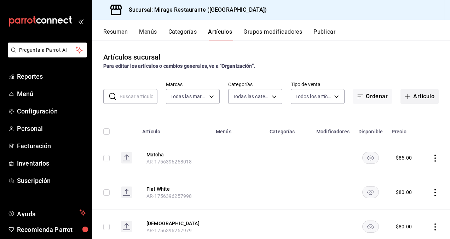
click at [409, 97] on button "Artículo" at bounding box center [420, 96] width 38 height 15
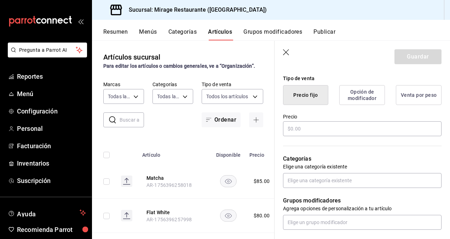
scroll to position [171, 0]
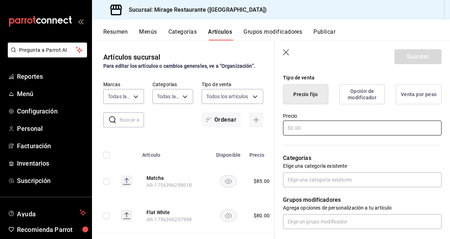
type input "Café"
click at [308, 122] on input "text" at bounding box center [362, 127] width 159 height 15
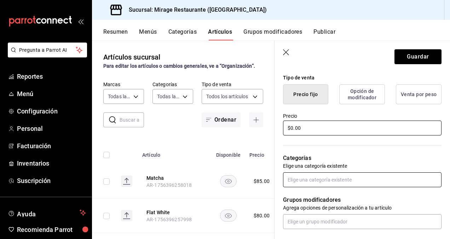
type input "$0.00"
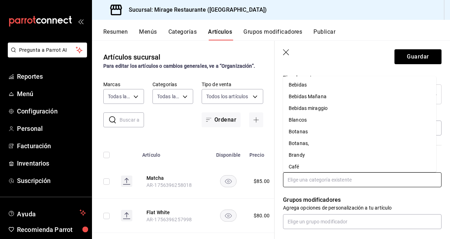
click at [300, 178] on input "text" at bounding box center [362, 179] width 159 height 15
click at [306, 98] on li "Bebidas Mañana" at bounding box center [359, 97] width 153 height 12
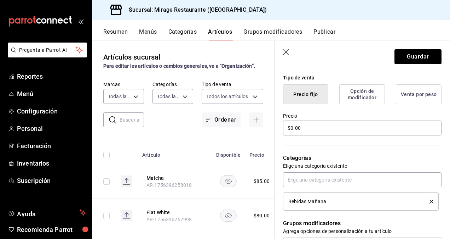
click at [306, 98] on button "Precio fijo" at bounding box center [305, 94] width 45 height 20
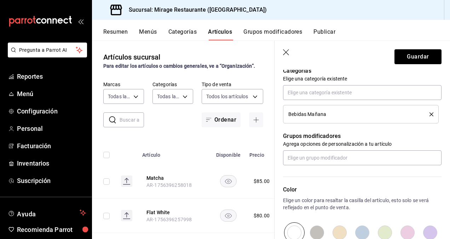
scroll to position [258, 0]
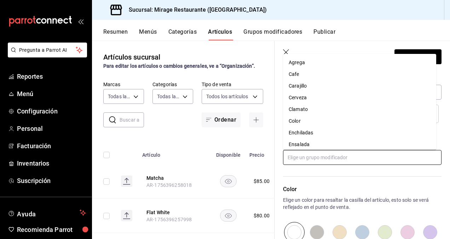
click at [313, 157] on input "text" at bounding box center [362, 157] width 159 height 15
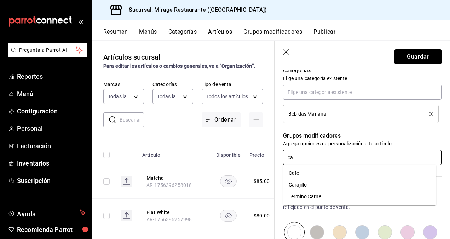
type input "caf"
click at [300, 172] on li "Cafe" at bounding box center [359, 173] width 153 height 12
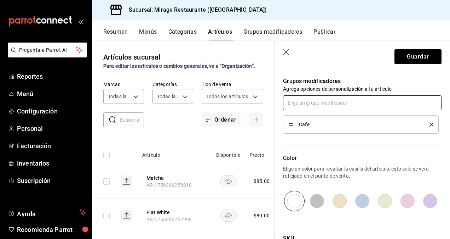
scroll to position [314, 0]
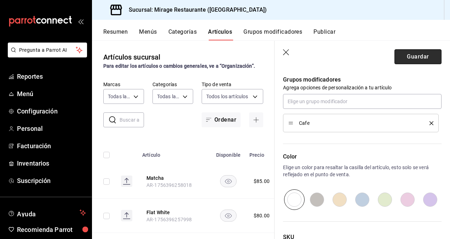
click at [400, 60] on button "Guardar" at bounding box center [418, 56] width 47 height 15
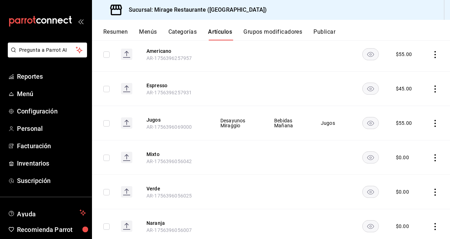
scroll to position [245, 0]
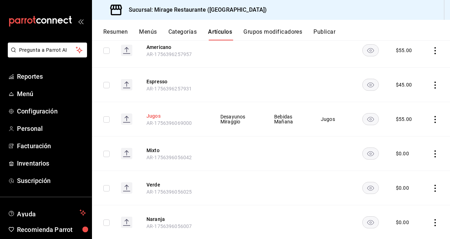
click at [154, 114] on button "Jugos" at bounding box center [175, 115] width 57 height 7
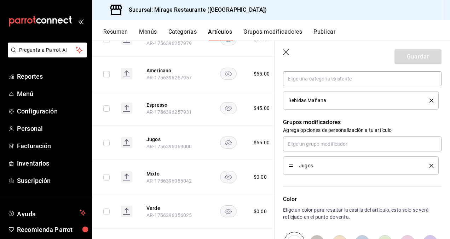
scroll to position [273, 0]
click at [430, 164] on icon "delete" at bounding box center [432, 165] width 4 height 4
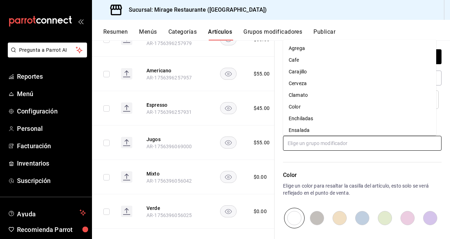
click at [340, 138] on input "text" at bounding box center [362, 143] width 159 height 15
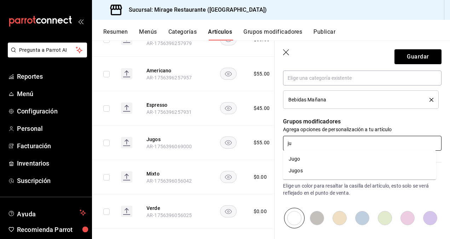
type input "jug"
click at [306, 159] on li "Jugo" at bounding box center [359, 159] width 153 height 12
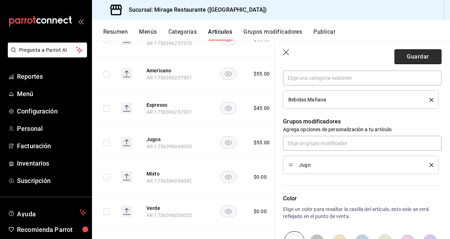
click at [416, 56] on button "Guardar" at bounding box center [418, 56] width 47 height 15
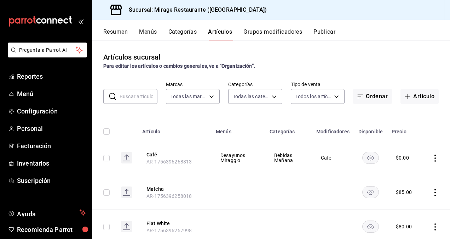
click at [271, 31] on button "Grupos modificadores" at bounding box center [272, 34] width 59 height 12
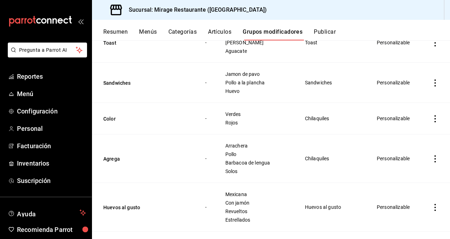
scroll to position [237, 0]
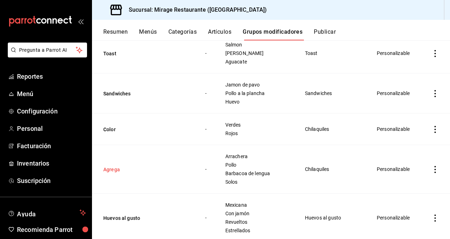
click at [115, 171] on button "Agrega" at bounding box center [145, 169] width 85 height 7
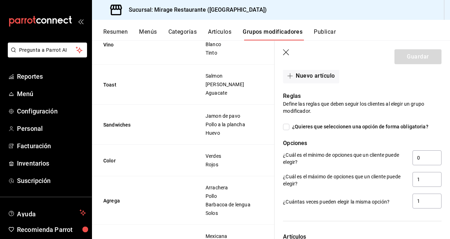
scroll to position [367, 0]
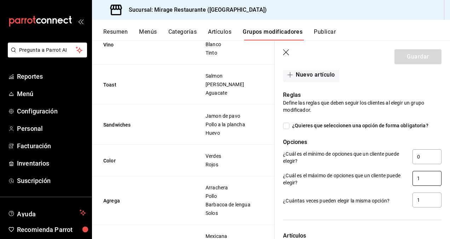
click at [421, 173] on input "1" at bounding box center [427, 178] width 29 height 15
type input "3"
click at [419, 195] on input "1" at bounding box center [427, 199] width 29 height 15
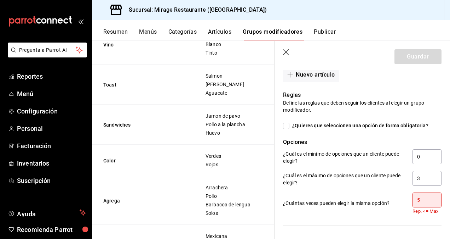
type input "5"
drag, startPoint x: 391, startPoint y: 140, endPoint x: 400, endPoint y: 160, distance: 21.7
click at [400, 160] on p "¿Cuál es el mínimo de opciones que un cliente puede elegir?" at bounding box center [345, 157] width 124 height 14
click at [421, 195] on input "5" at bounding box center [427, 199] width 29 height 15
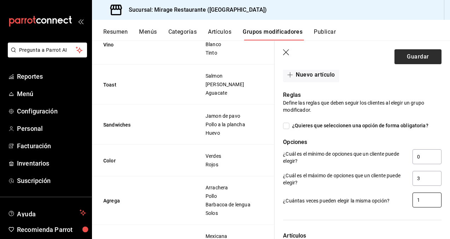
type input "1"
click at [411, 59] on button "Guardar" at bounding box center [418, 56] width 47 height 15
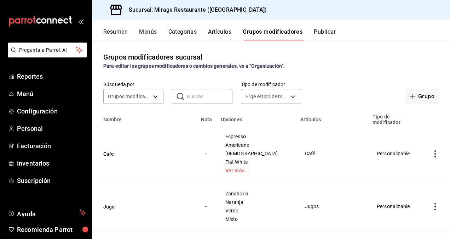
click at [182, 30] on button "Categorías" at bounding box center [182, 34] width 29 height 12
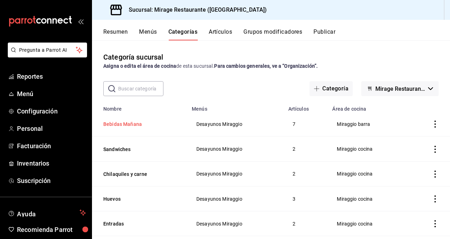
click at [122, 124] on button "Bebidas Mañana" at bounding box center [138, 123] width 71 height 7
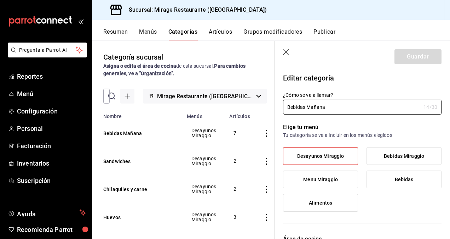
click at [340, 154] on span "Desayunos Miraggio" at bounding box center [320, 156] width 47 height 6
click at [0, 0] on input "Desayunos Miraggio" at bounding box center [0, 0] width 0 height 0
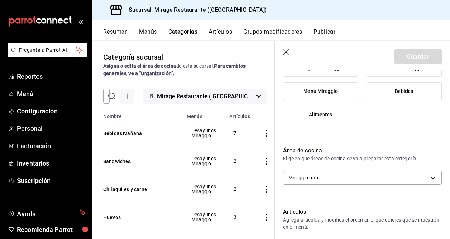
scroll to position [89, 0]
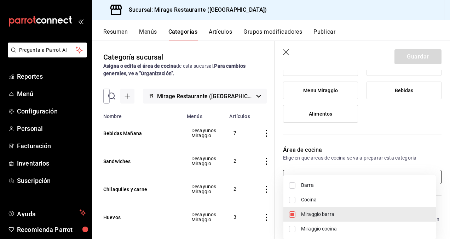
click at [328, 173] on body "Pregunta a Parrot AI Reportes Menú Configuración Personal Facturación Inventari…" at bounding box center [225, 119] width 450 height 239
click at [328, 173] on div at bounding box center [225, 119] width 450 height 239
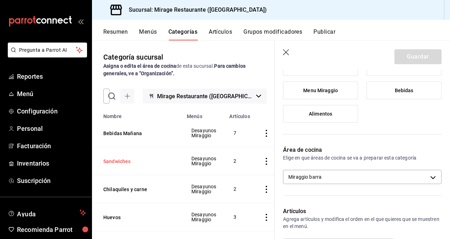
click at [113, 159] on button "Sandwiches" at bounding box center [138, 160] width 71 height 7
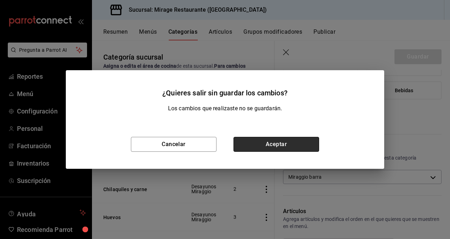
click at [273, 148] on button "Aceptar" at bounding box center [277, 144] width 86 height 15
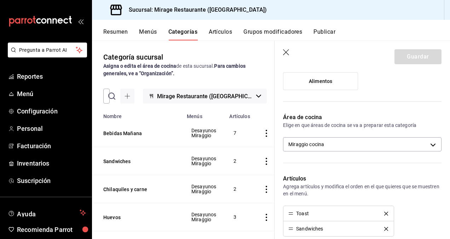
scroll to position [122, 0]
click at [137, 187] on button "Chilaquiles y carne" at bounding box center [138, 188] width 71 height 7
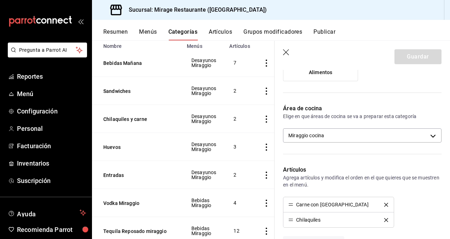
scroll to position [71, 0]
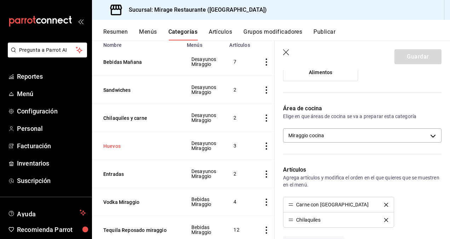
click at [113, 147] on button "Huevos" at bounding box center [138, 145] width 71 height 7
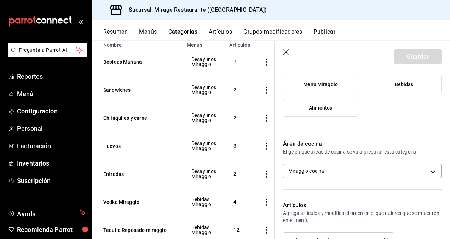
scroll to position [95, 0]
click at [116, 144] on button "Huevos" at bounding box center [138, 145] width 71 height 7
click at [117, 171] on button "Entradas" at bounding box center [138, 173] width 71 height 7
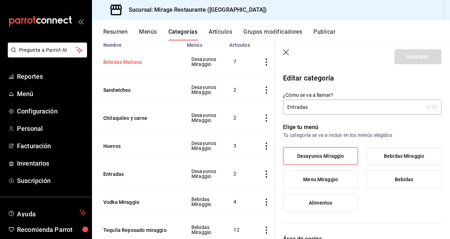
click at [125, 62] on button "Bebidas Mañana" at bounding box center [138, 61] width 71 height 7
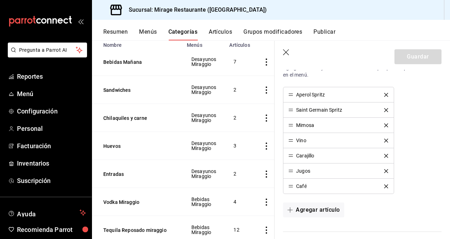
scroll to position [87, 0]
